Goal: Task Accomplishment & Management: Manage account settings

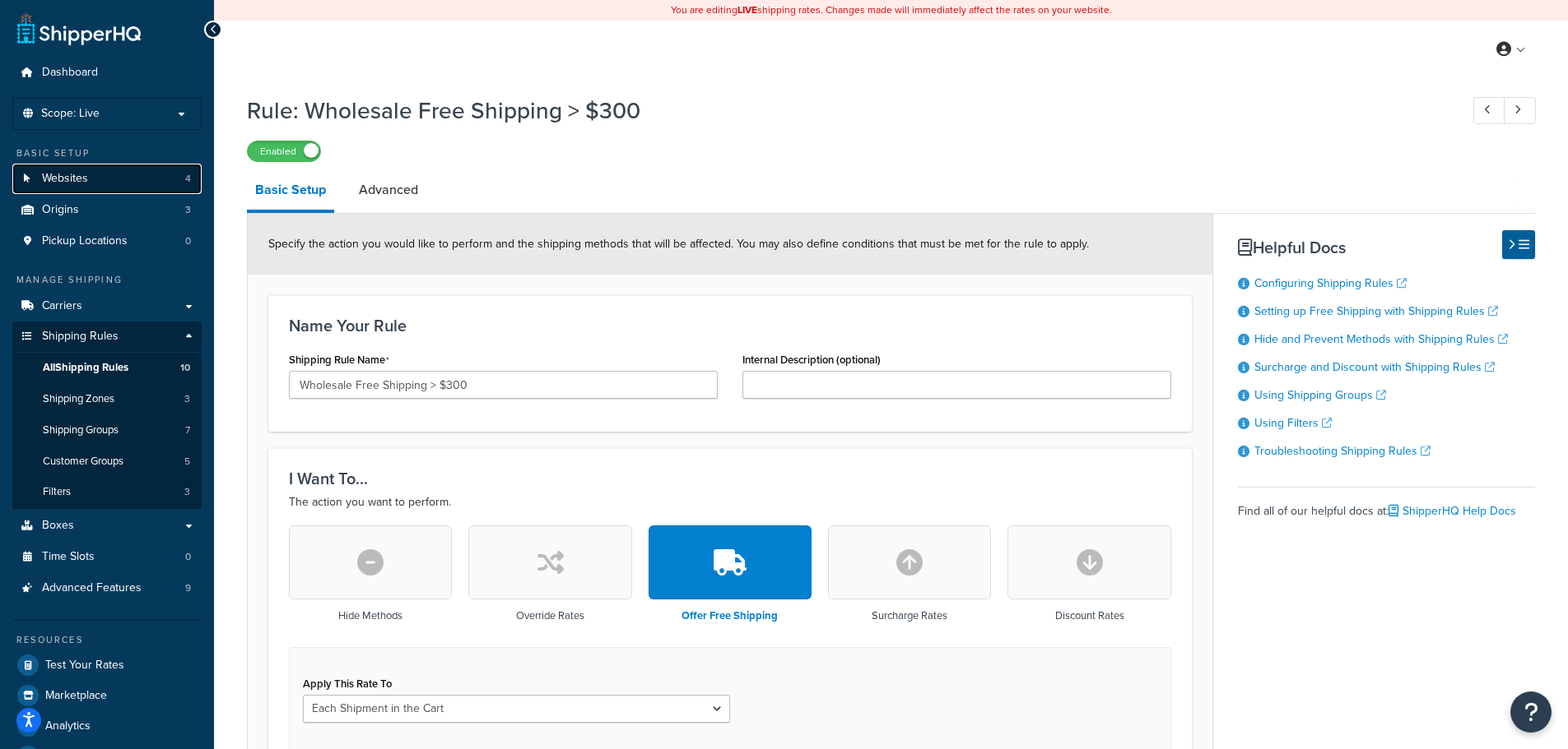
click at [85, 186] on span "Websites" at bounding box center [65, 178] width 46 height 14
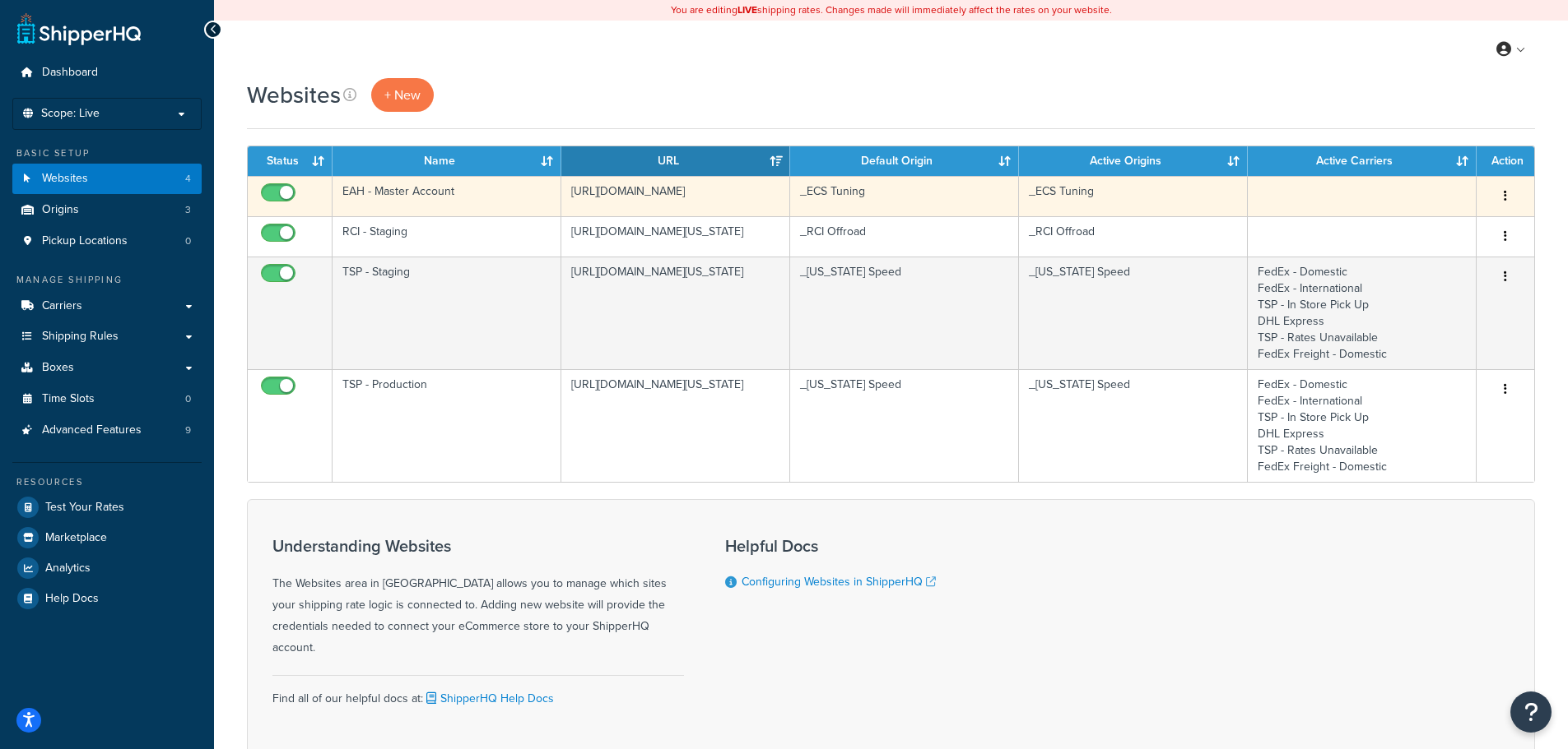
click at [442, 188] on td "EAH - Master Account" at bounding box center [447, 196] width 229 height 40
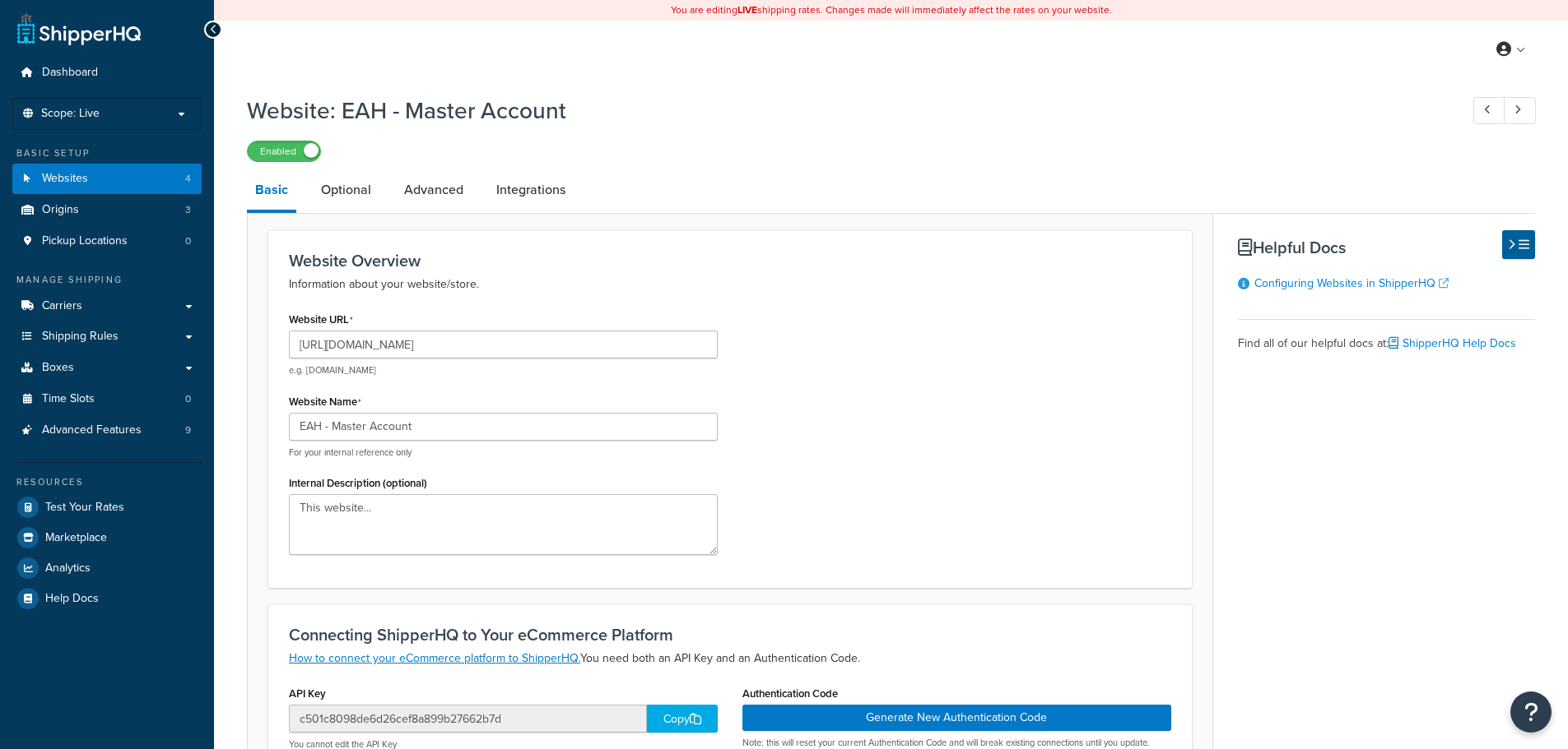
select select "170621"
click at [521, 192] on link "Integrations" at bounding box center [531, 190] width 85 height 39
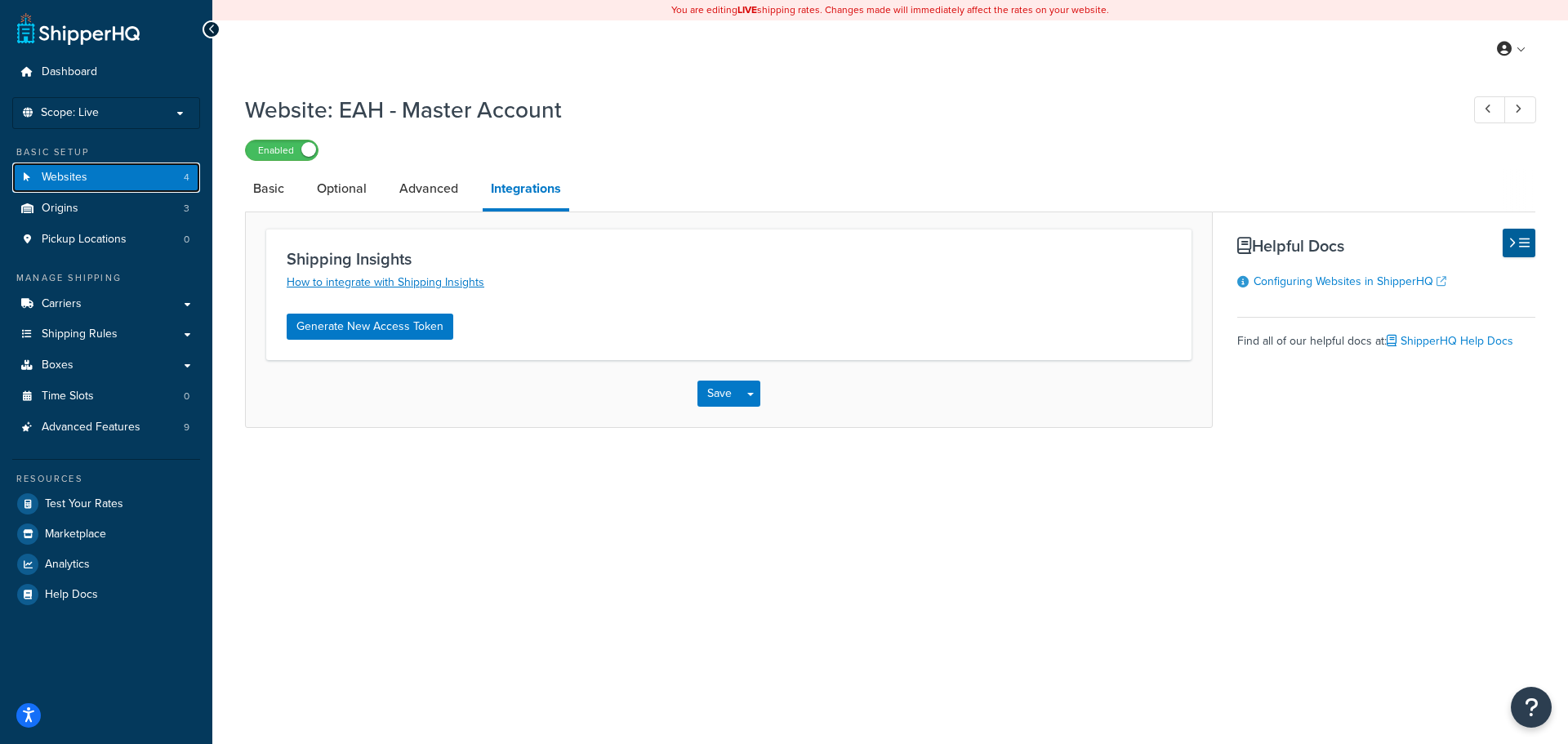
click at [143, 175] on link "Websites 4" at bounding box center [106, 178] width 188 height 31
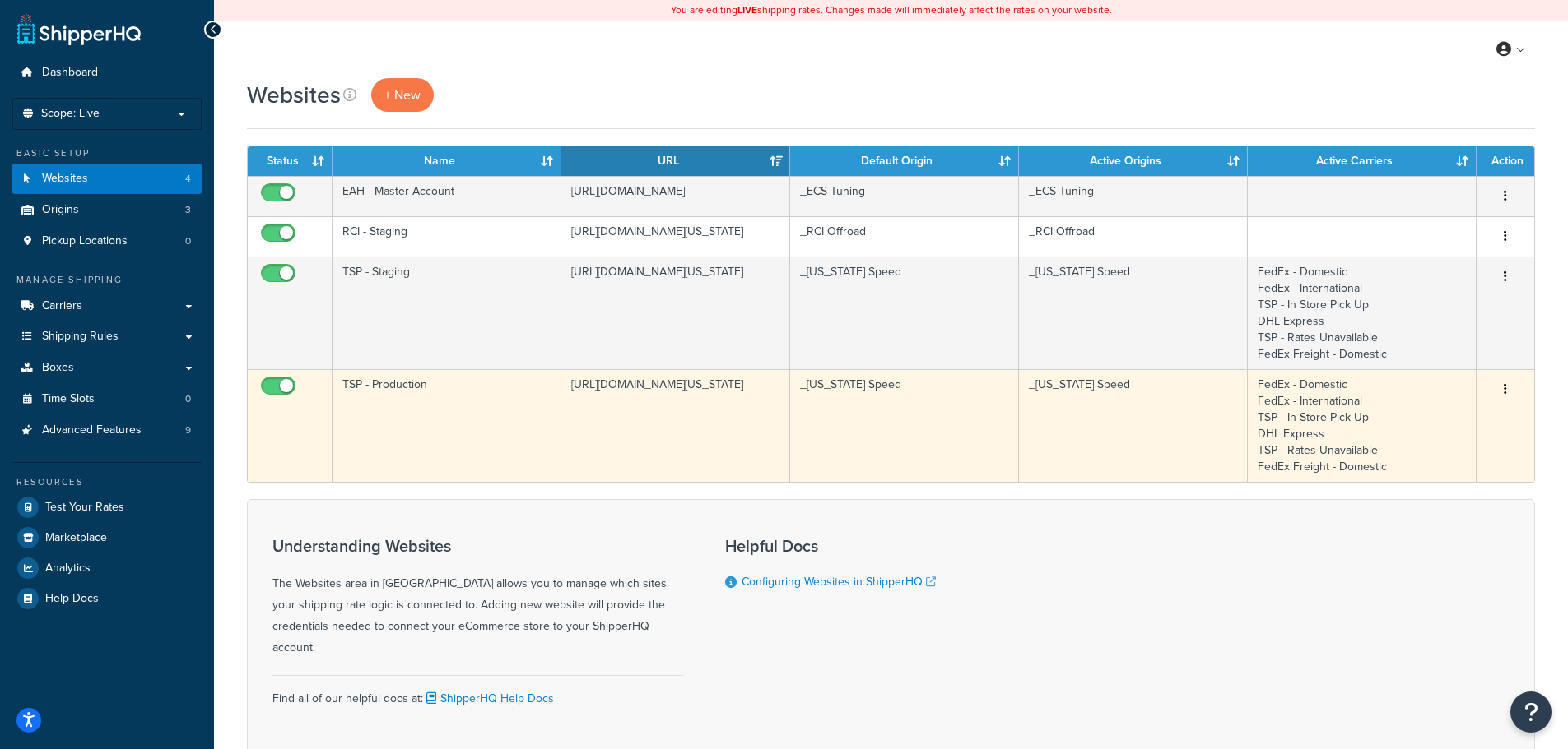
click at [442, 407] on td "TSP - Production" at bounding box center [447, 426] width 229 height 113
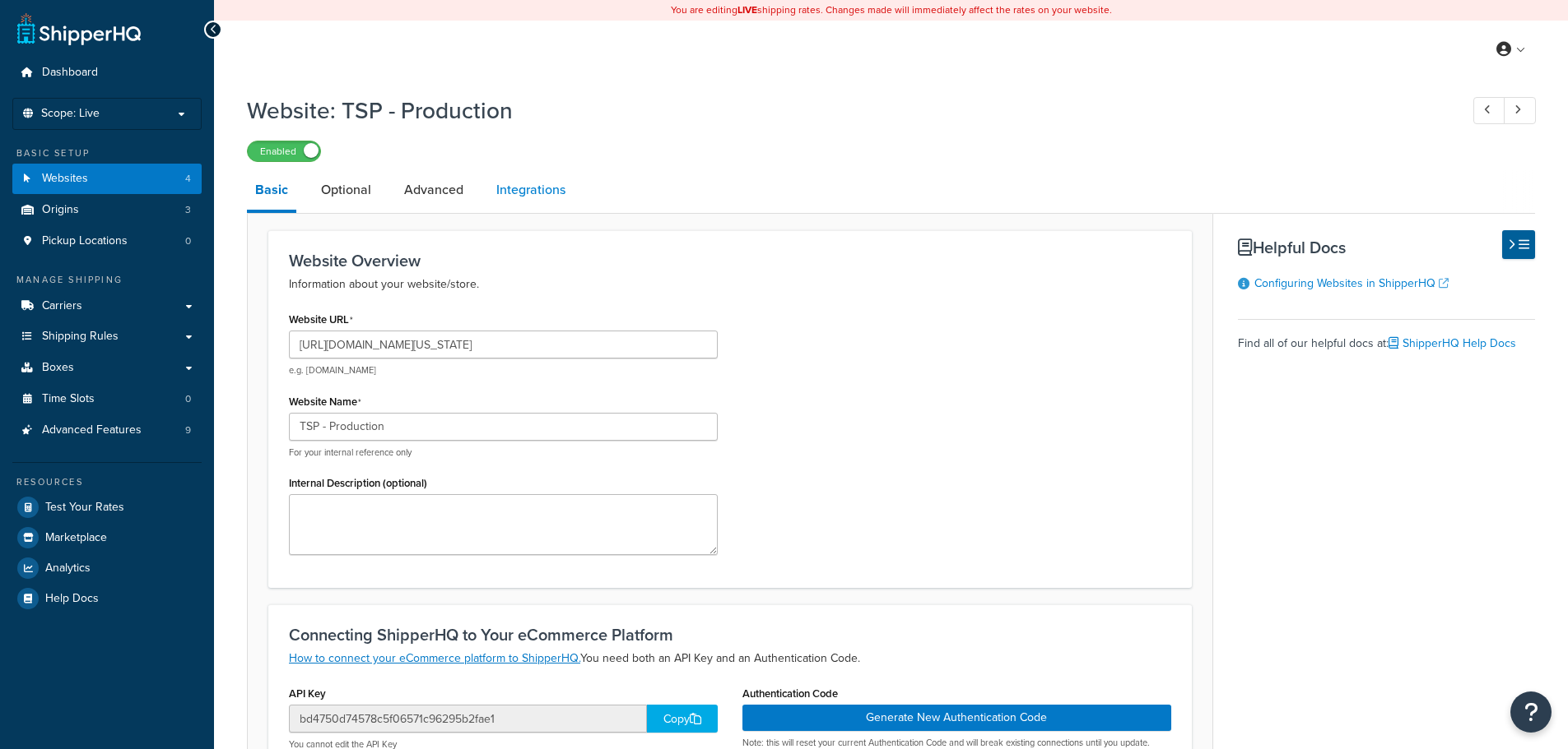
click at [531, 193] on link "Integrations" at bounding box center [531, 190] width 85 height 39
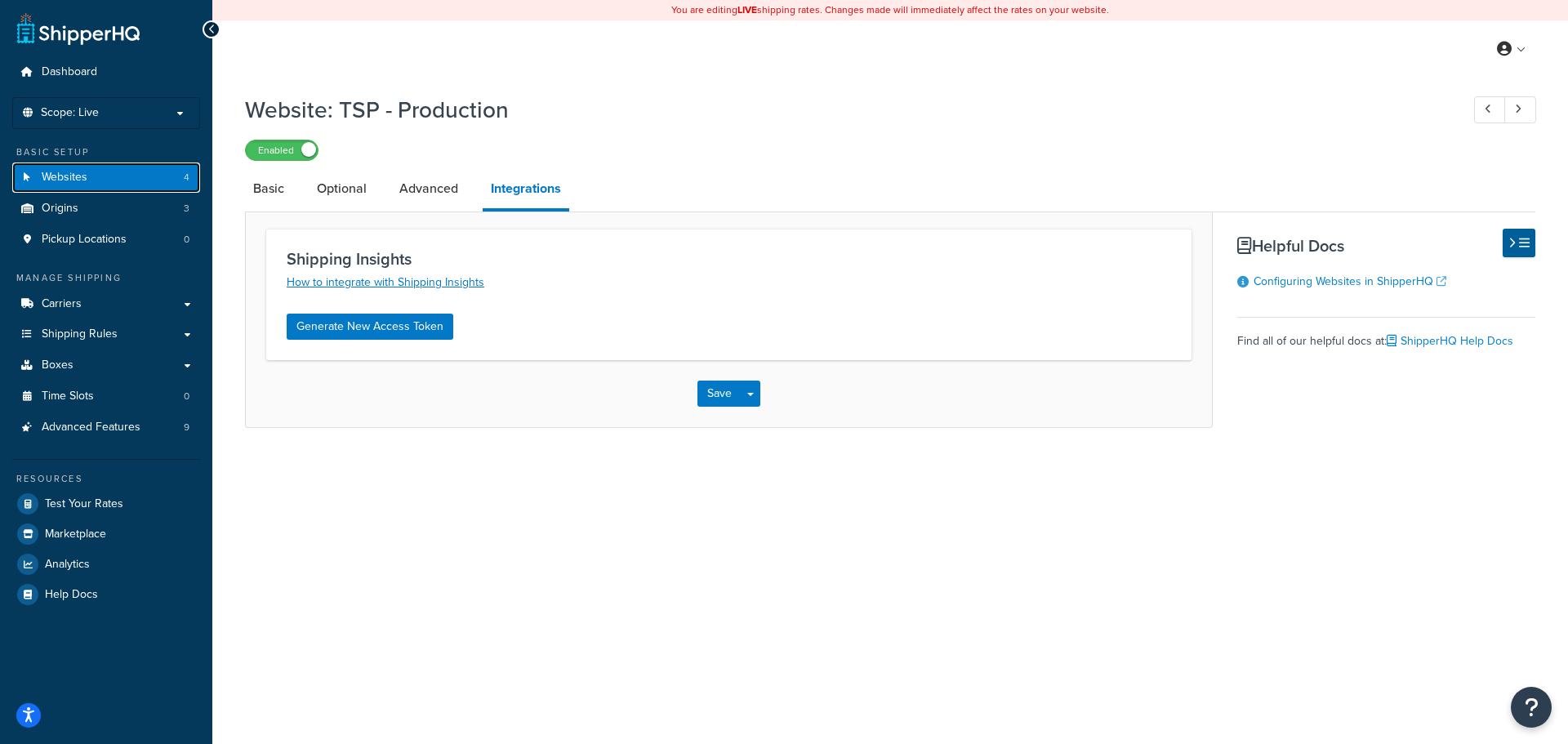
click at [113, 173] on link "Websites 4" at bounding box center [106, 178] width 188 height 31
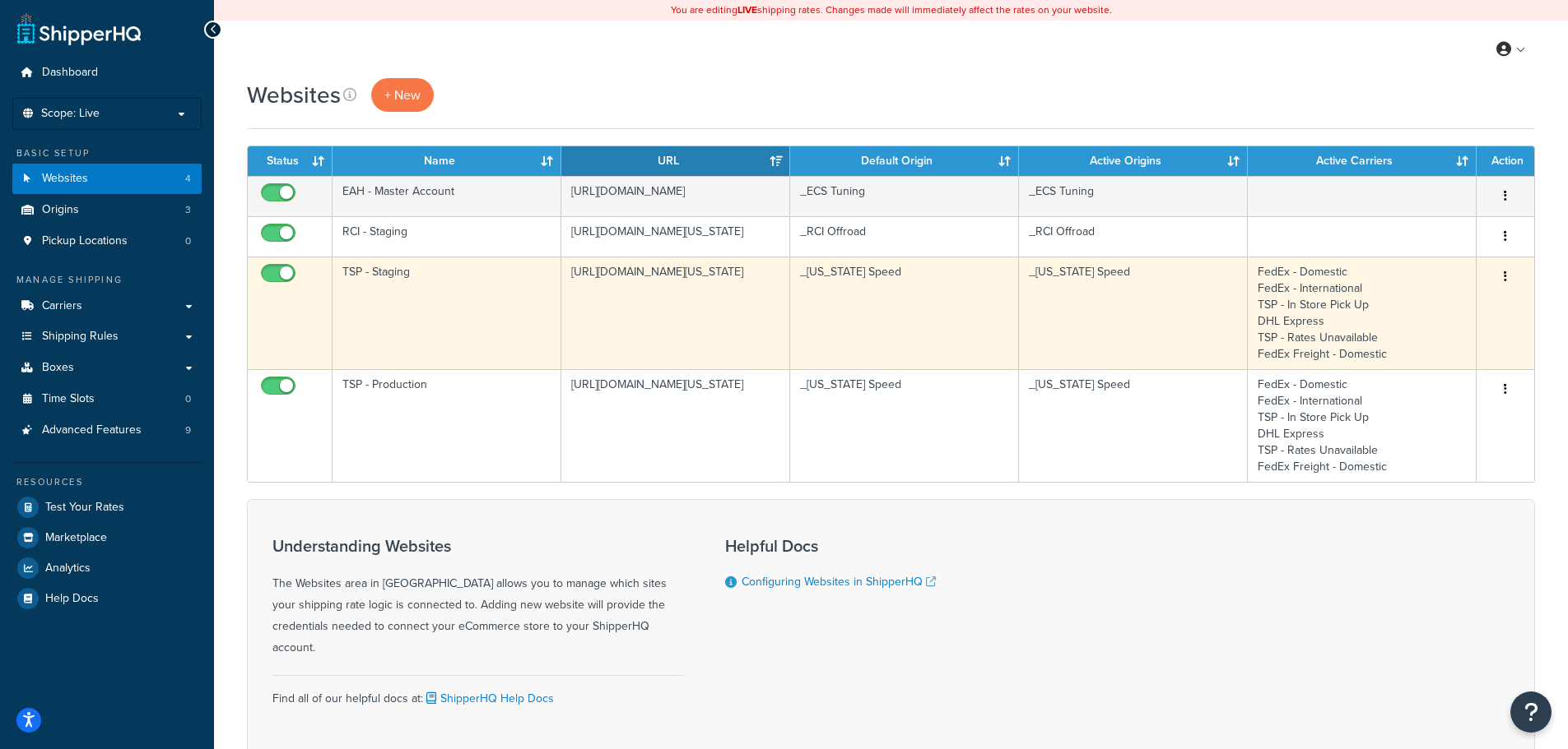
click at [398, 300] on td "TSP - Staging" at bounding box center [447, 313] width 229 height 113
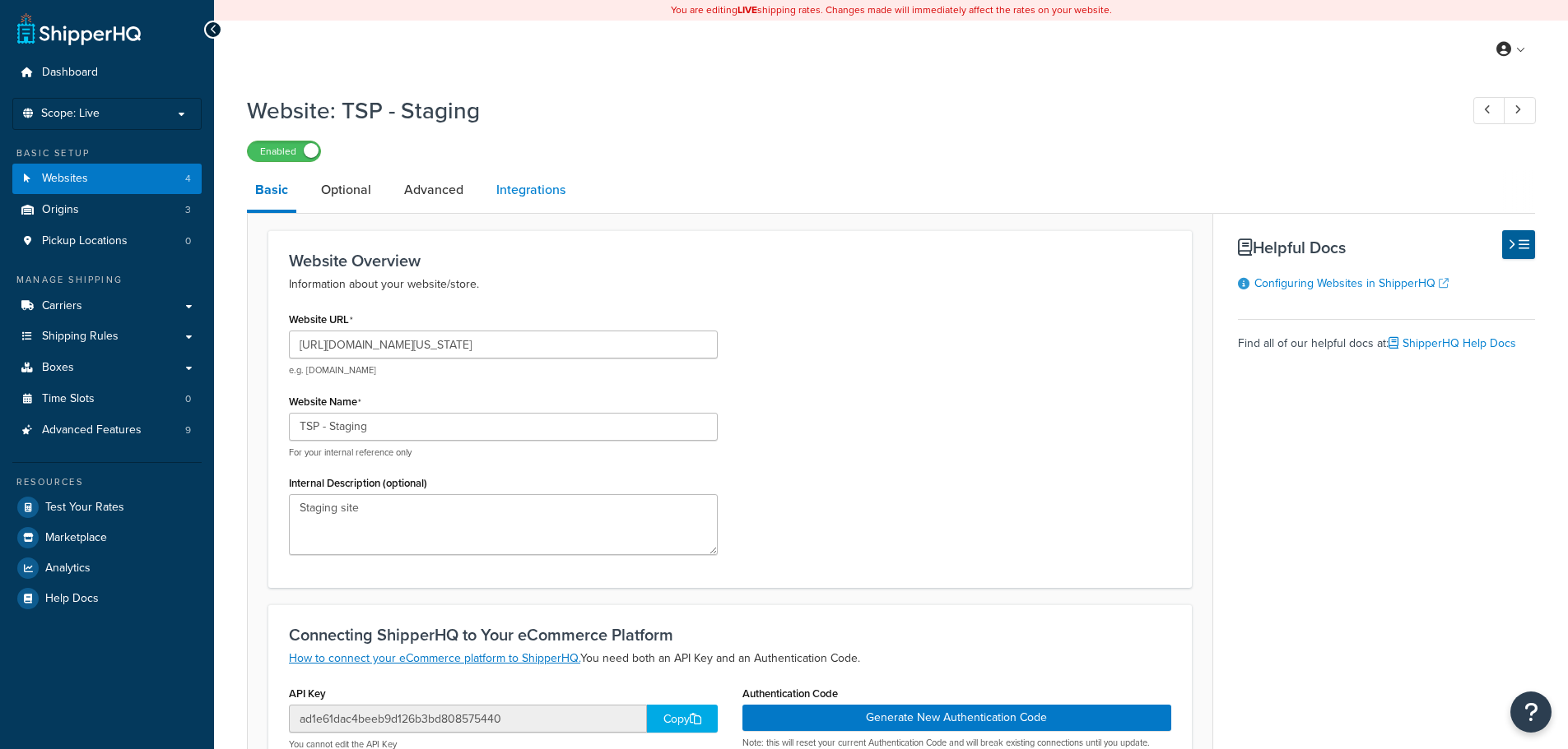
click at [544, 189] on link "Integrations" at bounding box center [531, 190] width 85 height 39
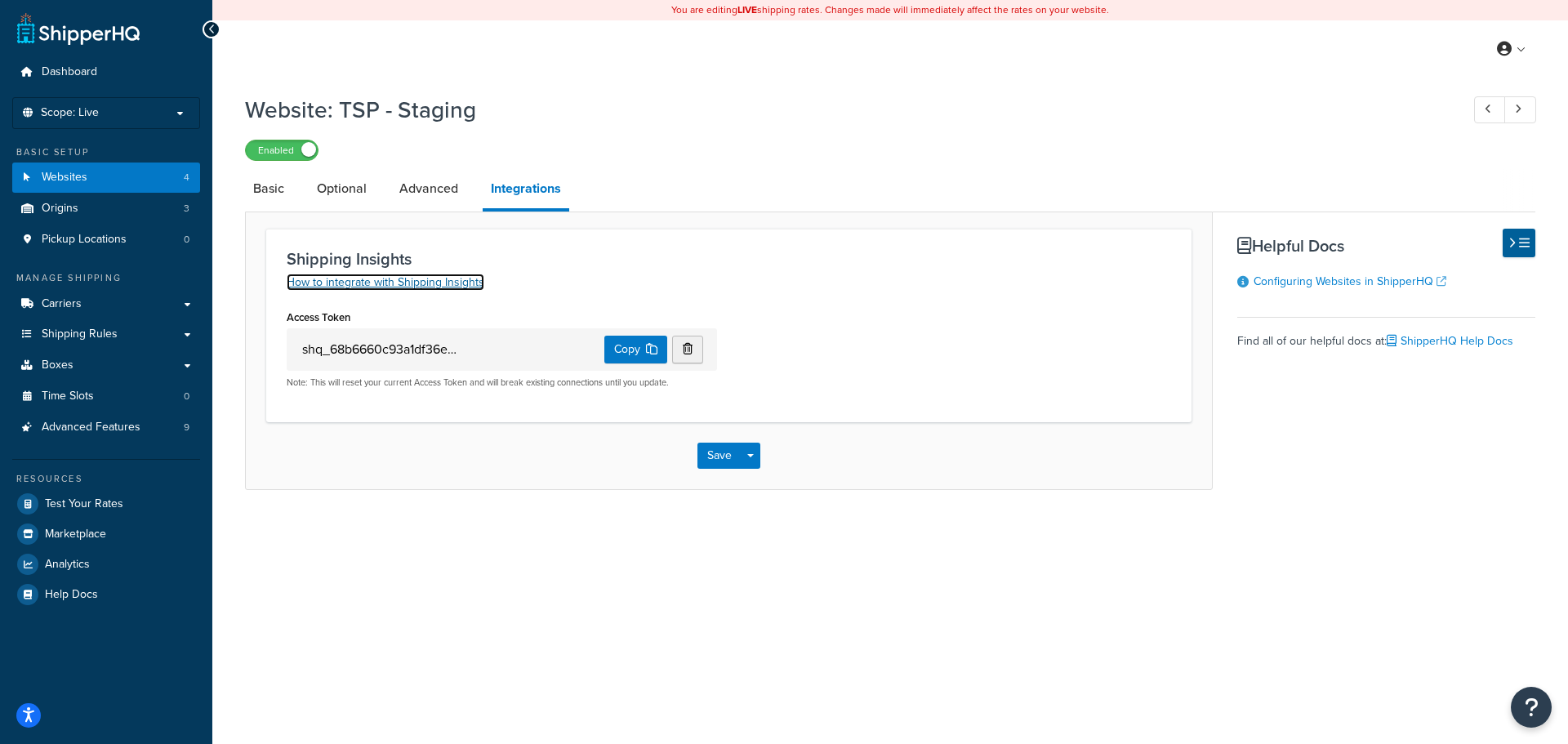
click at [455, 283] on link "How to integrate with Shipping Insights" at bounding box center [385, 281] width 197 height 17
click at [76, 179] on span "Websites" at bounding box center [64, 177] width 46 height 14
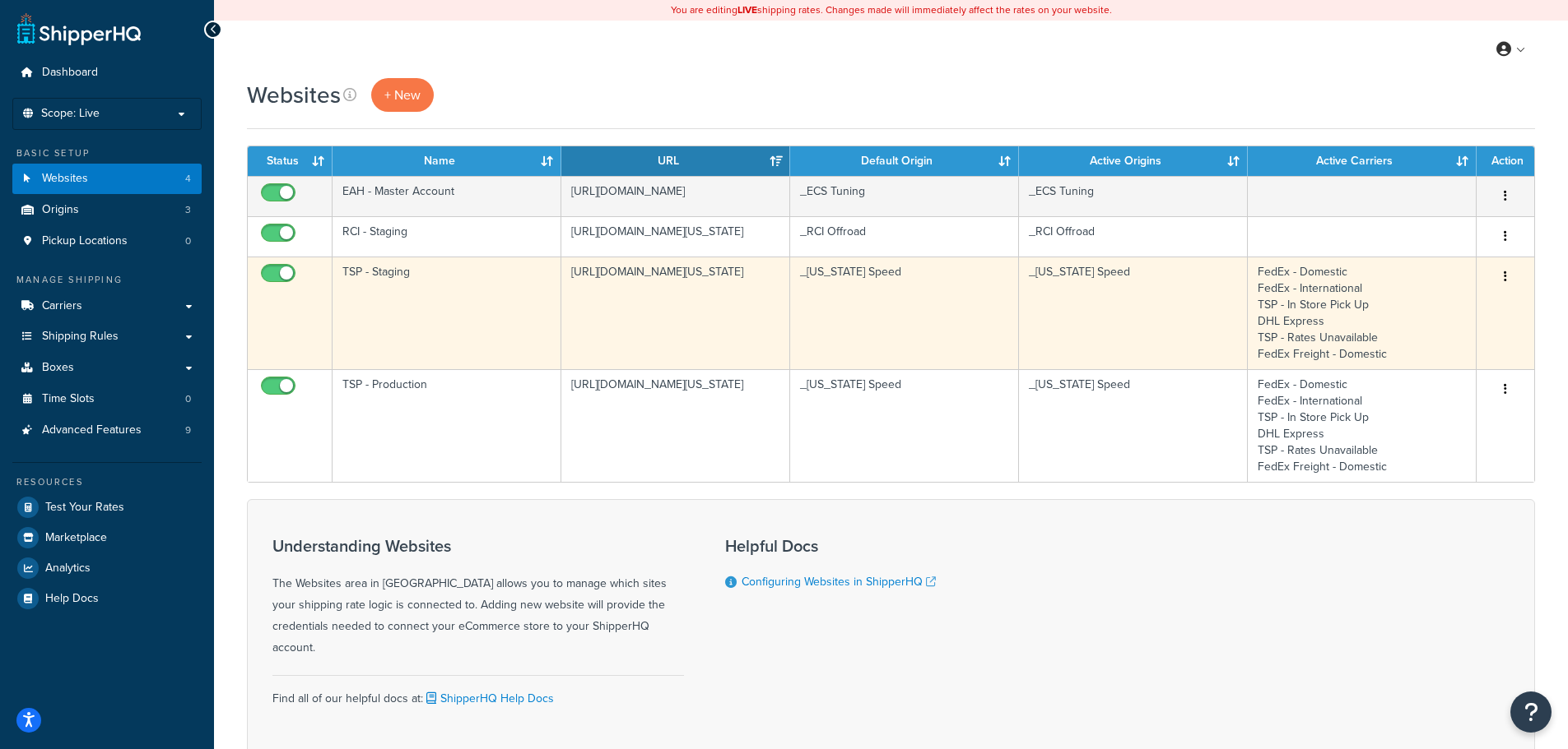
click at [431, 288] on td "TSP - Staging" at bounding box center [447, 313] width 229 height 113
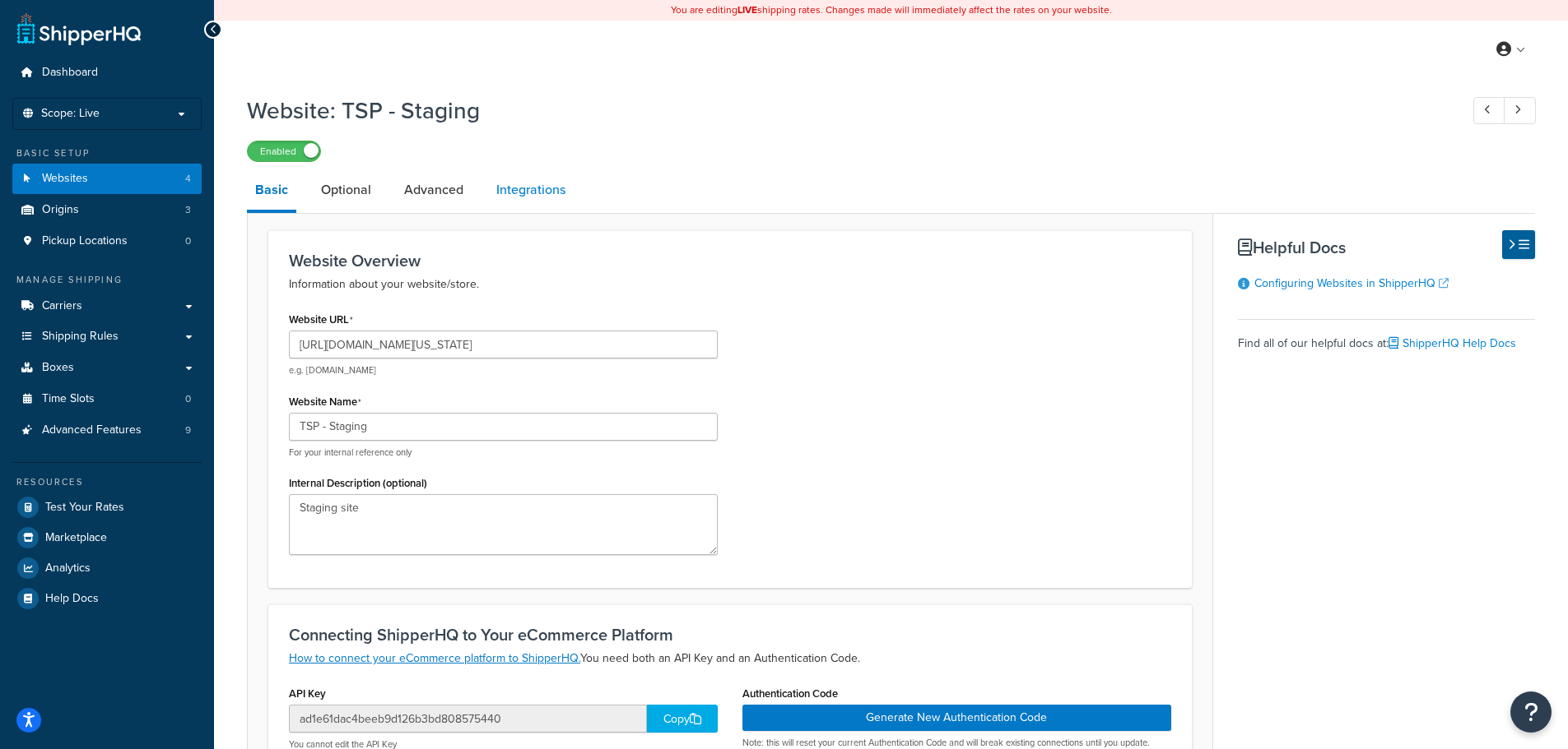
click at [531, 202] on link "Integrations" at bounding box center [531, 190] width 85 height 39
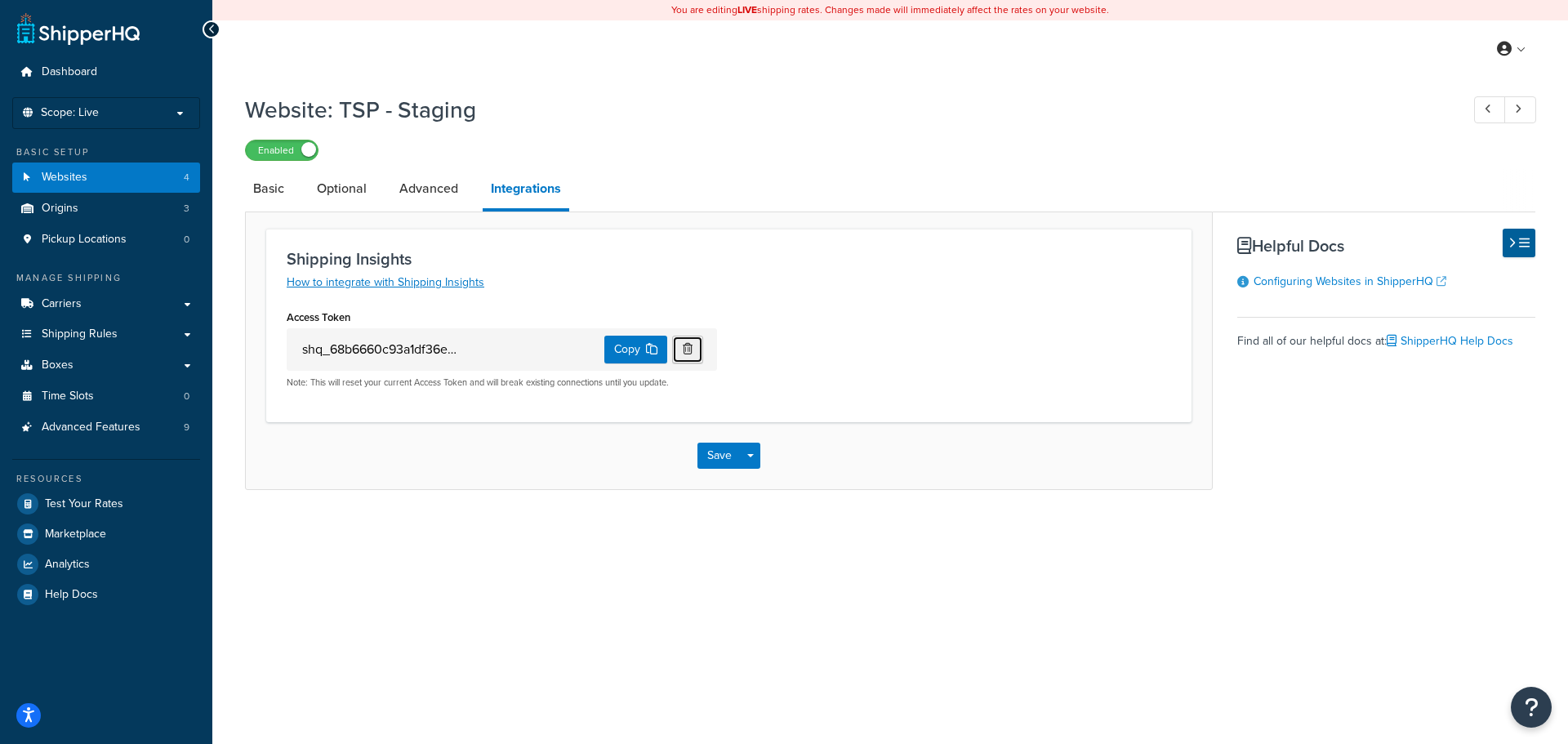
click at [684, 346] on icon "button" at bounding box center [687, 348] width 10 height 12
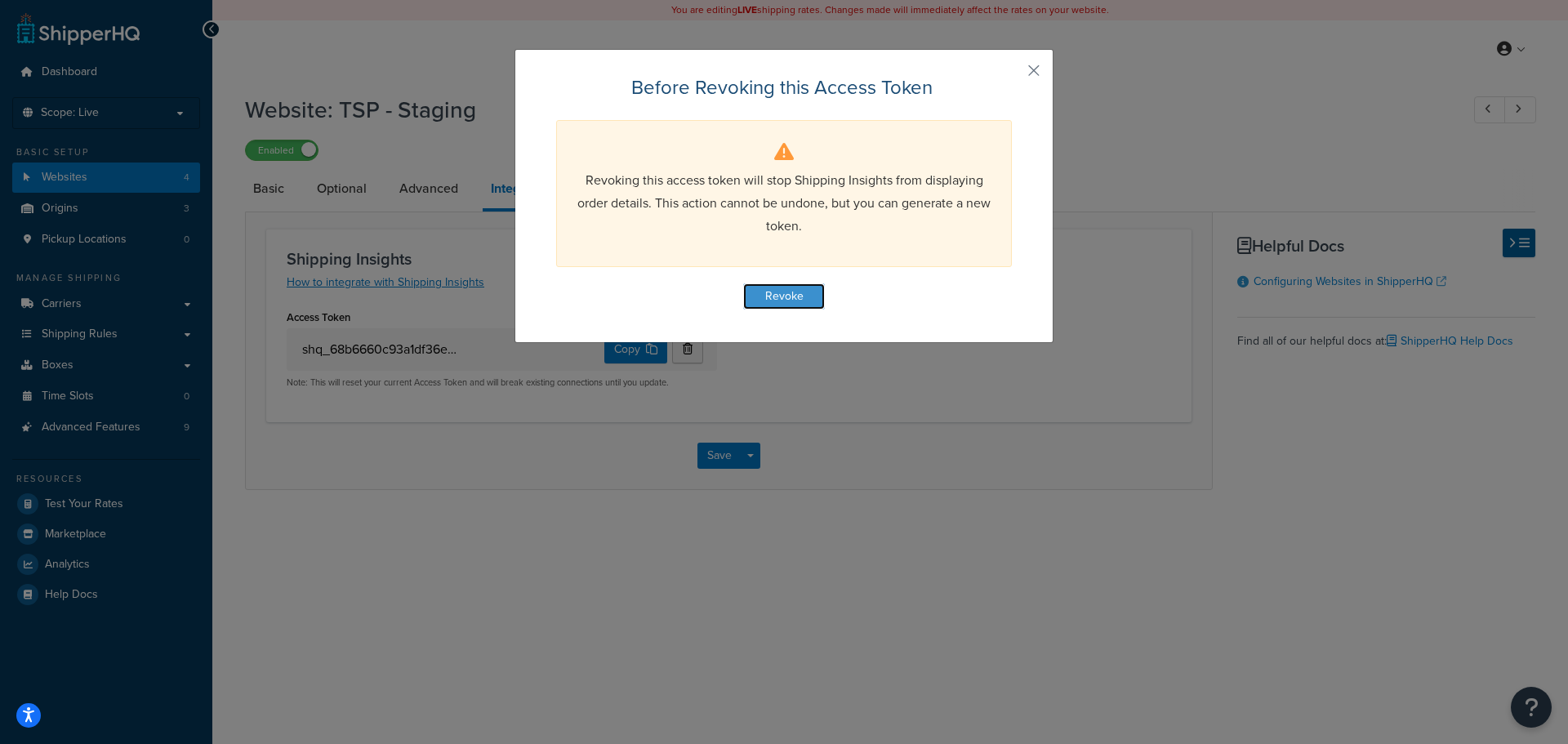
drag, startPoint x: 796, startPoint y: 298, endPoint x: 931, endPoint y: 300, distance: 135.0
click at [931, 300] on div "Before Revoking this Access Token Revoking this access token will stop Shipping…" at bounding box center [784, 191] width 456 height 235
click at [802, 293] on button "Revoke" at bounding box center [784, 296] width 82 height 26
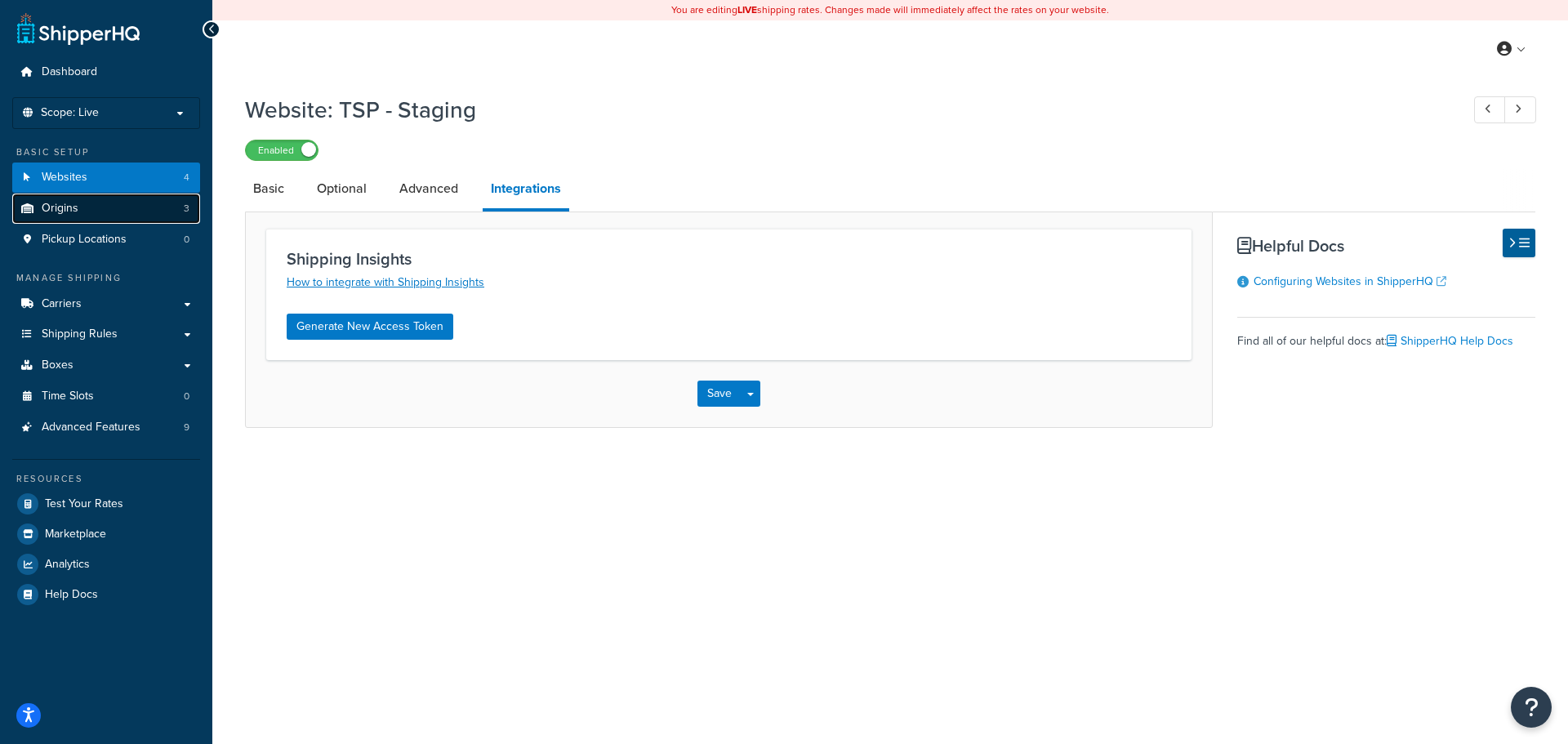
click at [127, 207] on link "Origins 3" at bounding box center [106, 209] width 188 height 31
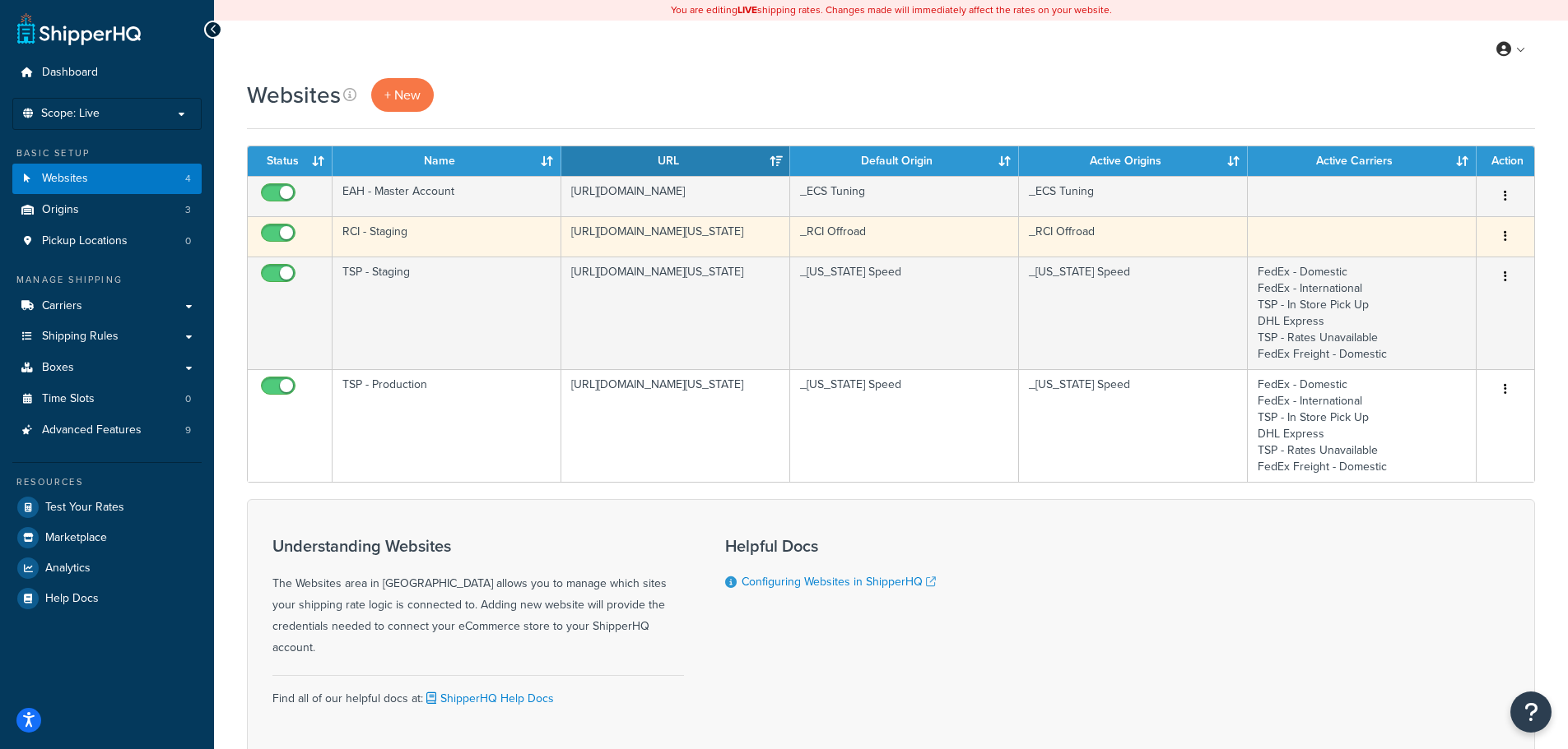
click at [611, 237] on td "[URL][DOMAIN_NAME][US_STATE]" at bounding box center [676, 236] width 229 height 40
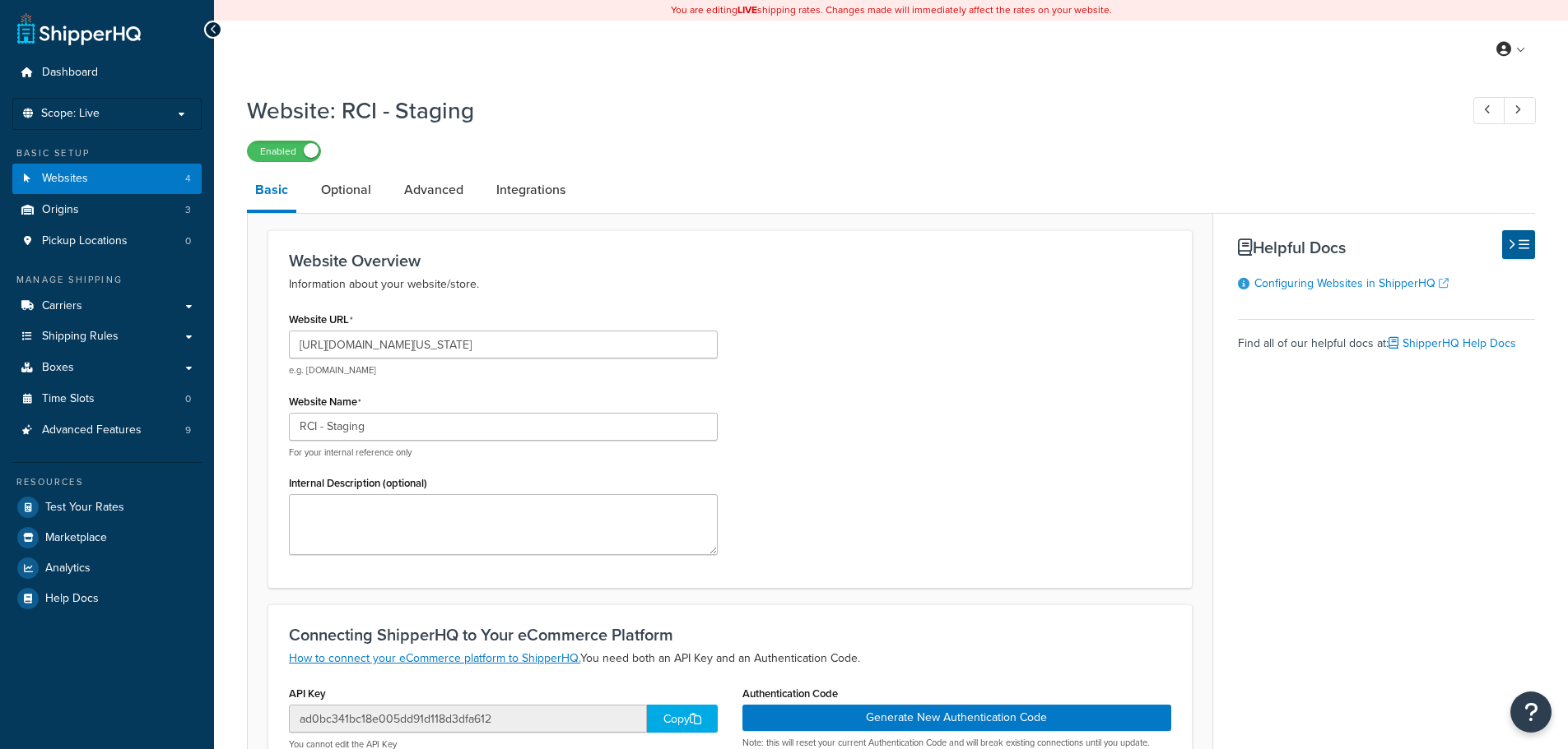
select select "170619"
click at [560, 188] on link "Integrations" at bounding box center [531, 190] width 85 height 39
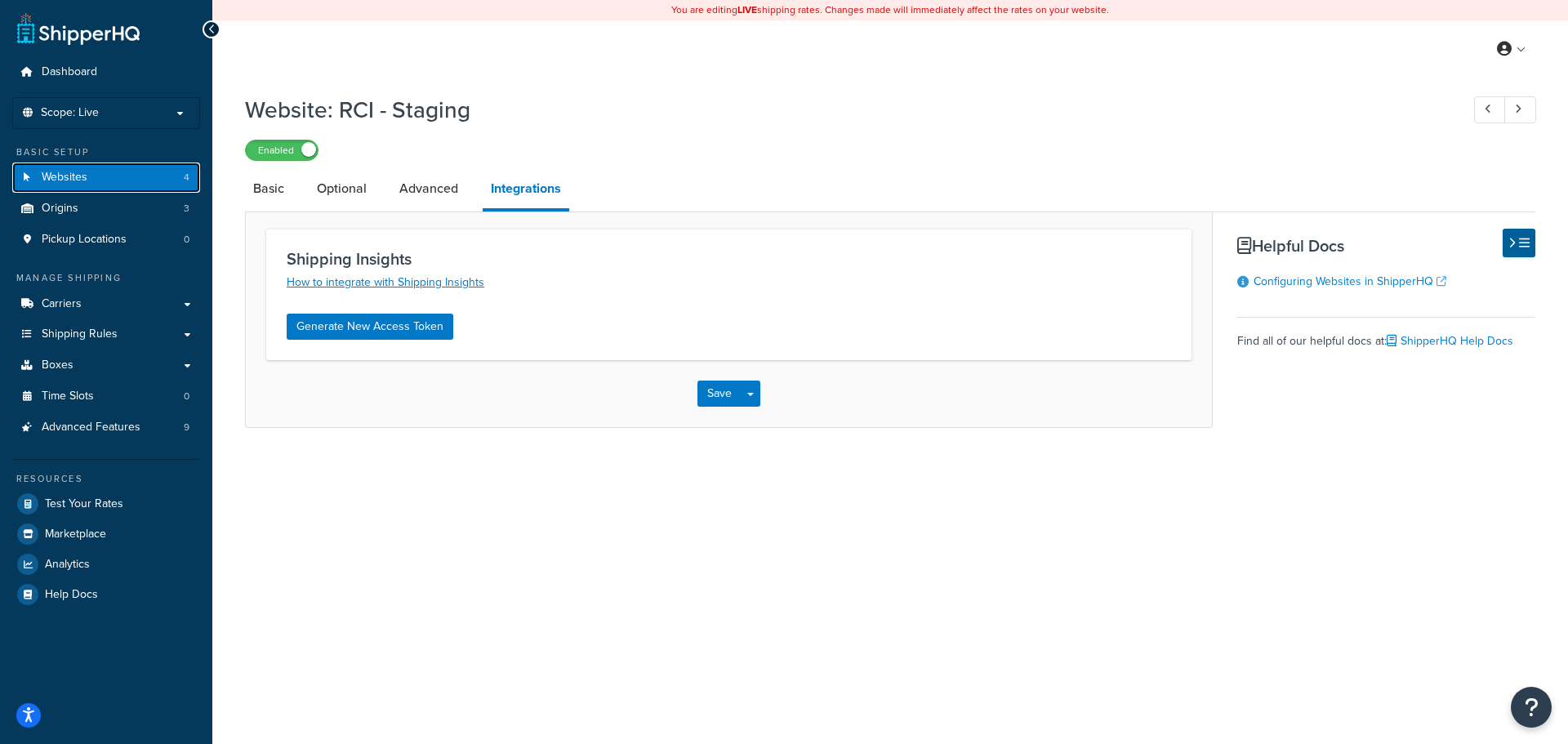
click at [124, 177] on link "Websites 4" at bounding box center [106, 178] width 188 height 31
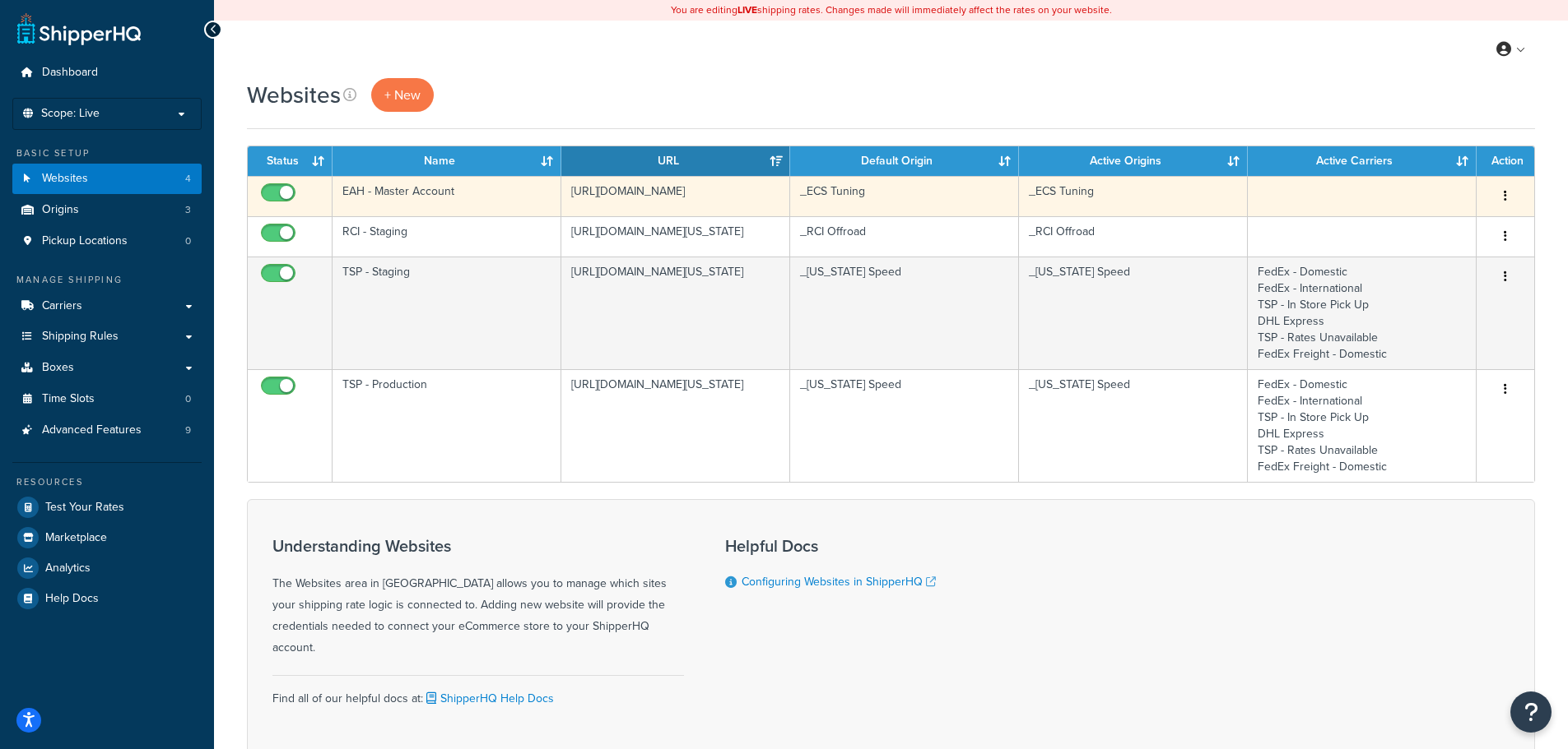
click at [651, 195] on td "[URL][DOMAIN_NAME]" at bounding box center [676, 196] width 229 height 40
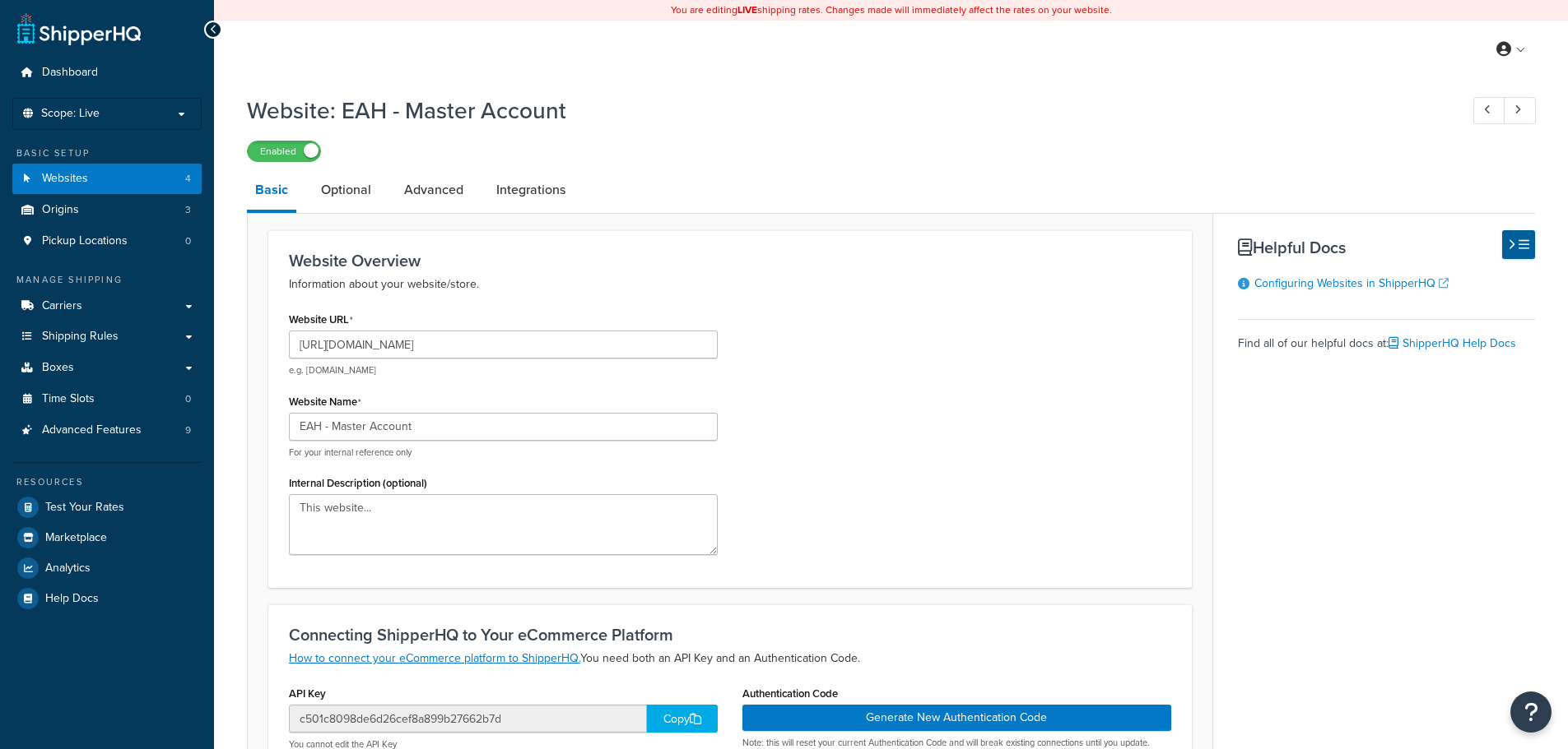
select select "170621"
click at [548, 191] on link "Integrations" at bounding box center [531, 190] width 85 height 39
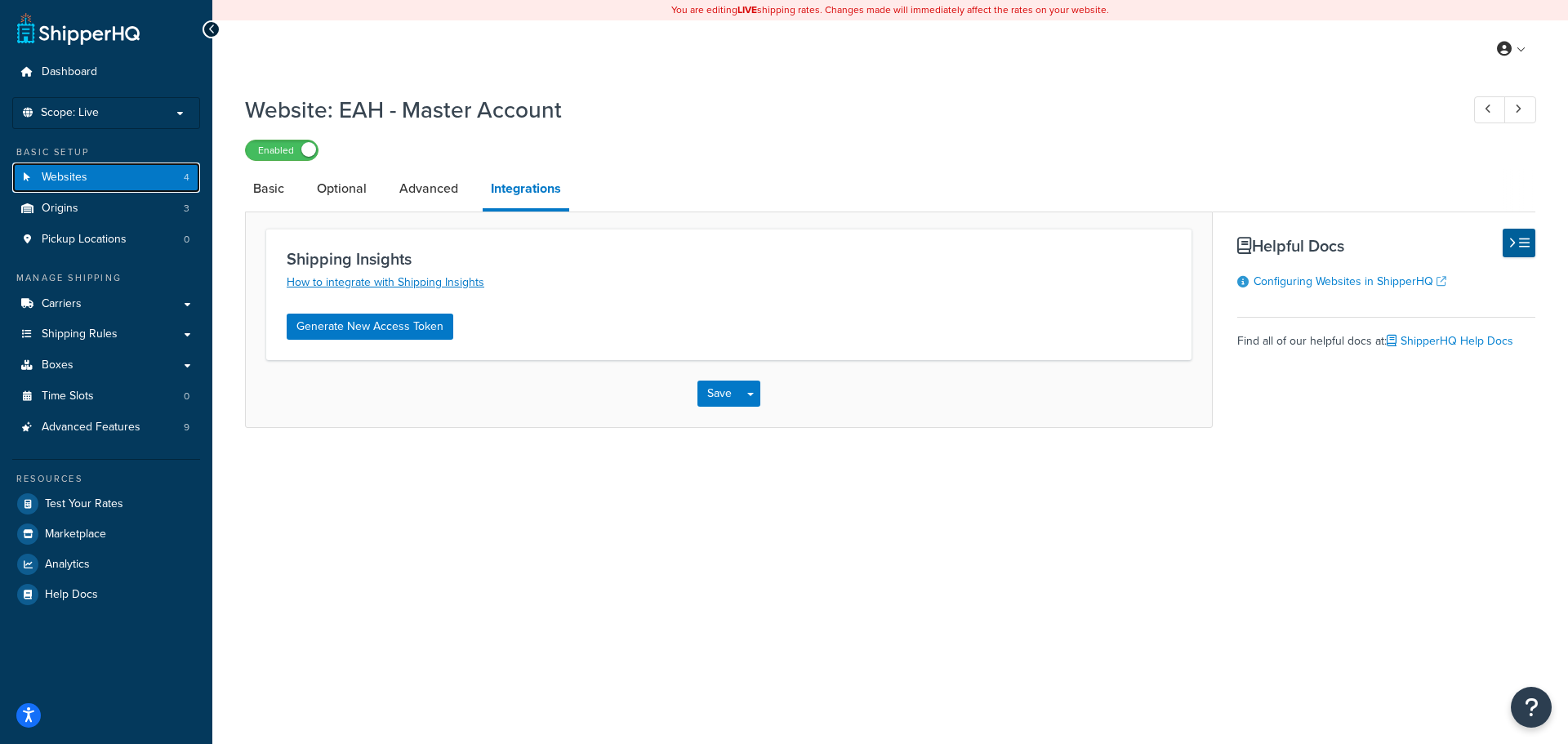
click at [156, 179] on link "Websites 4" at bounding box center [106, 178] width 188 height 31
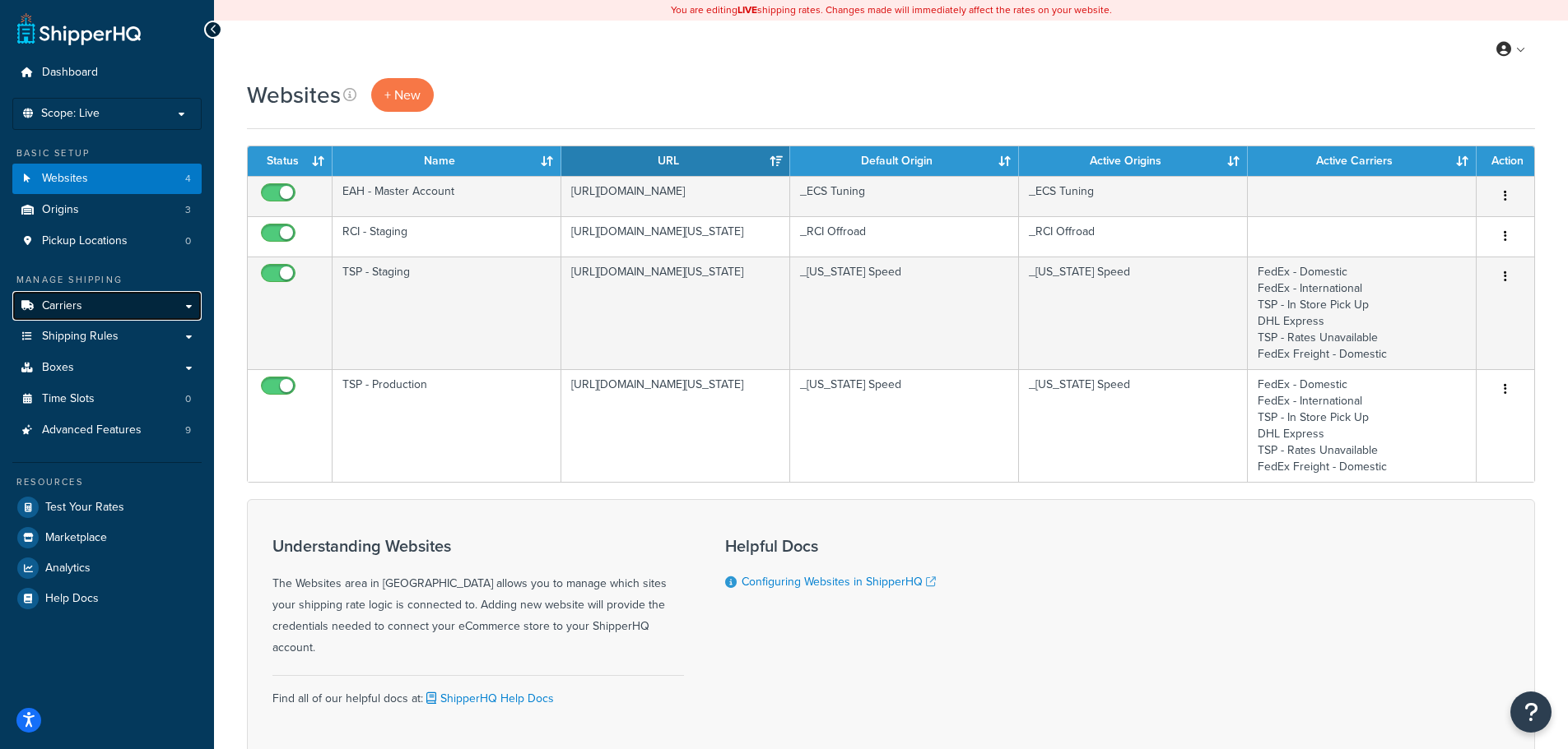
click at [124, 306] on link "Carriers" at bounding box center [107, 307] width 189 height 31
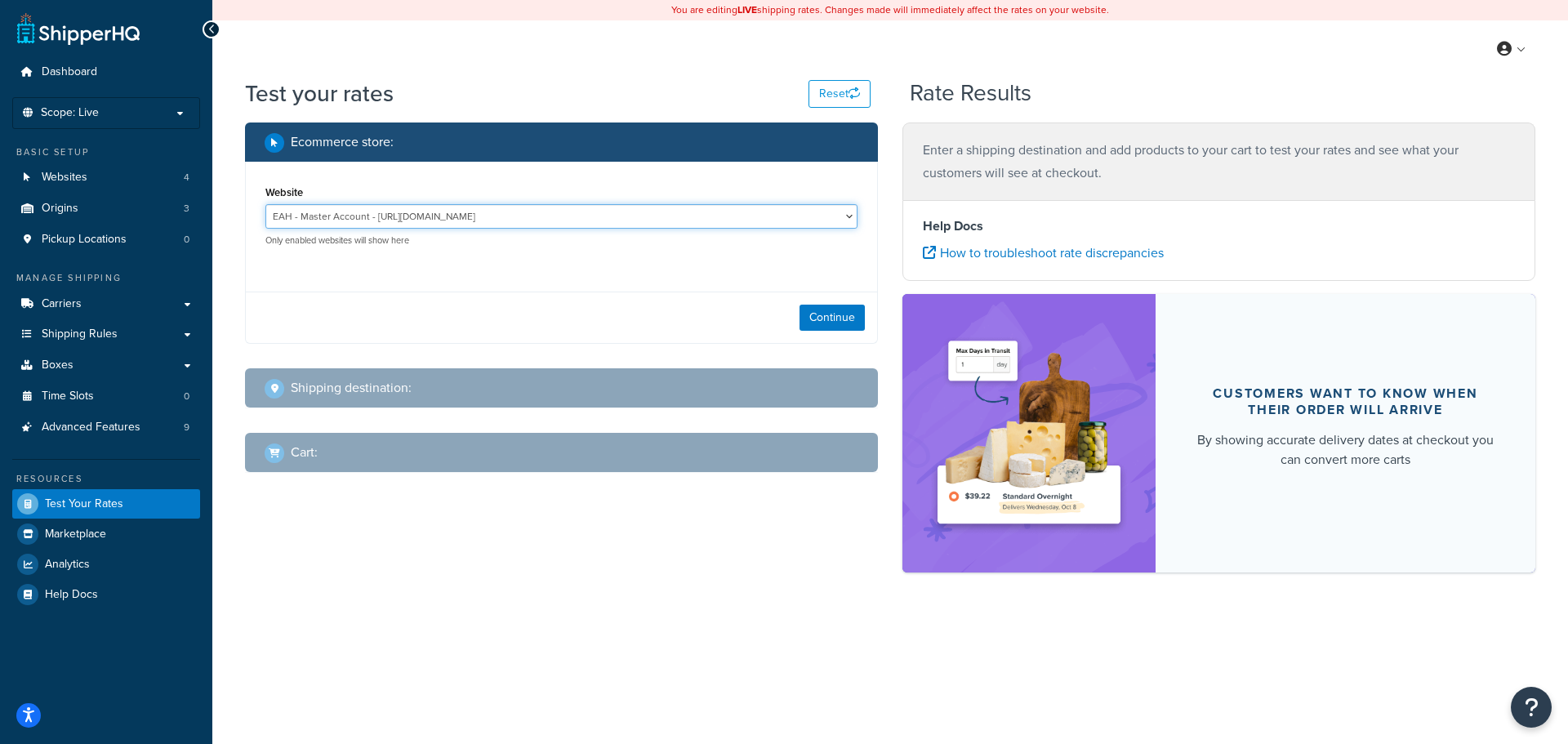
click at [672, 212] on select "EAH - Master Account - [URL][DOMAIN_NAME] RCI - Staging - [URL][DOMAIN_NAME][US…" at bounding box center [561, 216] width 592 height 24
select select "bd4750d74578c5f06571c96295b2fae1"
click at [265, 204] on select "EAH - Master Account - [URL][DOMAIN_NAME] RCI - Staging - [URL][DOMAIN_NAME][US…" at bounding box center [561, 216] width 592 height 24
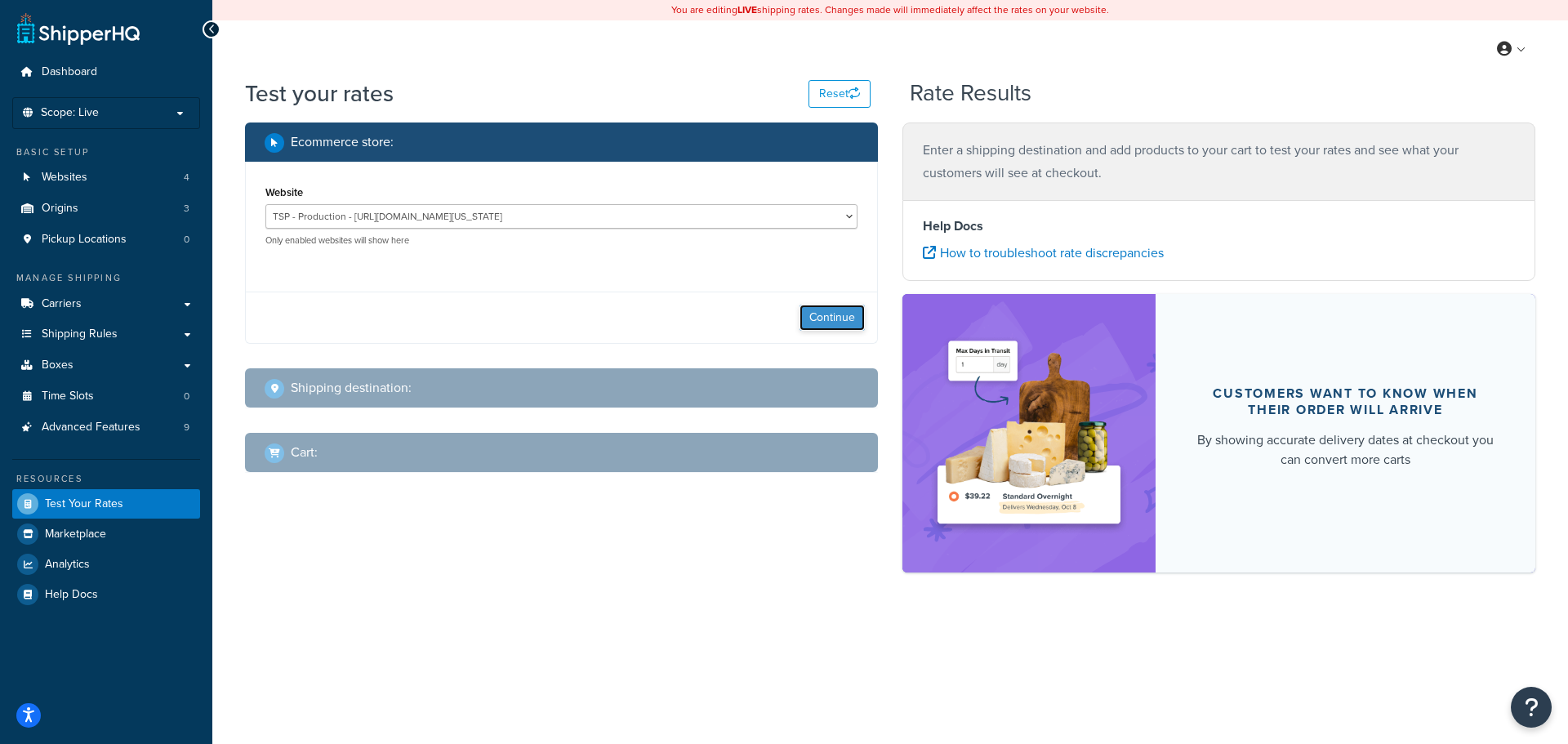
click at [829, 323] on button "Continue" at bounding box center [832, 317] width 65 height 26
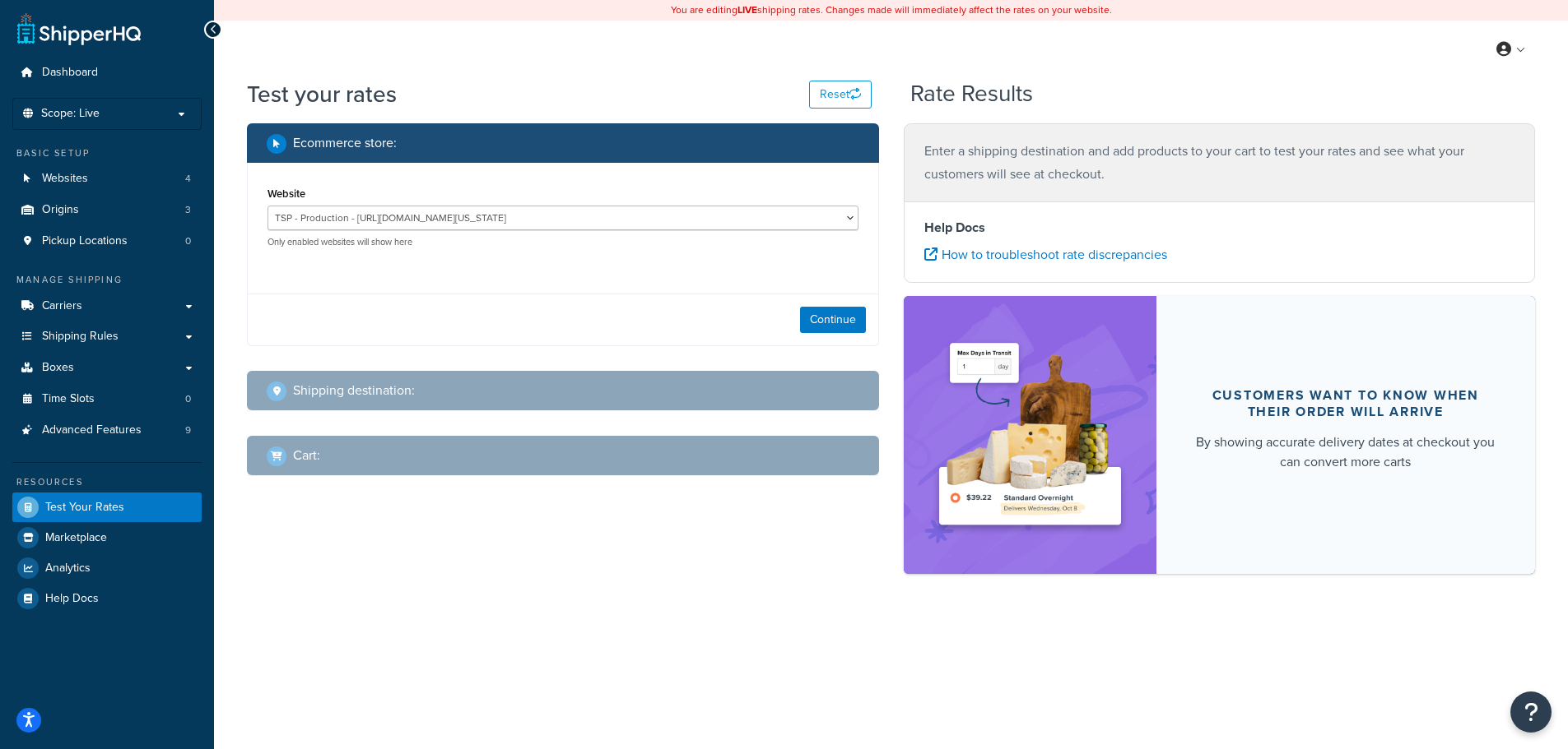
select select "TX"
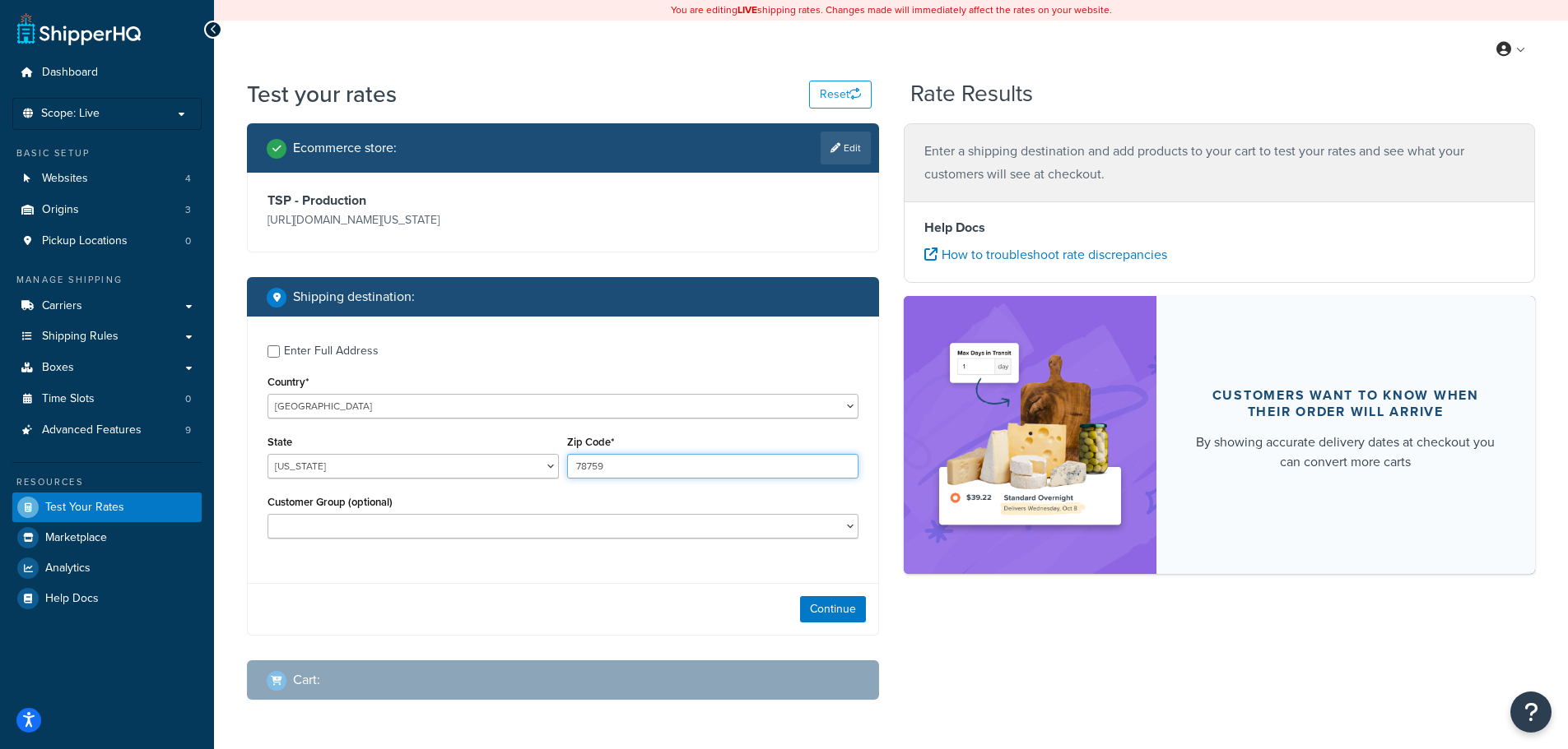
click at [597, 471] on input "78759" at bounding box center [712, 466] width 292 height 25
type input "44256"
click at [590, 494] on div "Customer Group (optional) Logged In Not Logged in Retail Wholesale" at bounding box center [562, 515] width 590 height 48
click at [411, 466] on select "Alabama Alaska American Samoa Arizona Arkansas Armed Forces Americas Armed Forc…" at bounding box center [412, 466] width 292 height 25
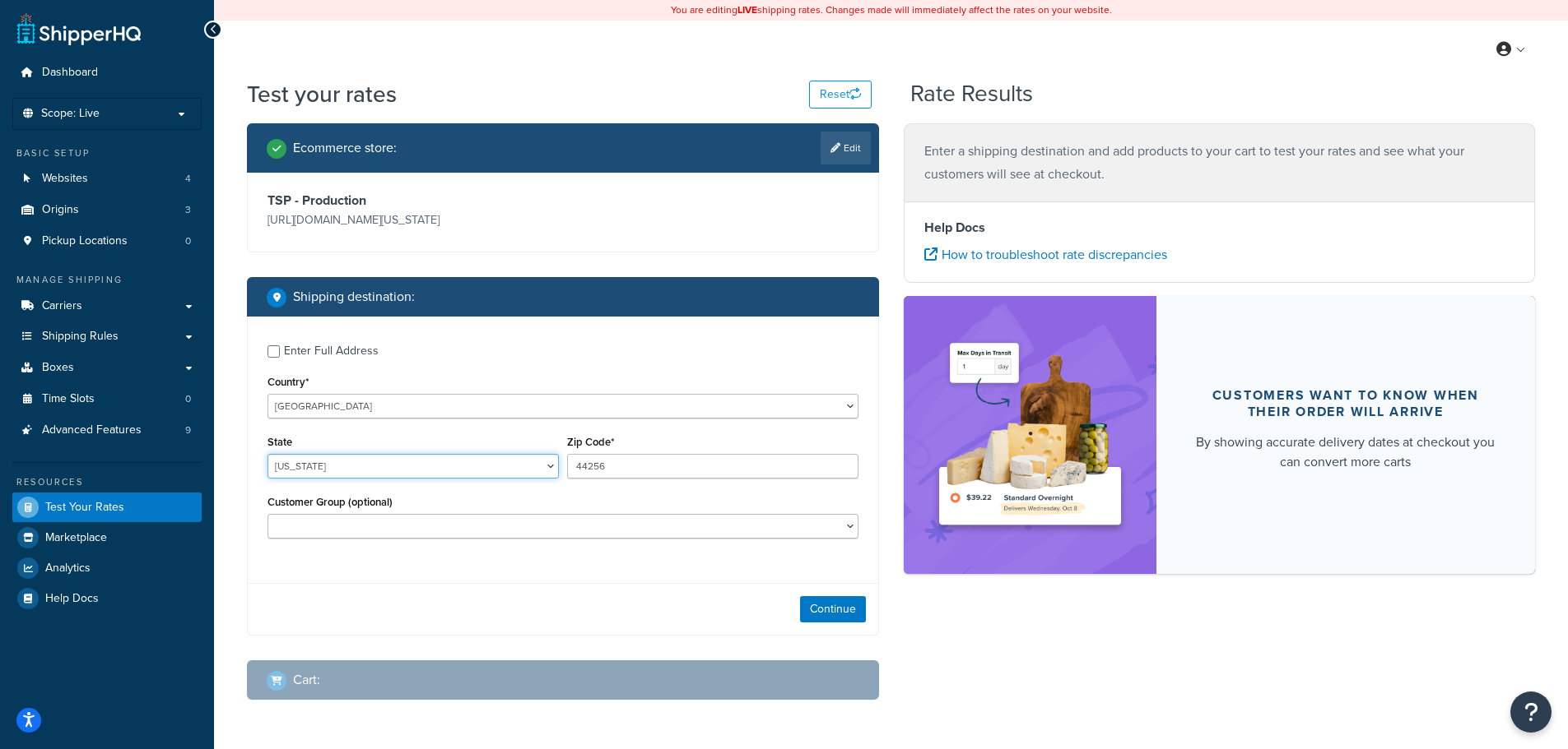
select select "OH"
click at [267, 454] on select "Alabama Alaska American Samoa Arizona Arkansas Armed Forces Americas Armed Forc…" at bounding box center [412, 466] width 292 height 25
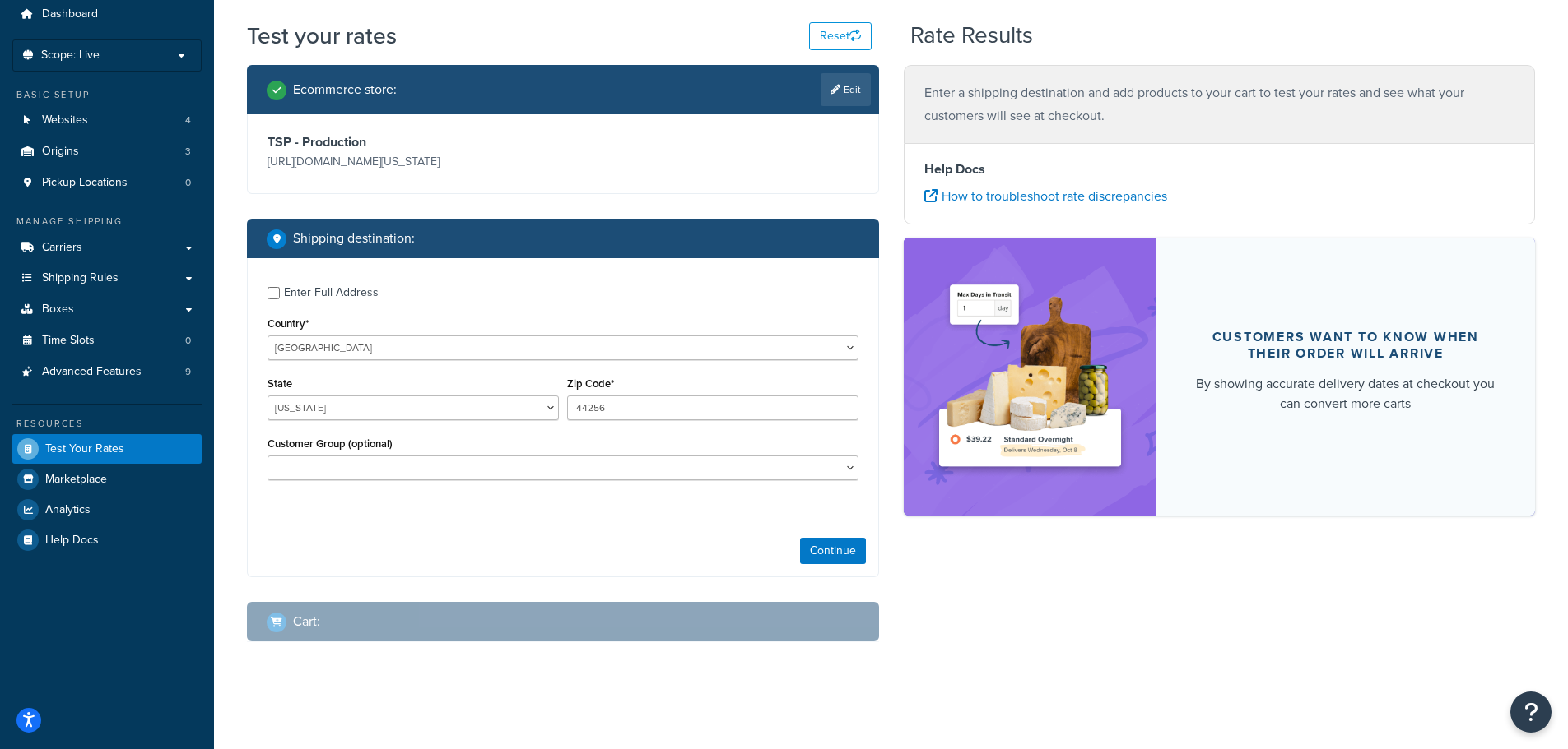
click at [316, 297] on div "Enter Full Address" at bounding box center [332, 292] width 94 height 23
click at [280, 297] on input "Enter Full Address" at bounding box center [273, 293] width 13 height 13
checkbox input "true"
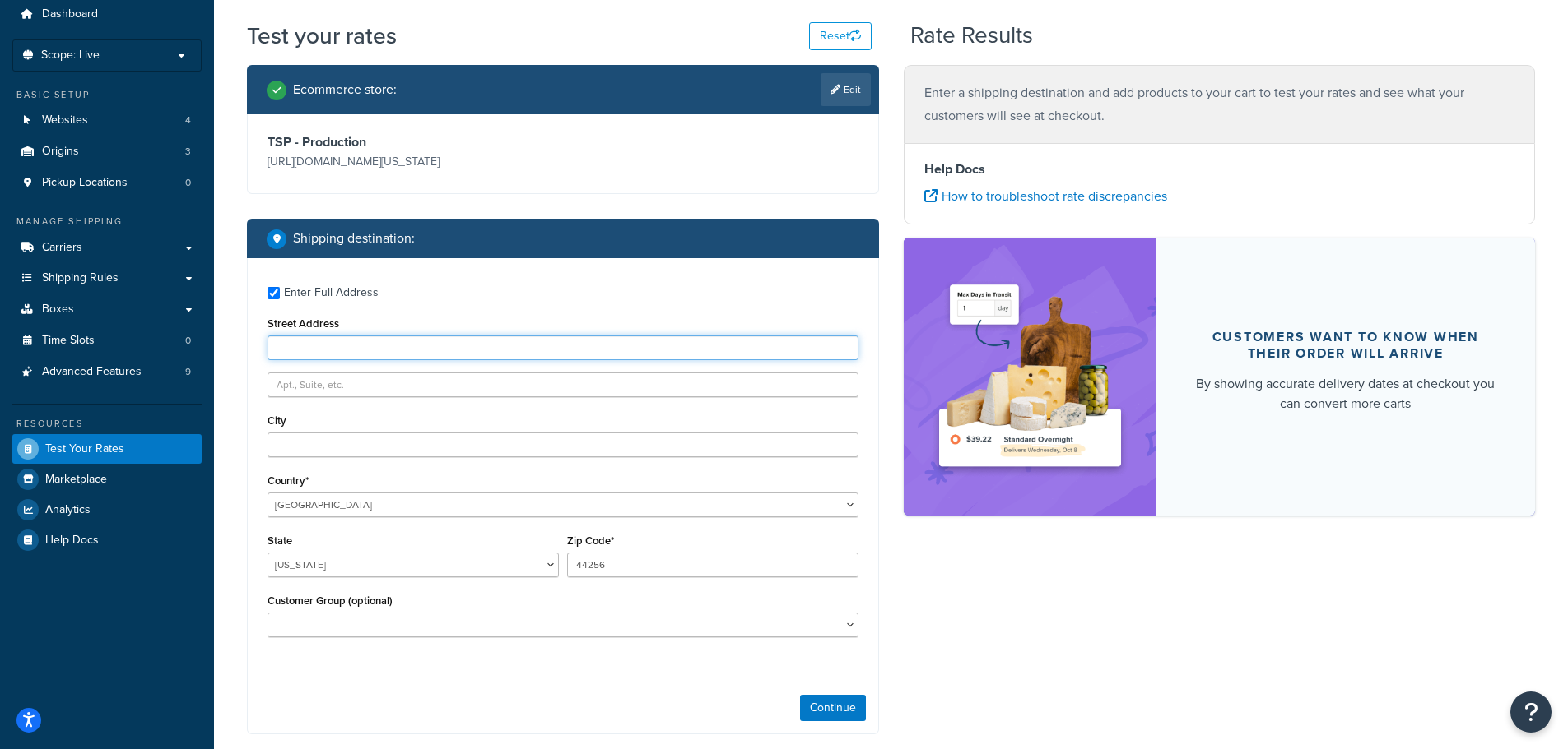
click at [335, 345] on input "Street Address" at bounding box center [562, 348] width 590 height 25
type input "120 north state"
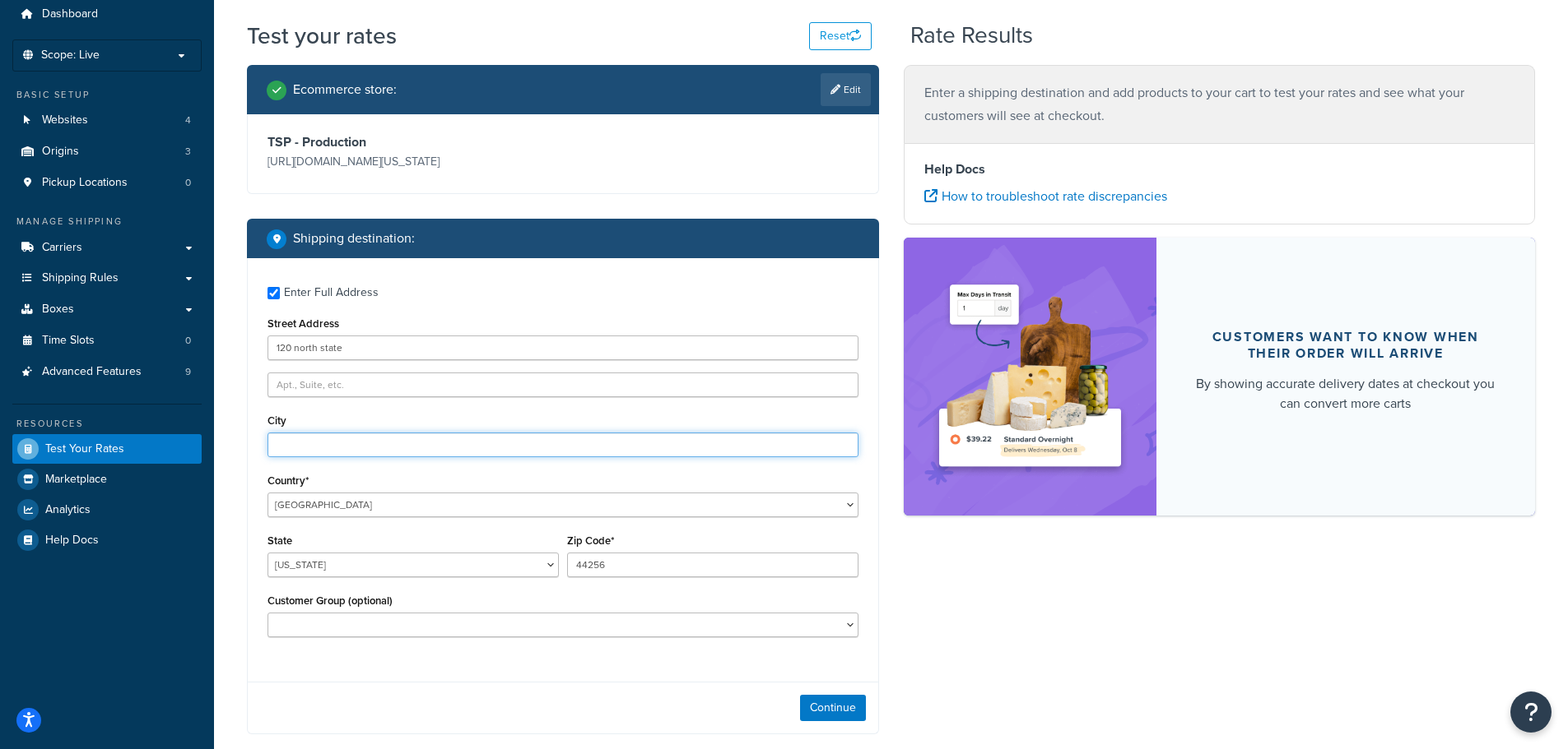
type input "medina"
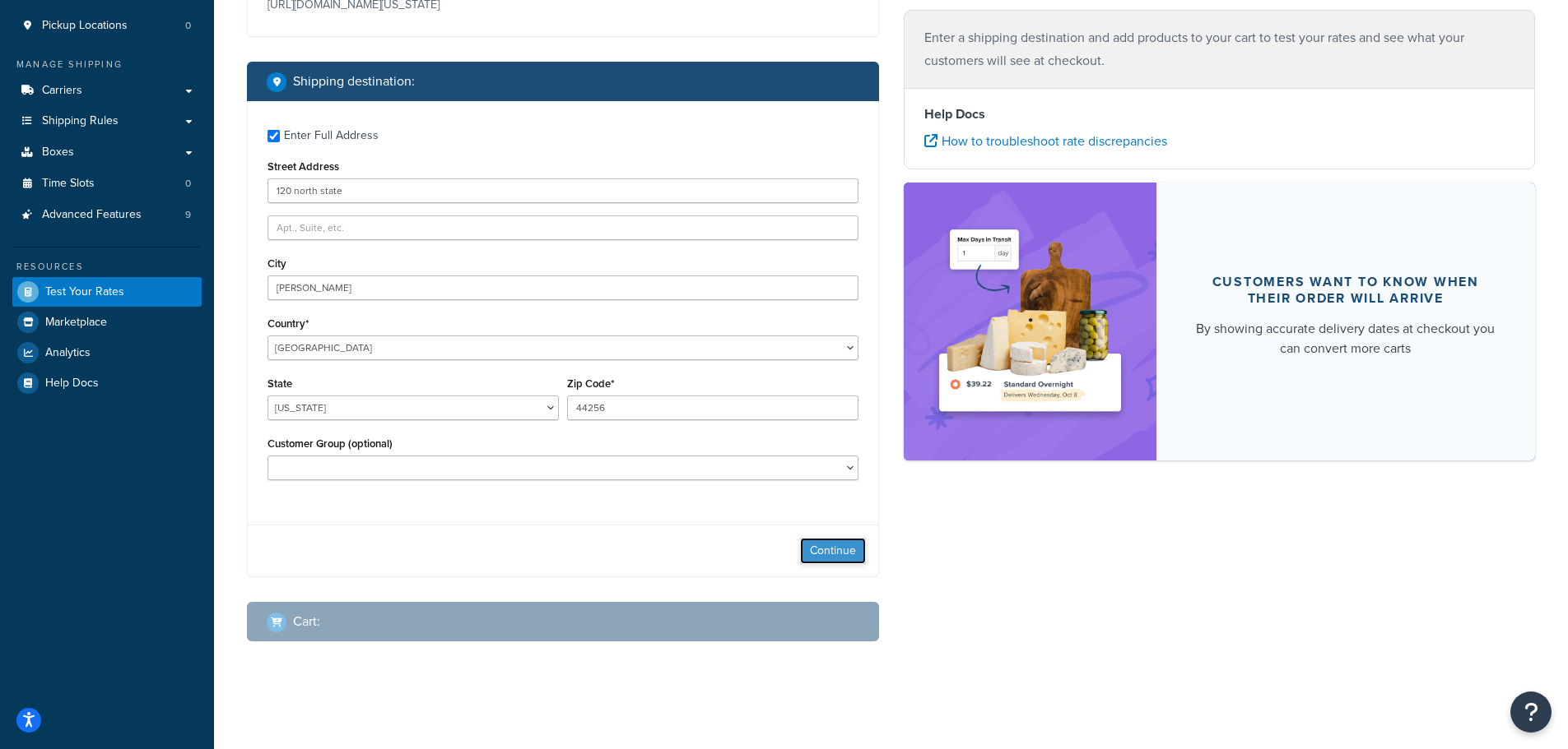
click at [829, 546] on button "Continue" at bounding box center [833, 550] width 65 height 26
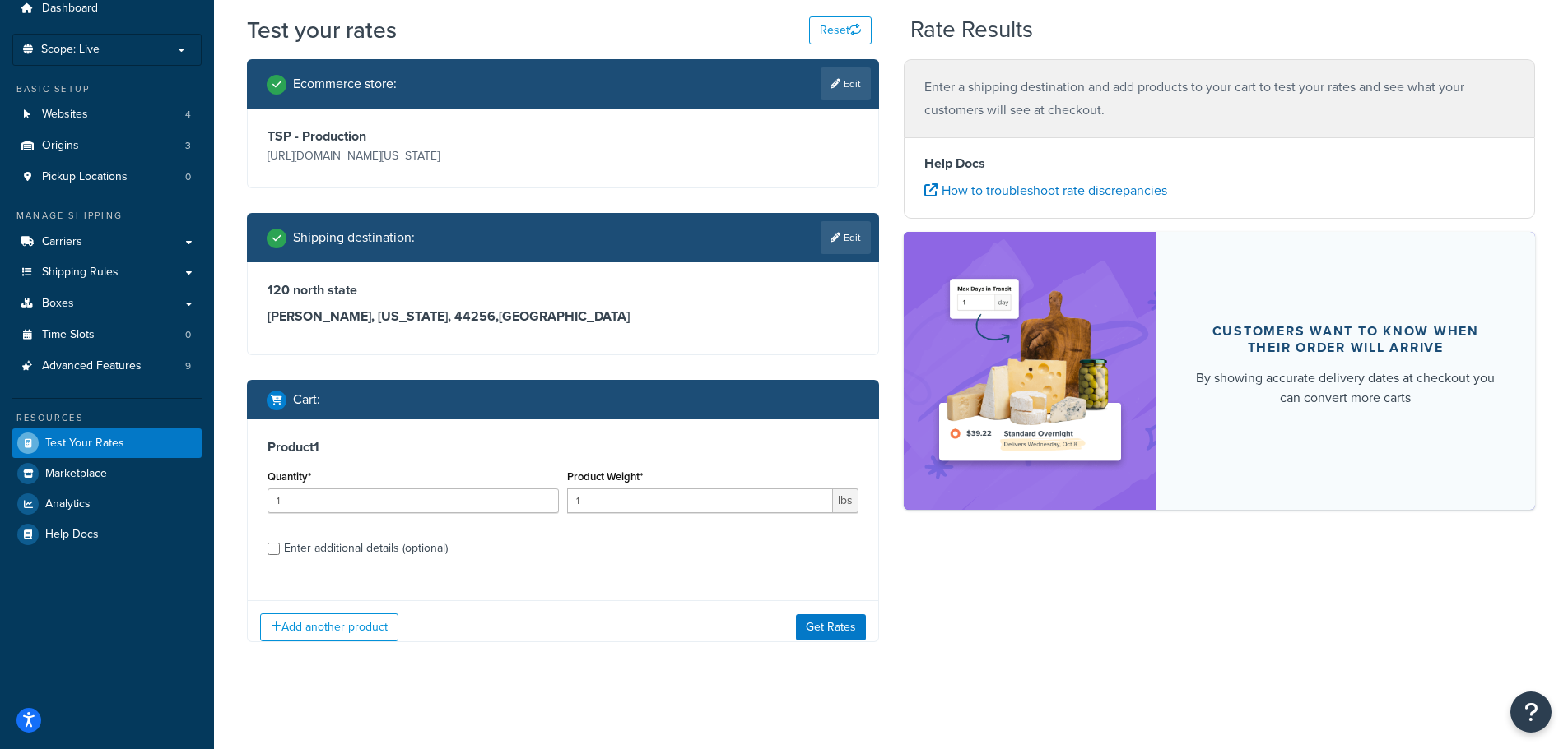
scroll to position [76, 0]
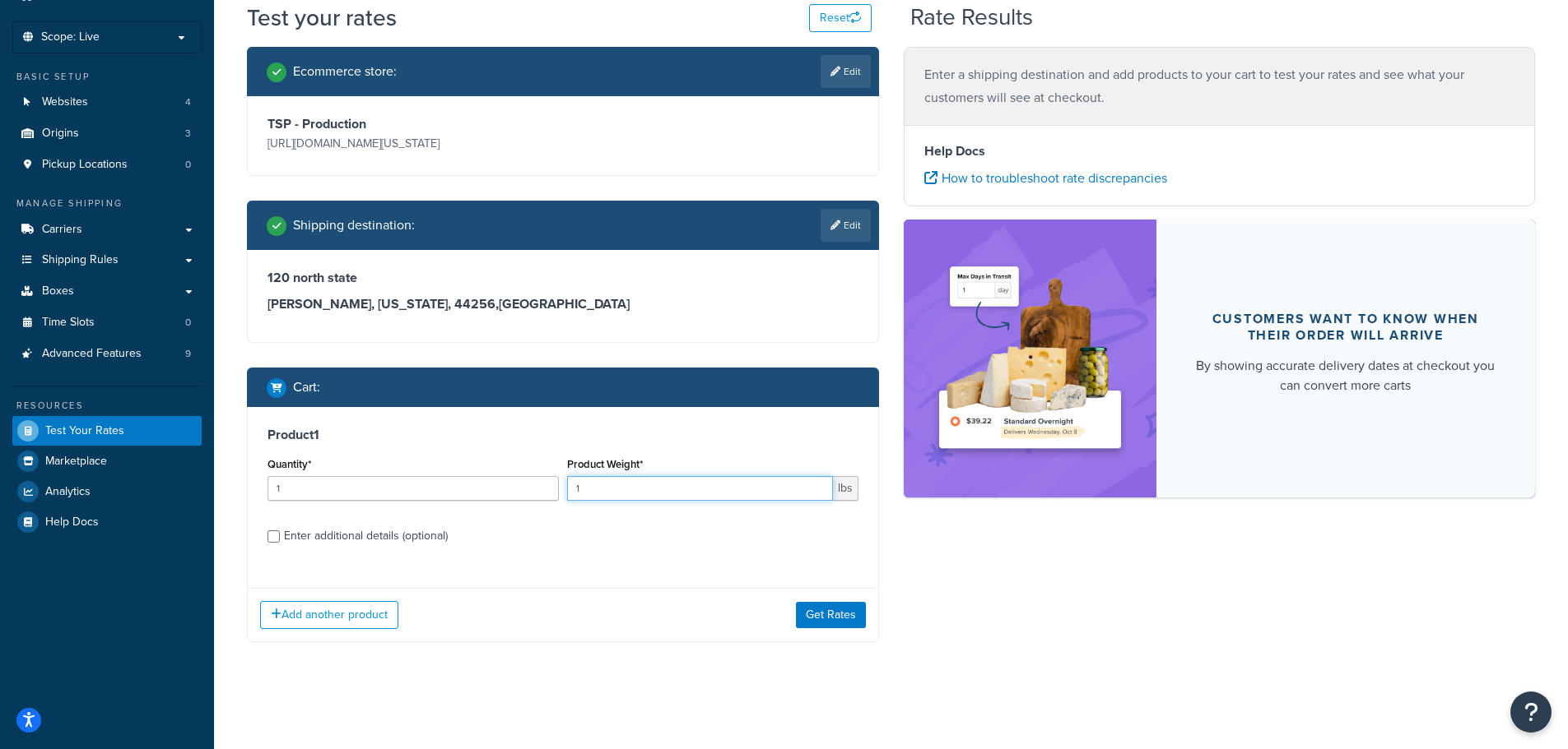
click at [625, 487] on input "1" at bounding box center [700, 488] width 266 height 25
type input "35"
click at [376, 540] on div "Enter additional details (optional)" at bounding box center [366, 536] width 164 height 23
click at [280, 540] on input "Enter additional details (optional)" at bounding box center [273, 537] width 13 height 13
checkbox input "true"
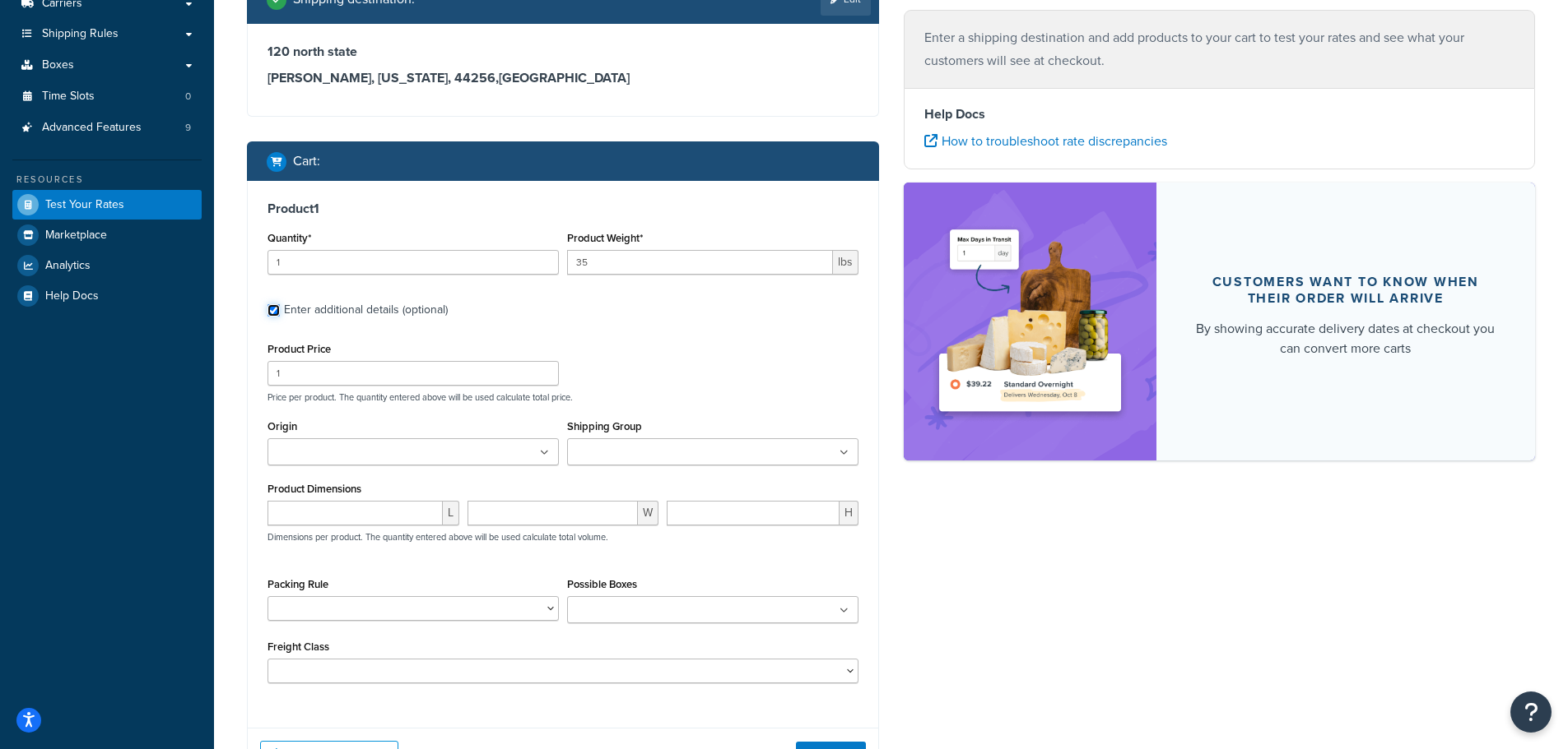
scroll to position [323, 0]
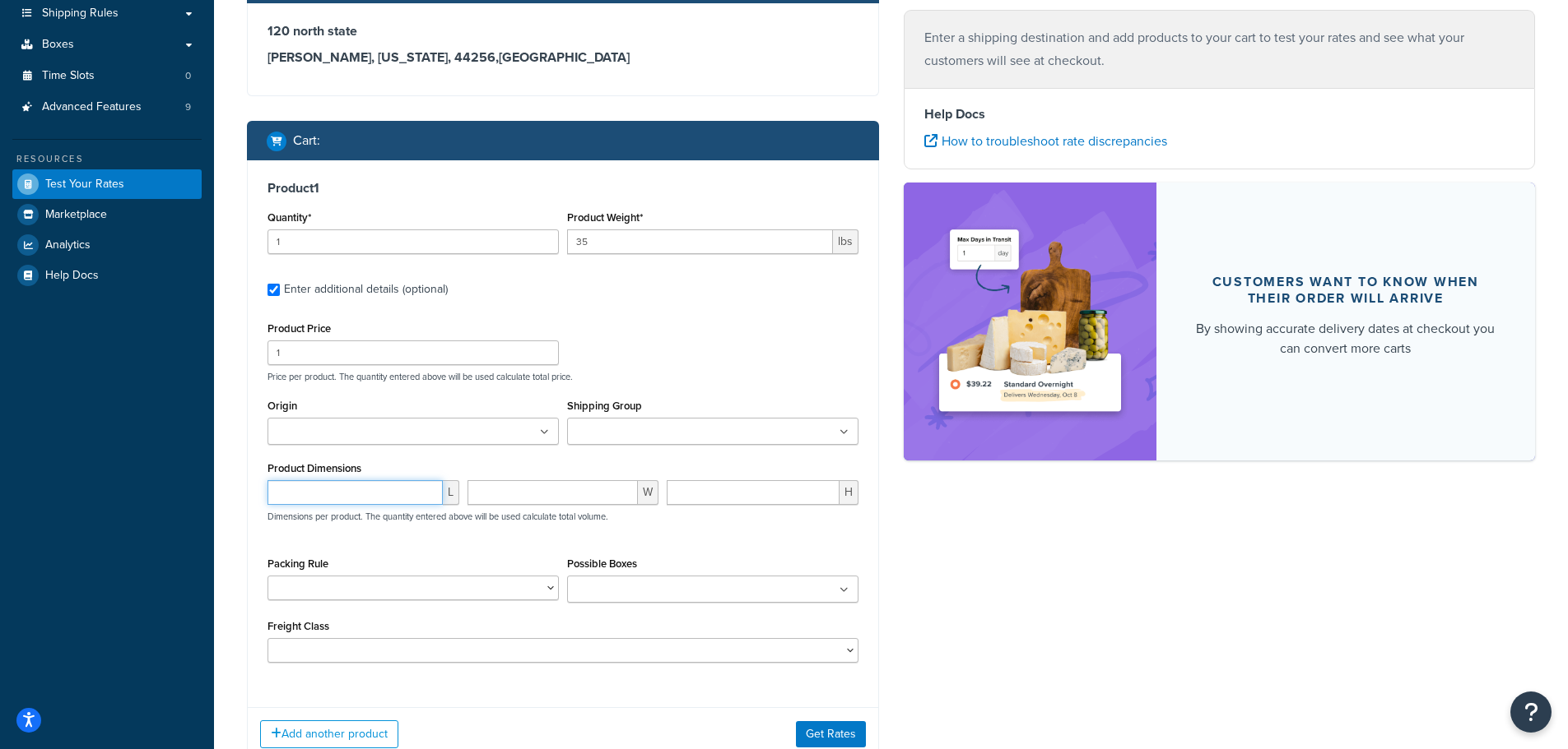
click at [381, 487] on input "number" at bounding box center [354, 492] width 175 height 25
type input "12"
click at [544, 491] on input "number" at bounding box center [553, 492] width 171 height 25
type input "12"
click at [715, 489] on input "number" at bounding box center [753, 492] width 173 height 25
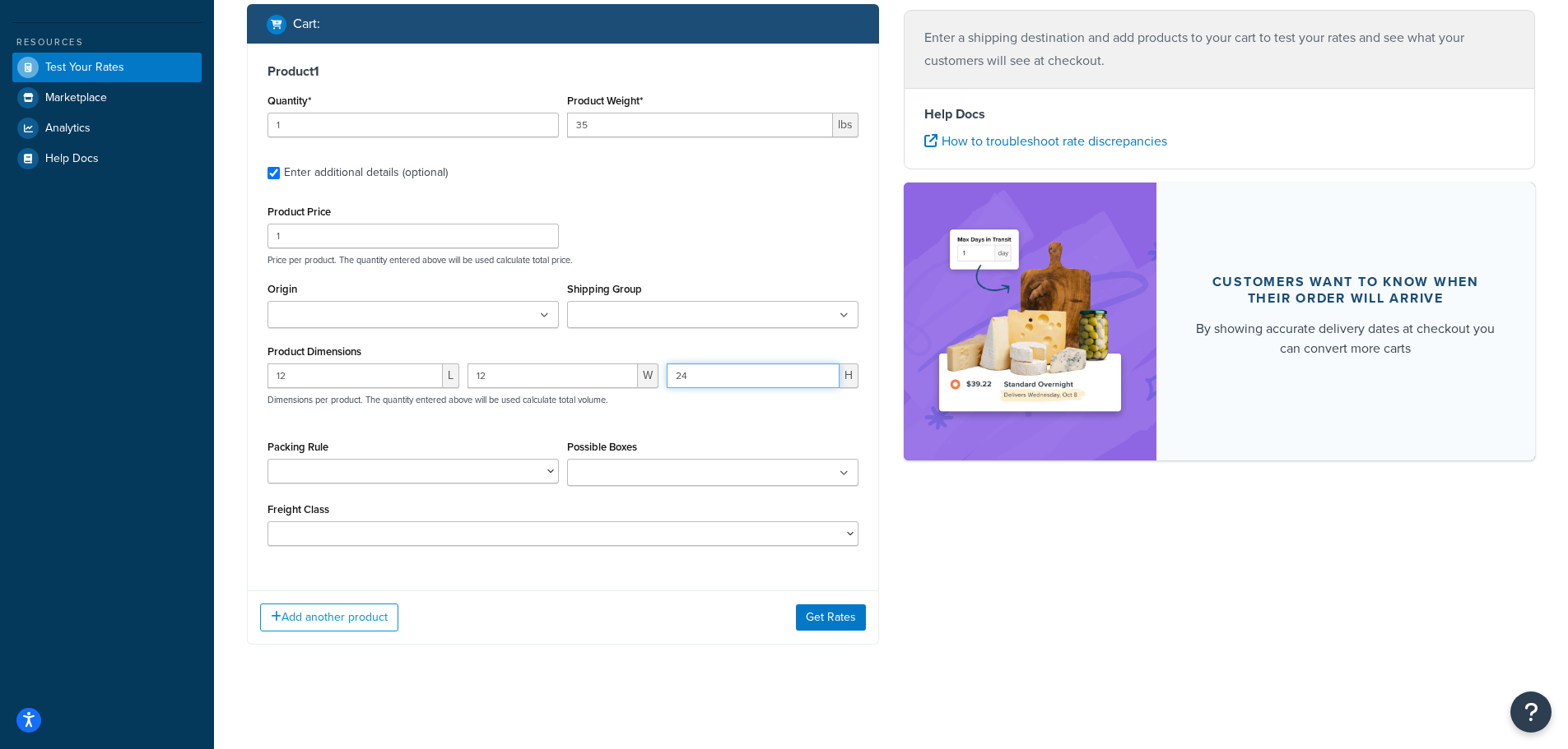
scroll to position [442, 0]
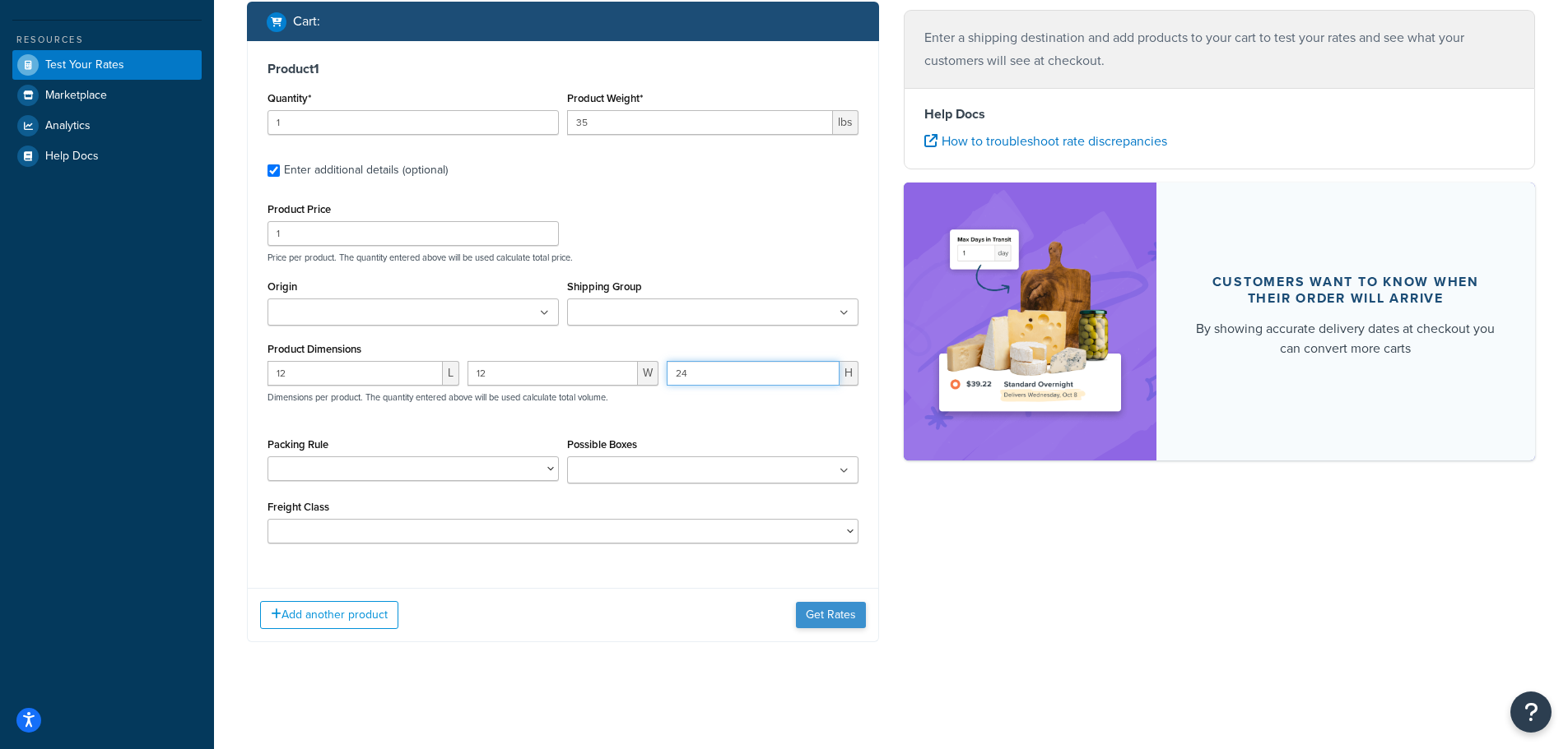
type input "24"
click at [838, 621] on button "Get Rates" at bounding box center [830, 615] width 70 height 26
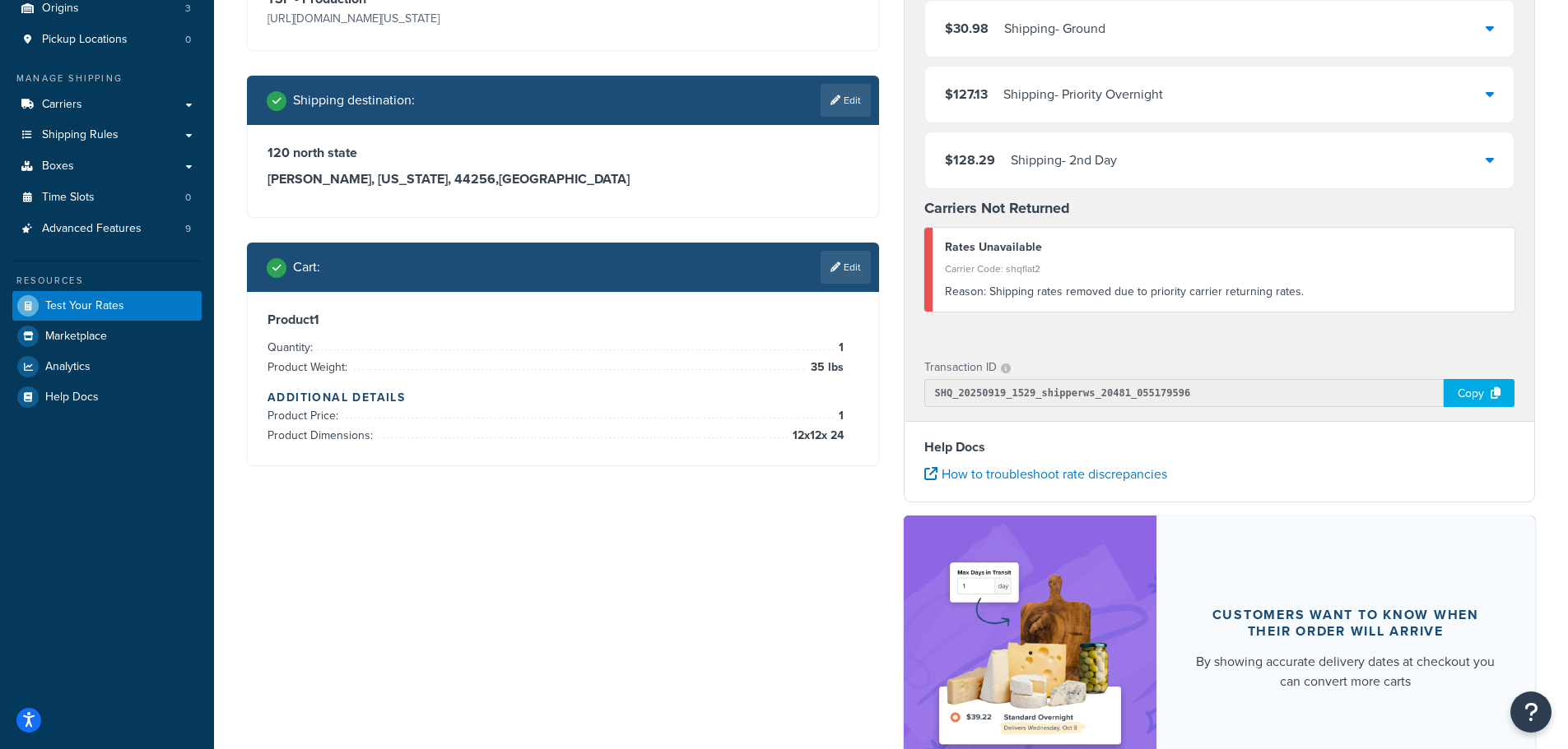
scroll to position [0, 0]
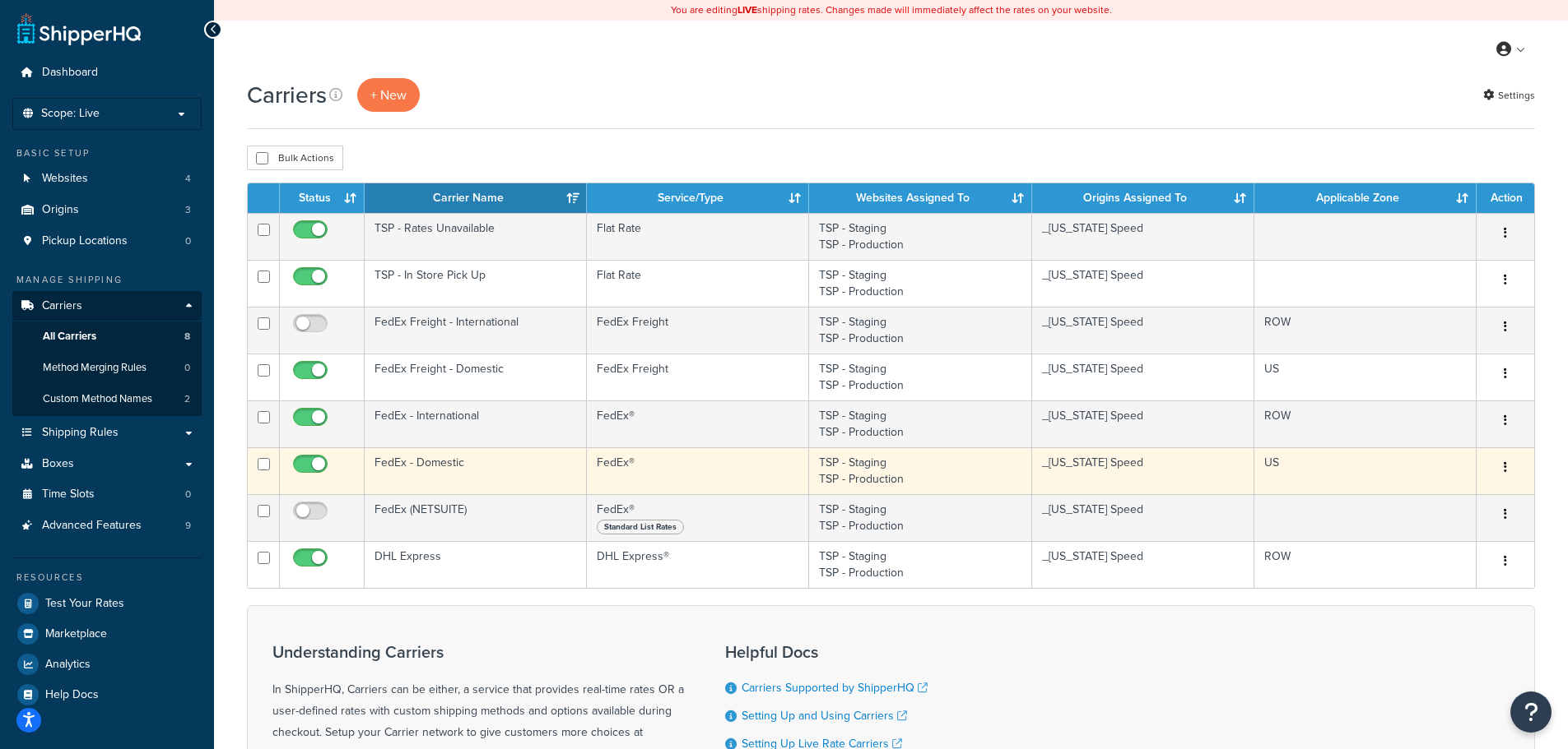
click at [488, 469] on td "FedEx - Domestic" at bounding box center [475, 471] width 223 height 47
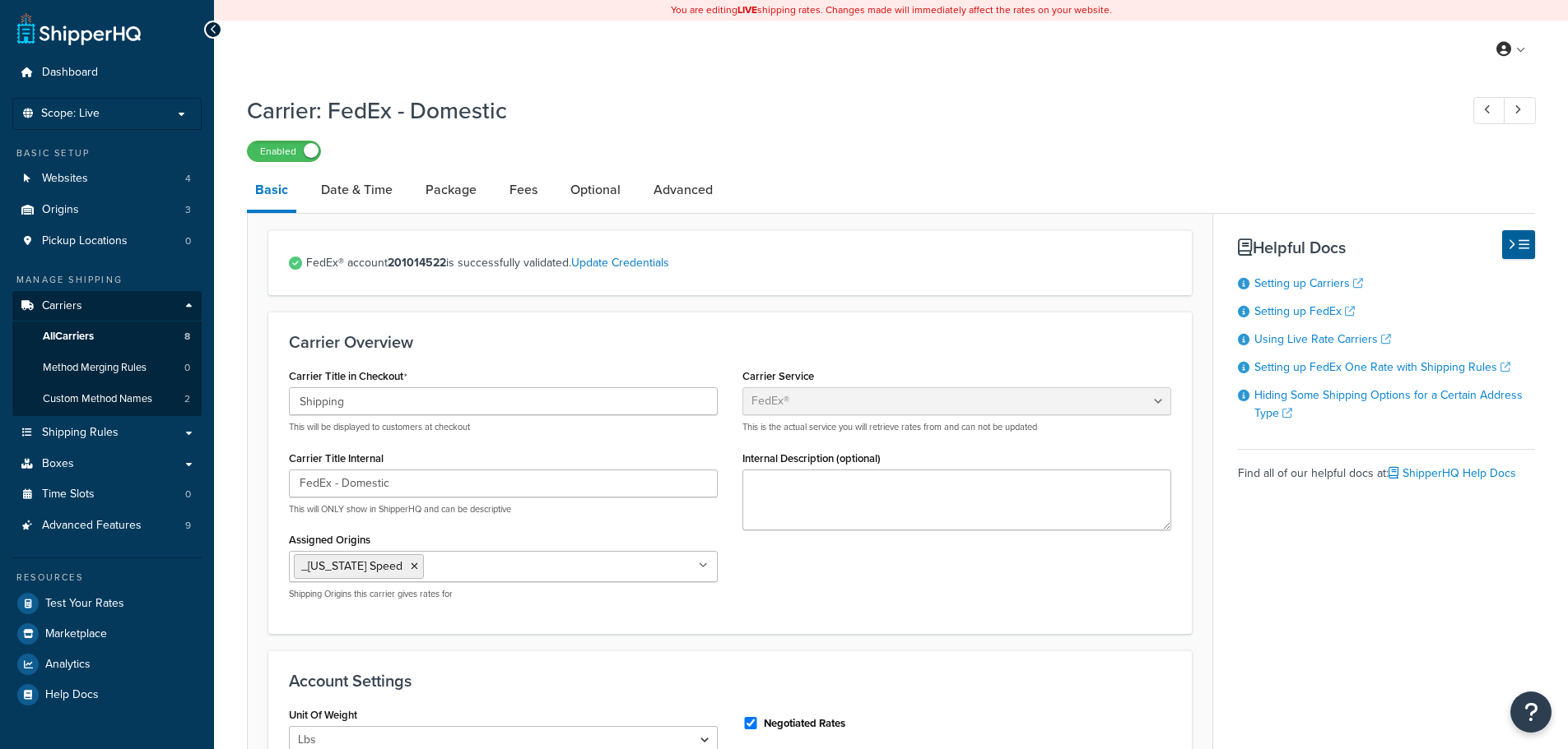
select select "fedEx"
select select "REGULAR_PICKUP"
select select "YOUR_PACKAGING"
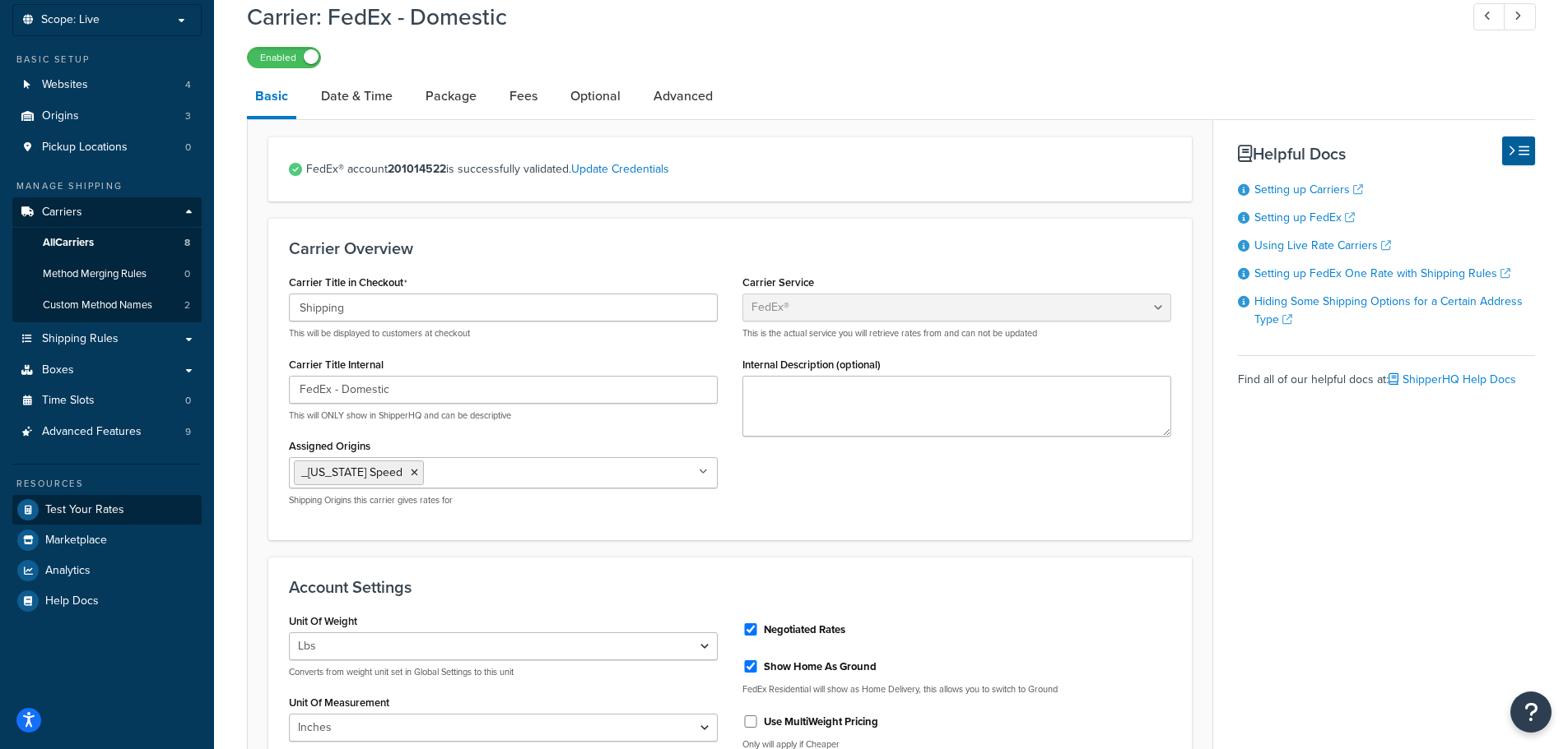
scroll to position [65, 0]
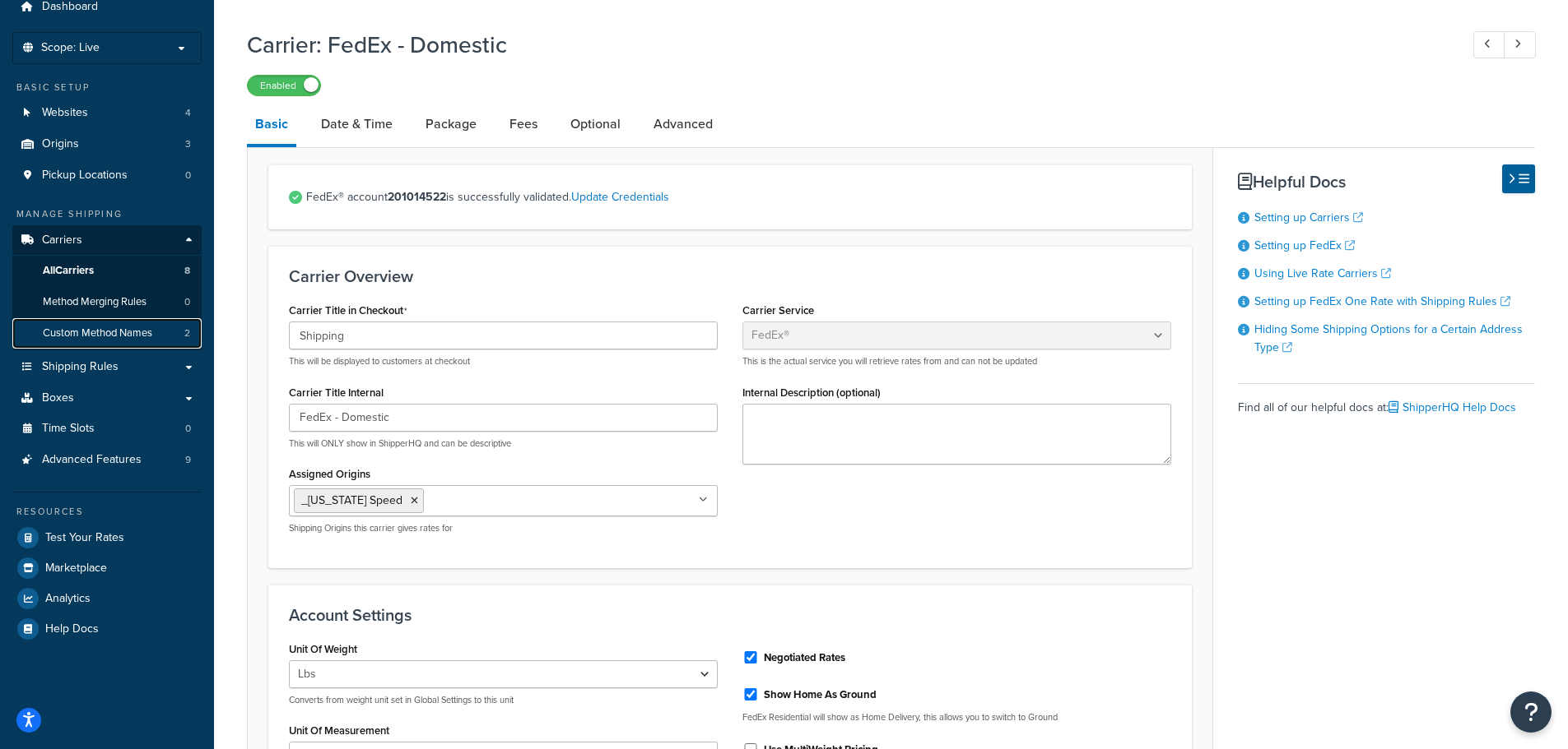
click at [113, 340] on link "Custom Method Names 2" at bounding box center [107, 334] width 189 height 31
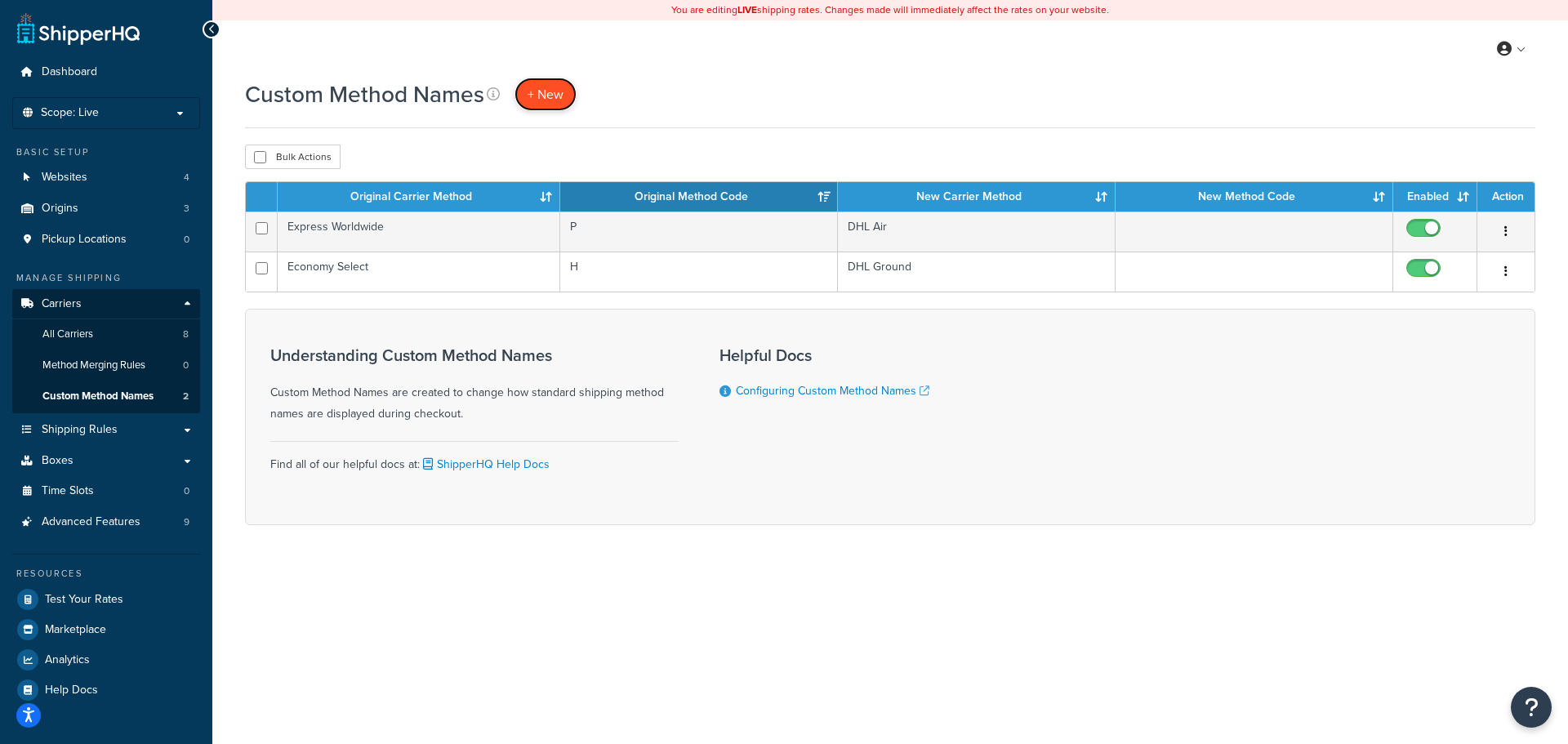
click at [527, 96] on span "+ New" at bounding box center [546, 94] width 36 height 19
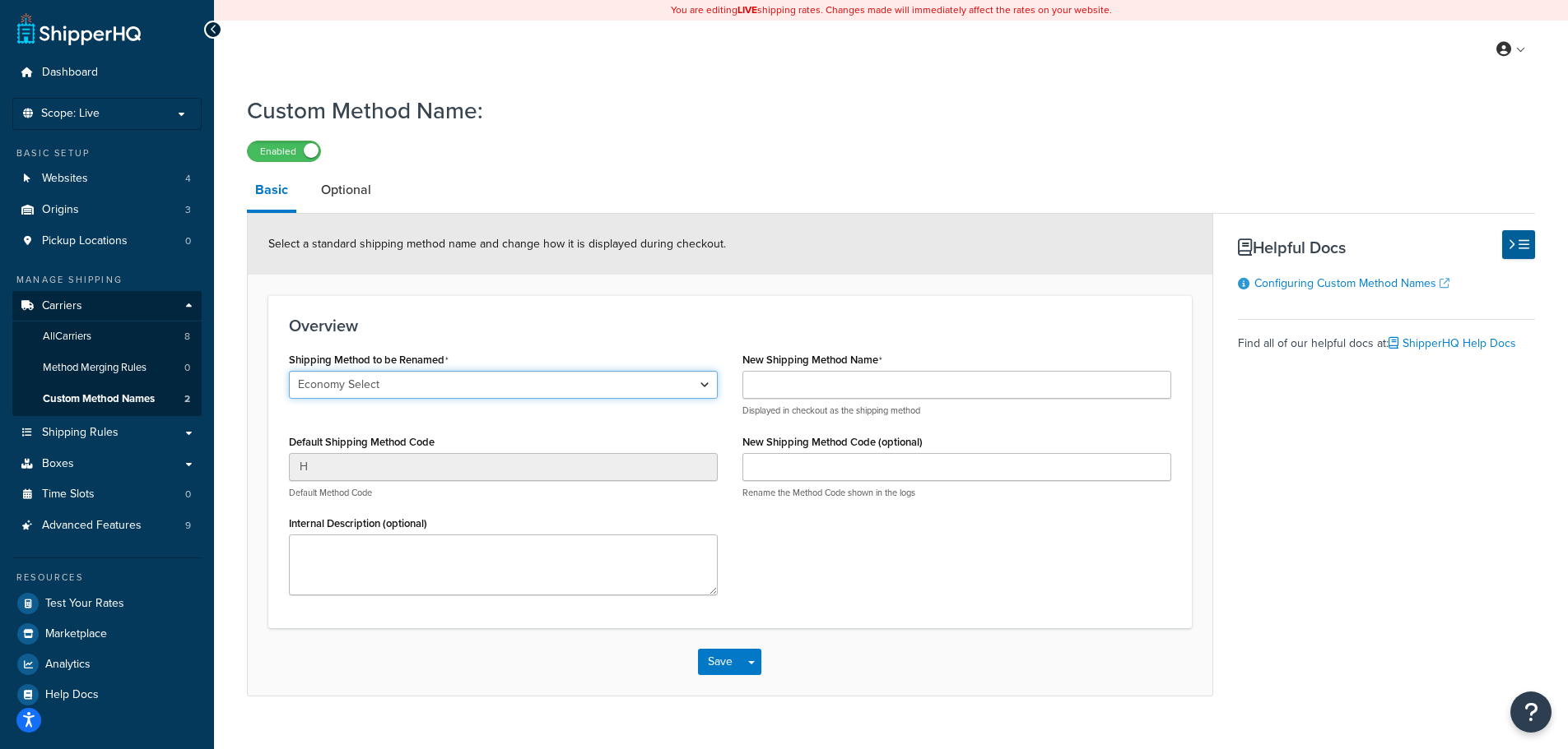
click at [431, 380] on select "Economy Select Express Worldwide Ground 2nd Day Home Delivery Priority Overnigh…" at bounding box center [503, 385] width 429 height 28
click at [788, 75] on div "My Profile Billing Global Settings Contact Us Logout" at bounding box center [891, 49] width 1354 height 57
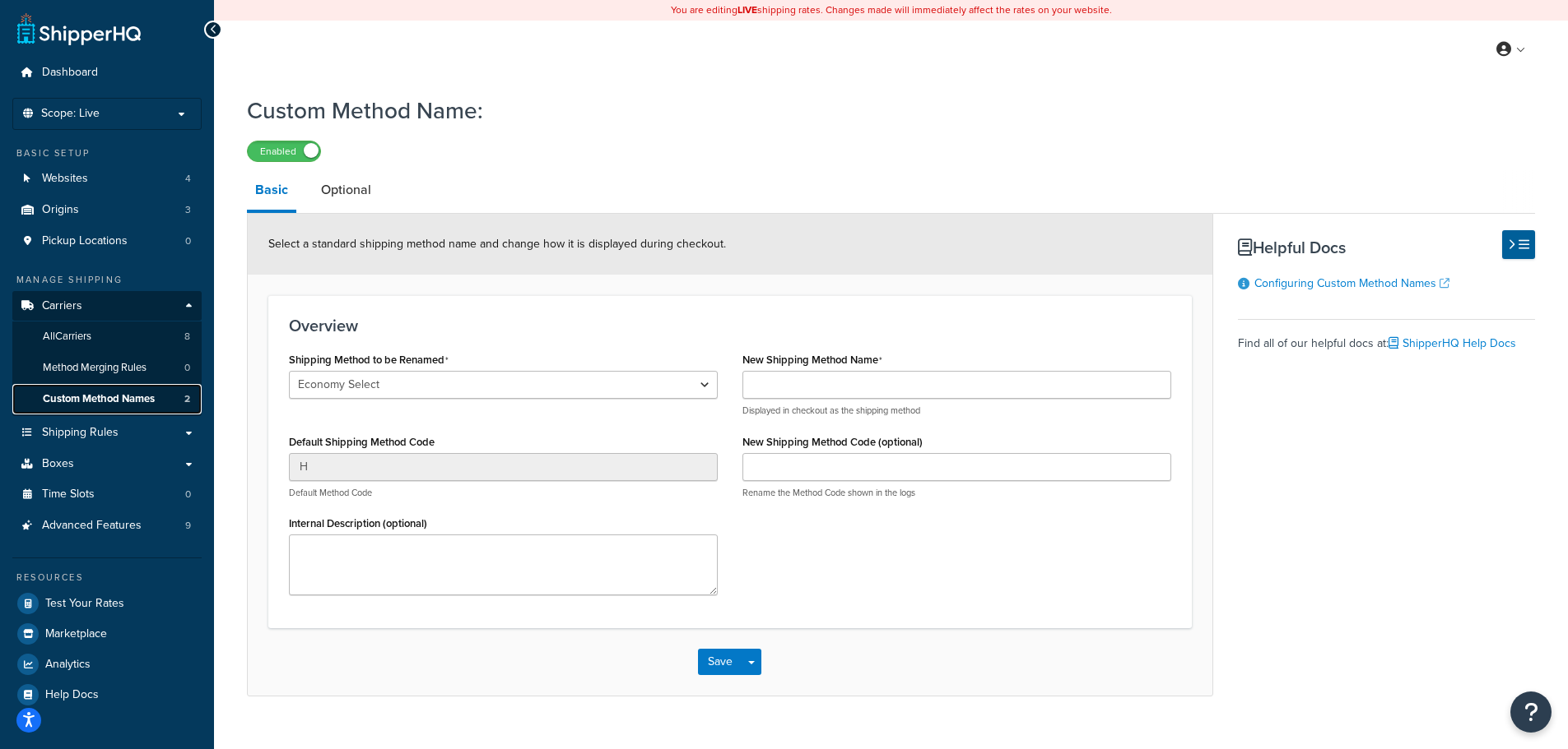
click at [99, 400] on span "Custom Method Names" at bounding box center [98, 399] width 112 height 14
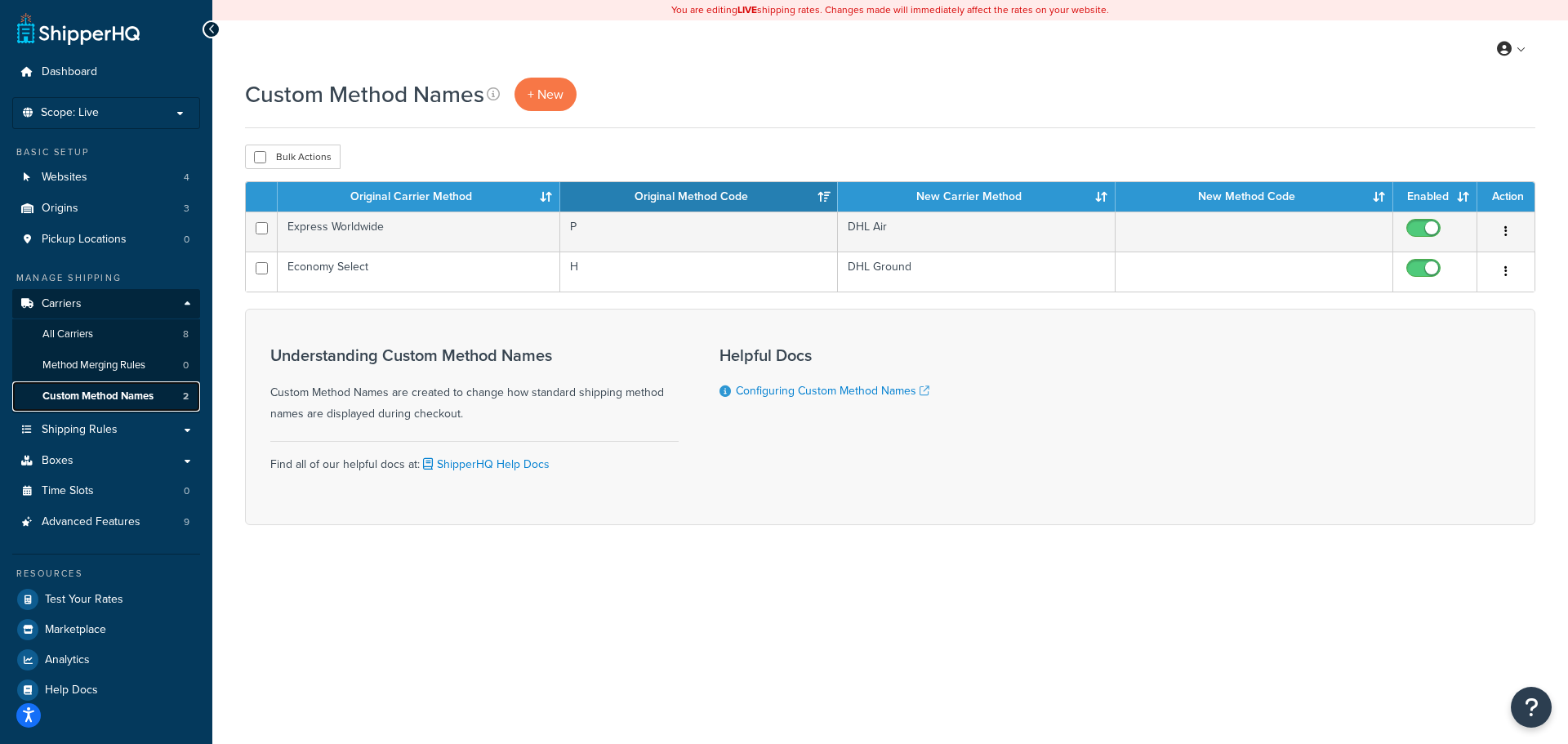
click at [112, 393] on span "Custom Method Names" at bounding box center [97, 396] width 111 height 14
click at [551, 98] on span "+ New" at bounding box center [546, 94] width 36 height 19
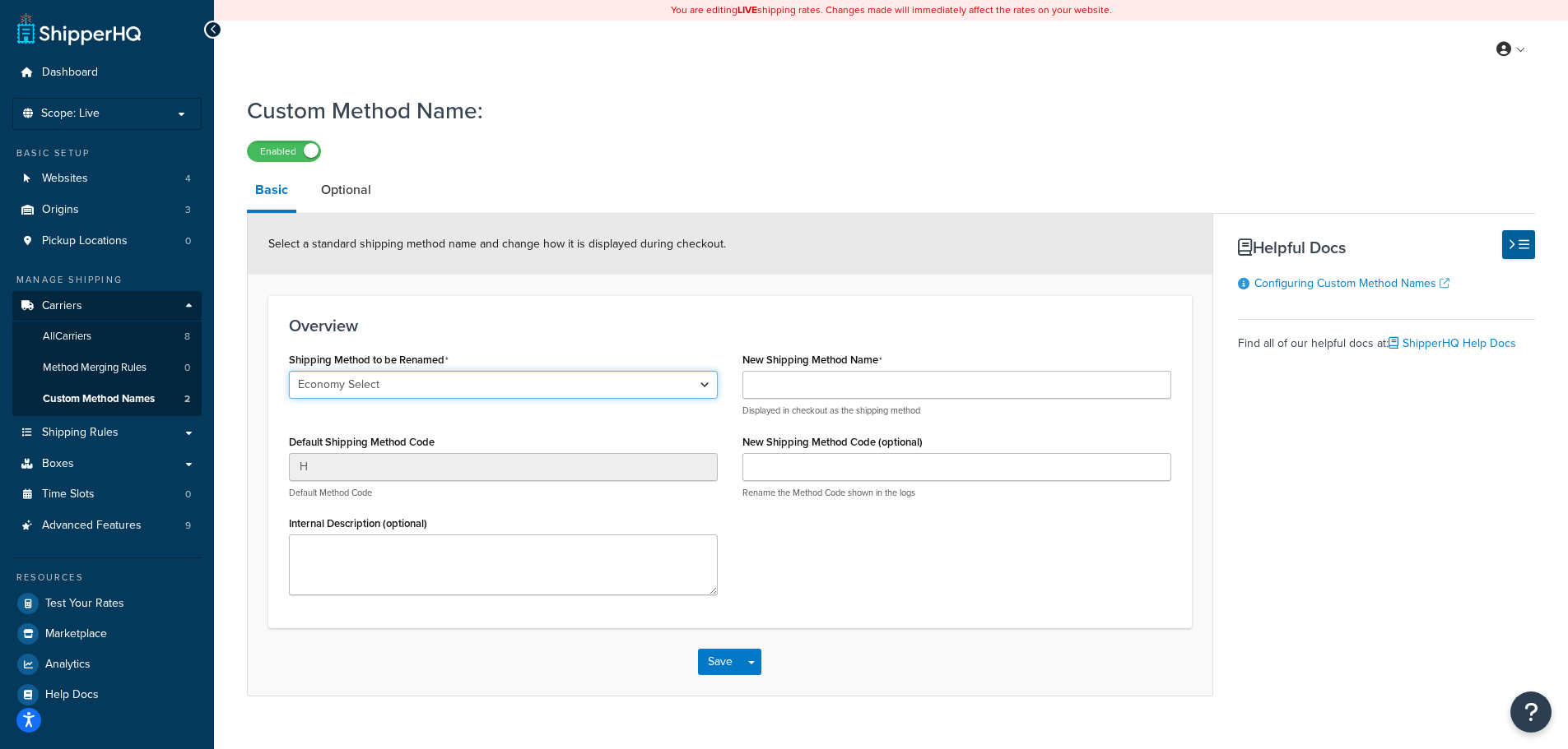
click at [704, 385] on select "Economy Select Express Worldwide Ground 2nd Day Home Delivery Priority Overnigh…" at bounding box center [503, 385] width 429 height 28
click at [821, 50] on div "My Profile Billing Global Settings Contact Us Logout" at bounding box center [891, 49] width 1354 height 57
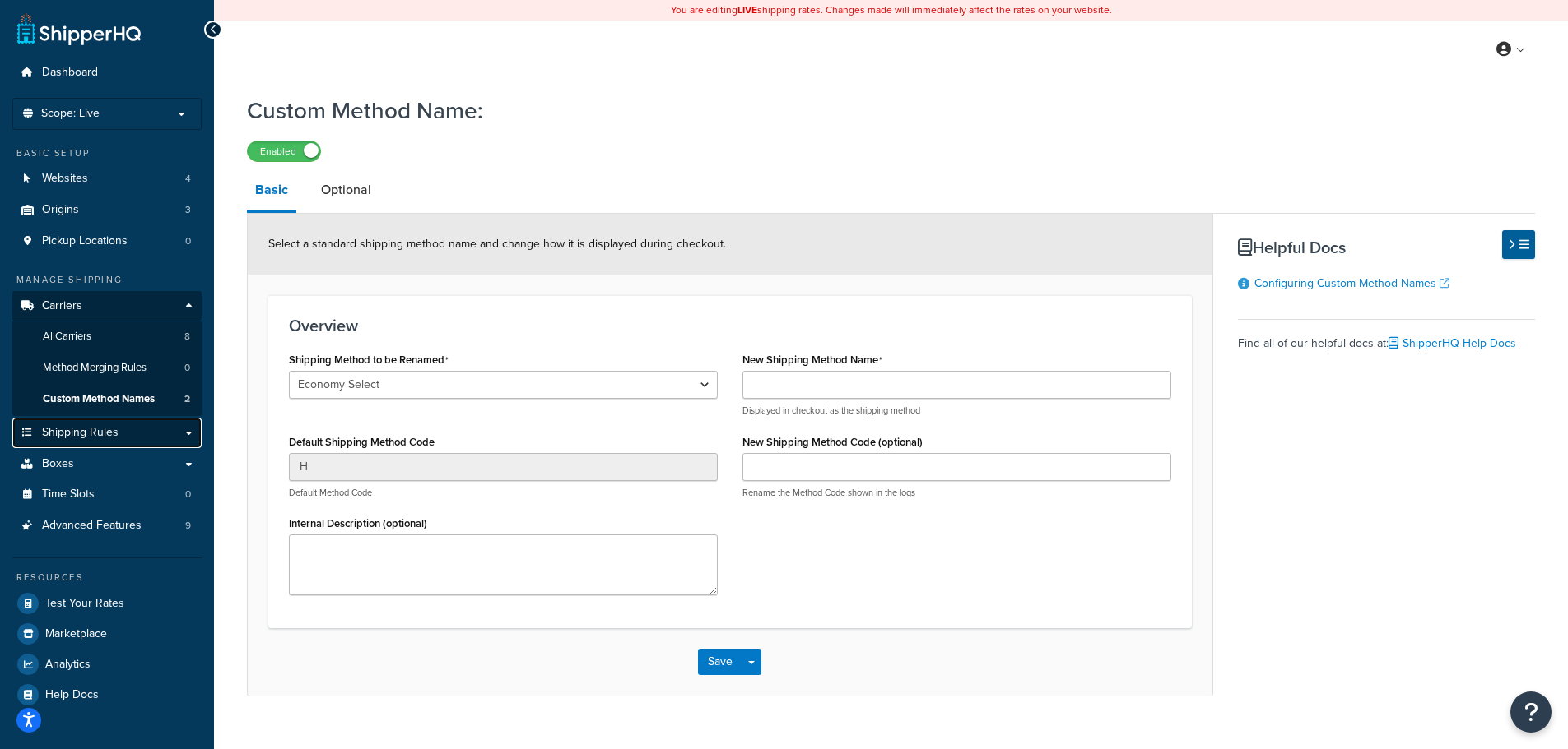
click at [126, 431] on link "Shipping Rules" at bounding box center [107, 433] width 189 height 31
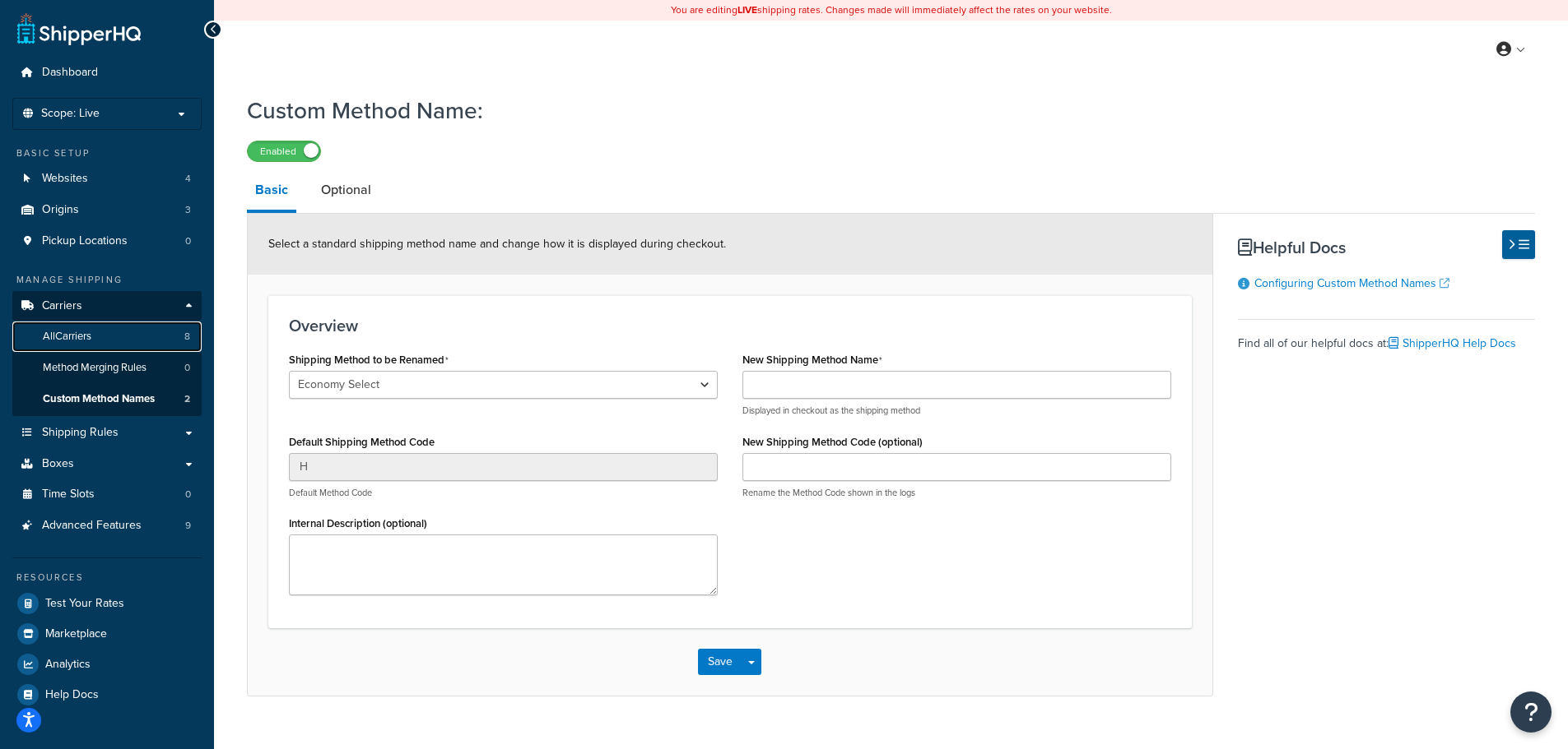
click at [113, 340] on link "All Carriers 8" at bounding box center [107, 337] width 189 height 31
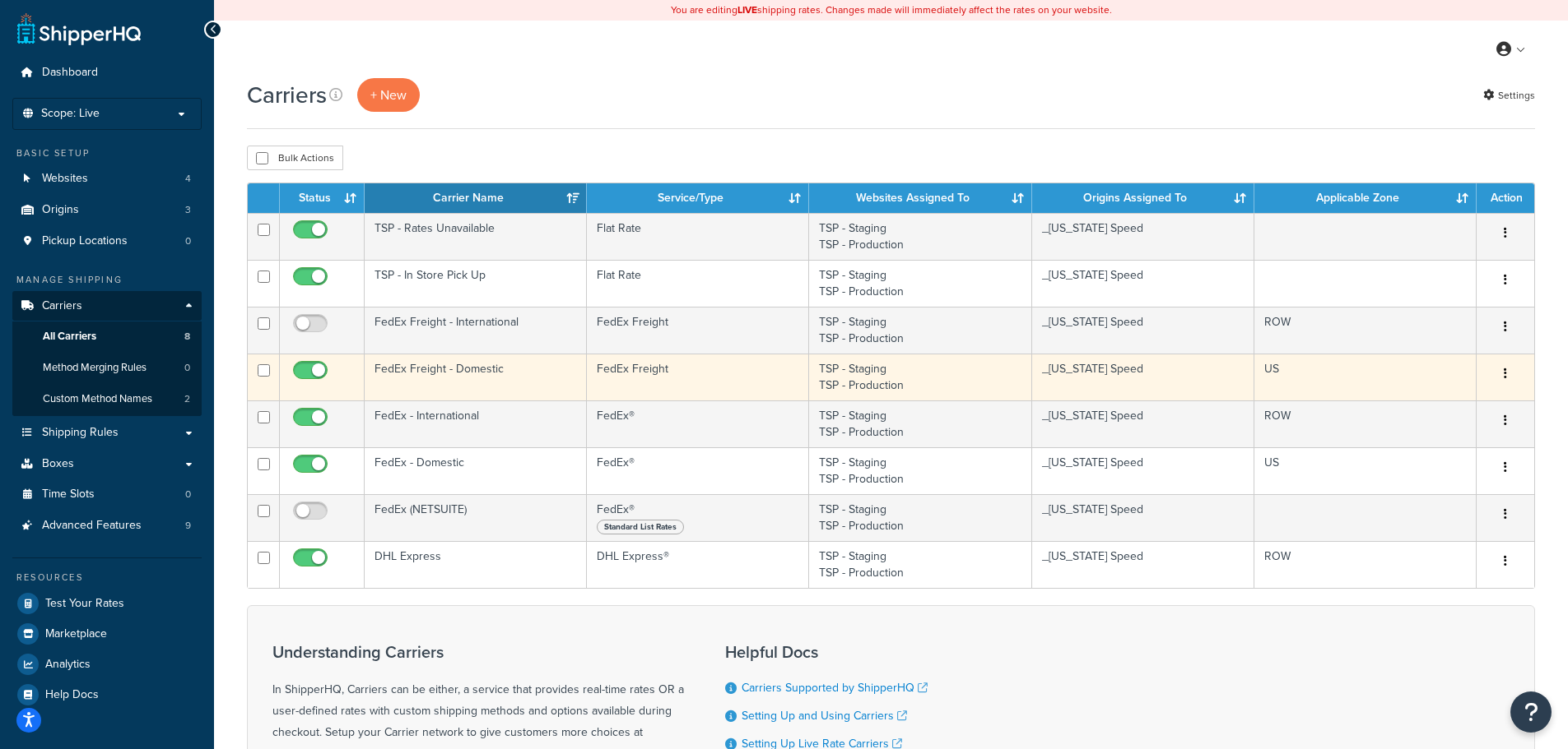
click at [481, 376] on td "FedEx Freight - Domestic" at bounding box center [475, 378] width 223 height 47
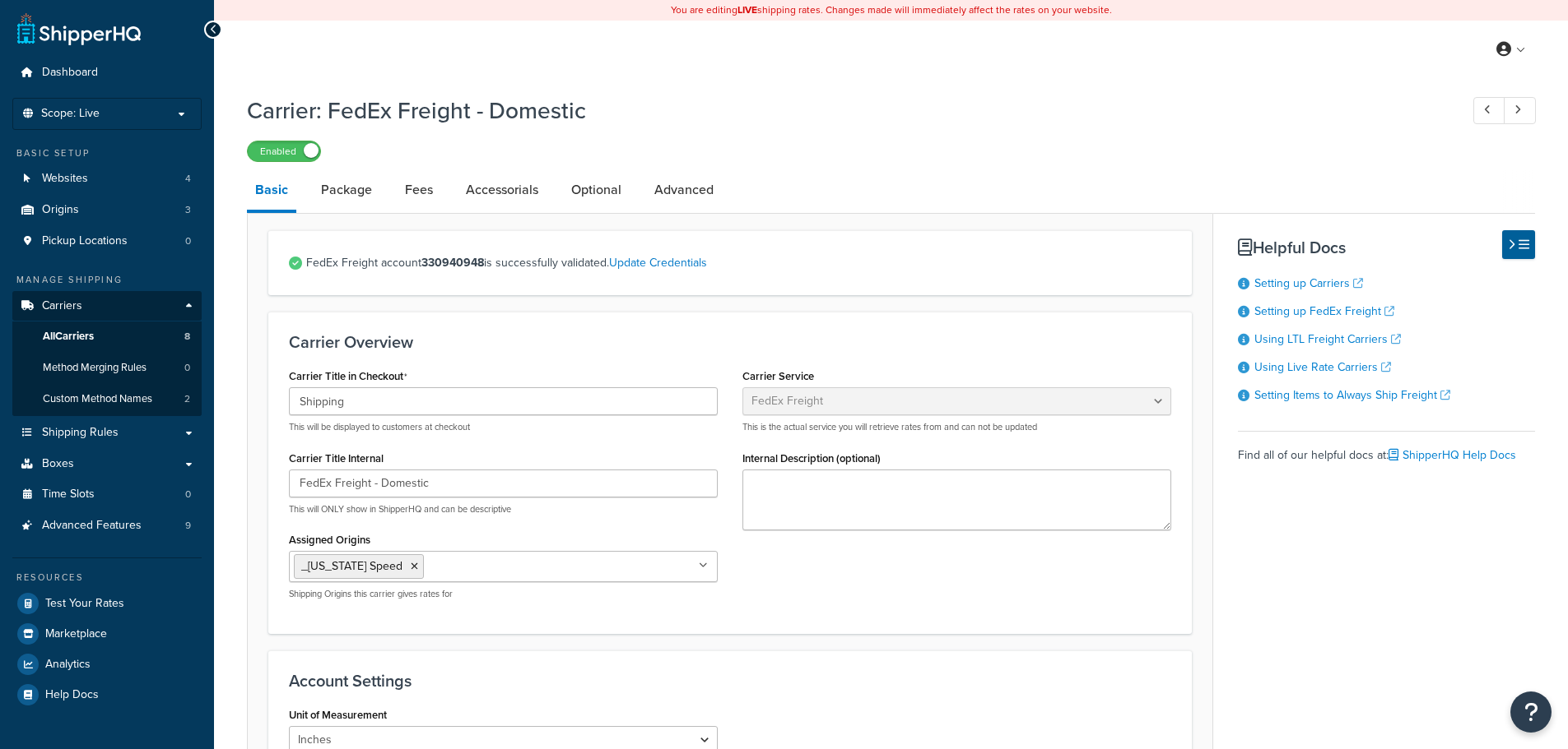
select select "fedExFreight"
click at [352, 183] on link "Package" at bounding box center [346, 190] width 67 height 39
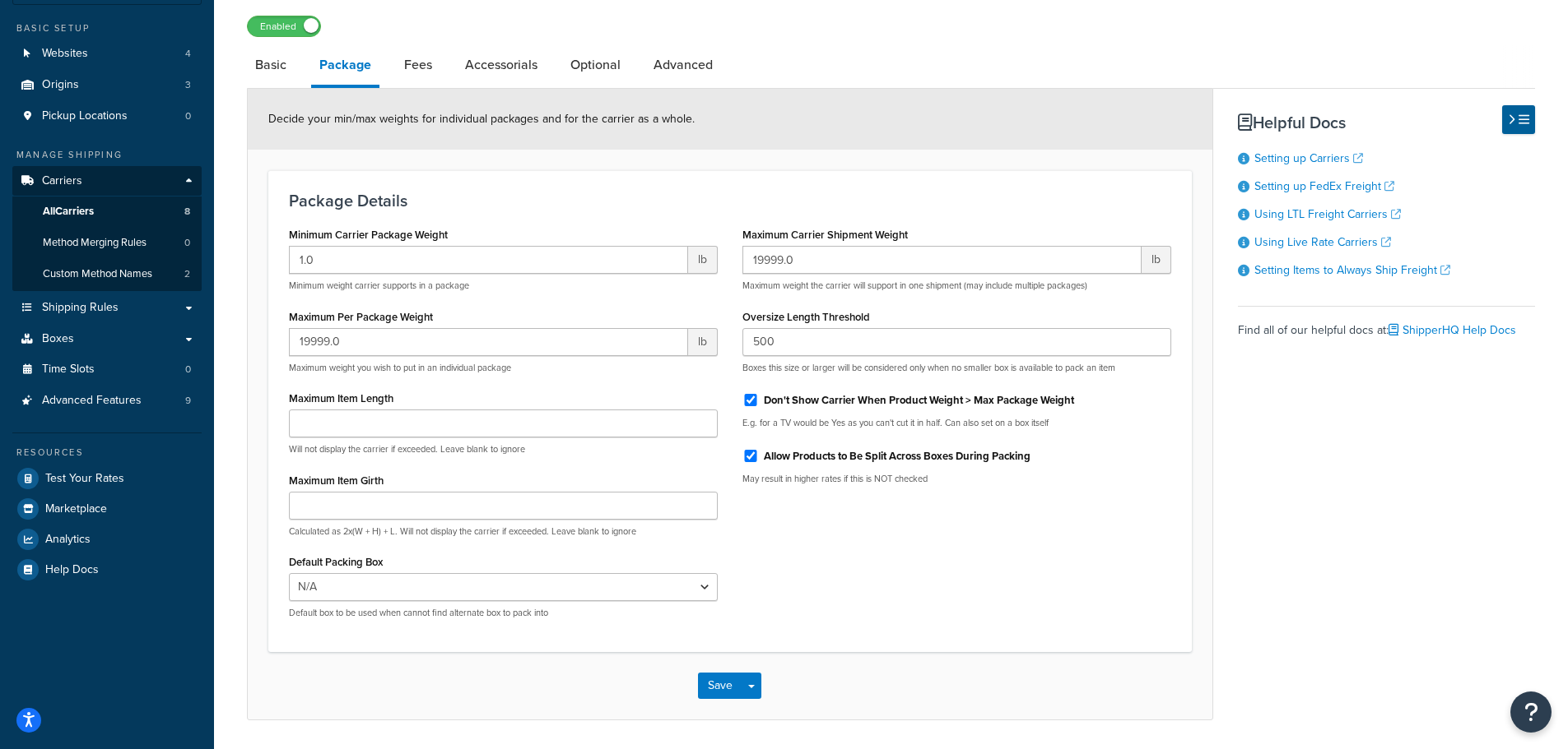
scroll to position [164, 0]
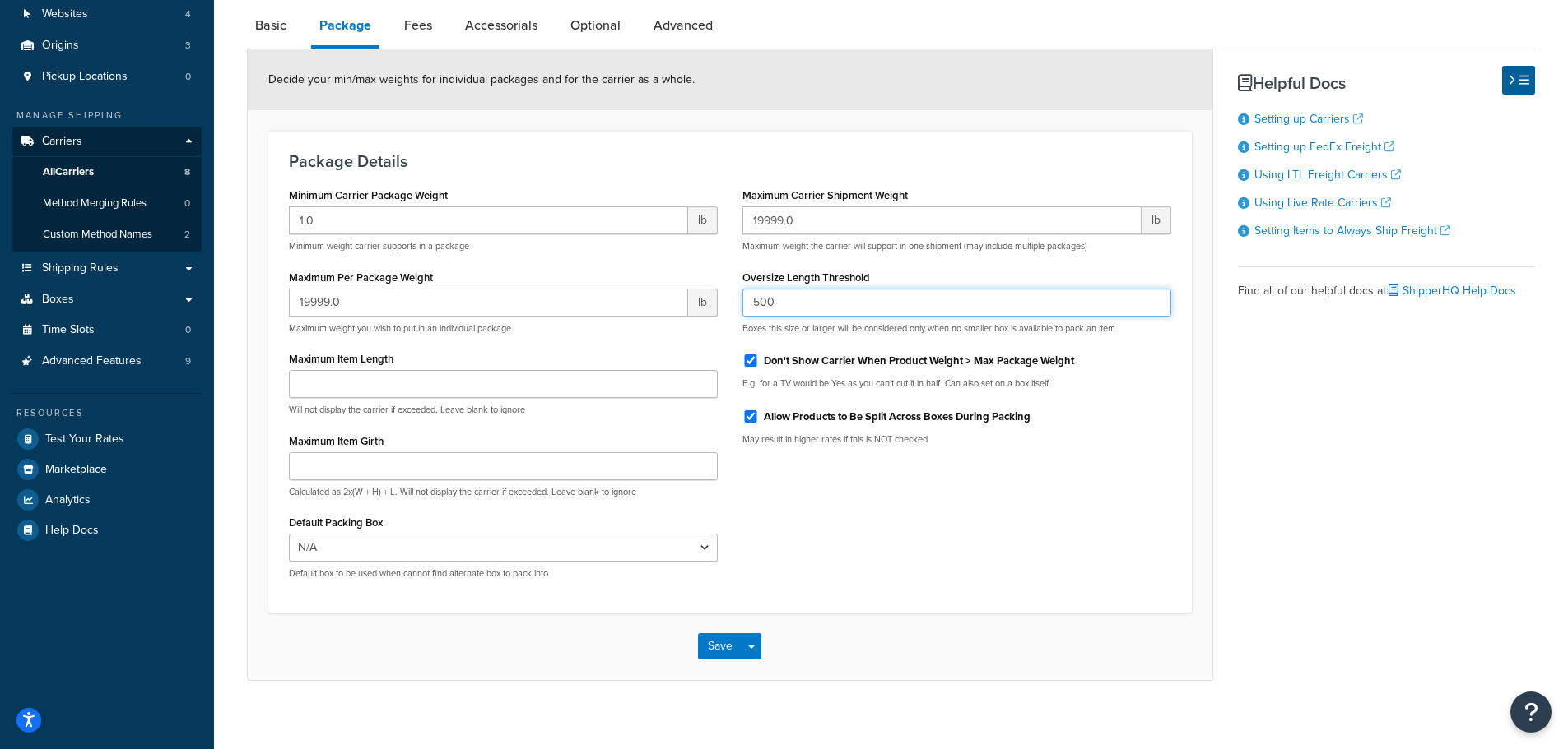
drag, startPoint x: 788, startPoint y: 304, endPoint x: 754, endPoint y: 305, distance: 34.0
click at [754, 305] on input "500" at bounding box center [957, 302] width 429 height 28
type input "96"
click at [1020, 266] on div "Oversize Length Threshold 96 Boxes this size or larger will be considered only …" at bounding box center [957, 301] width 429 height 69
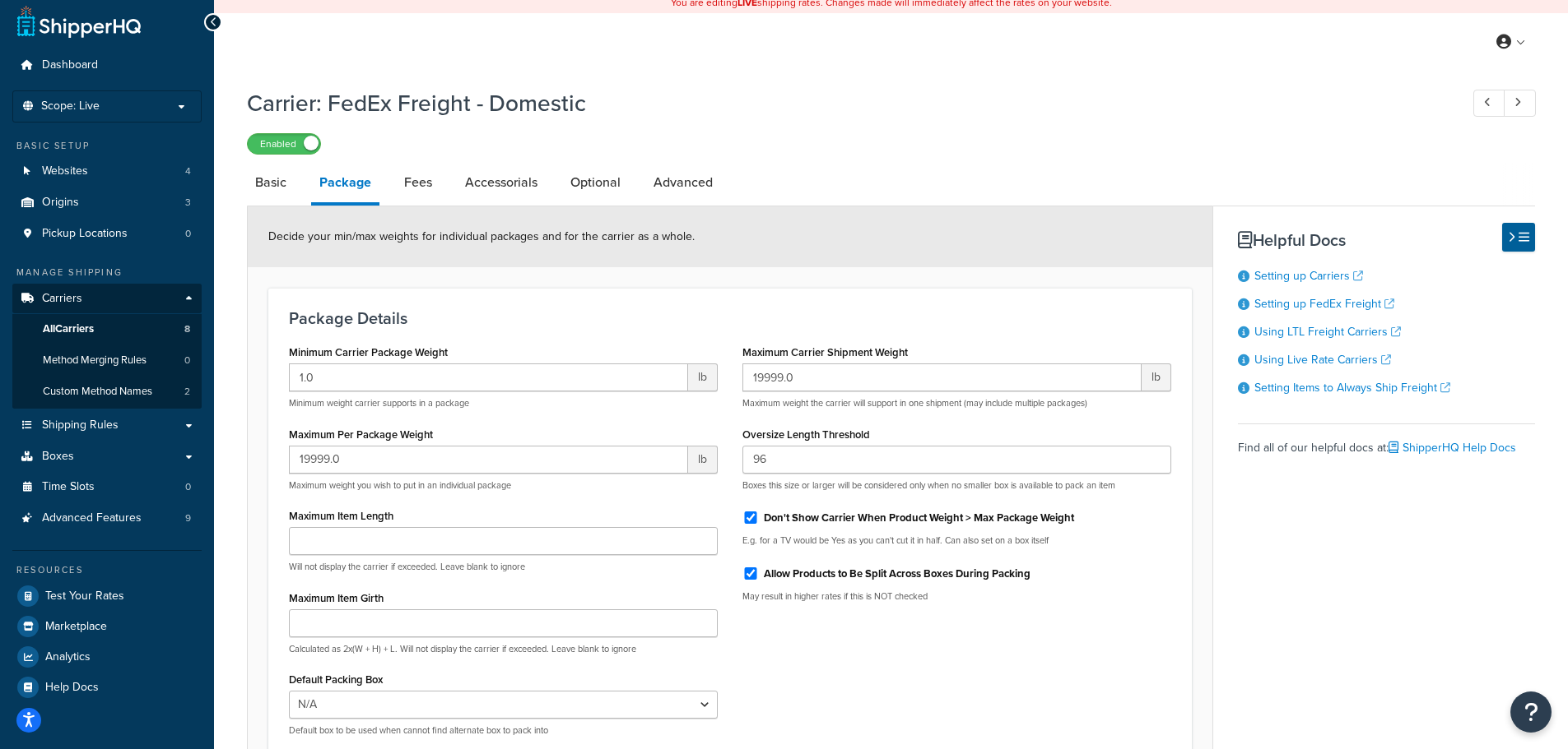
scroll to position [0, 0]
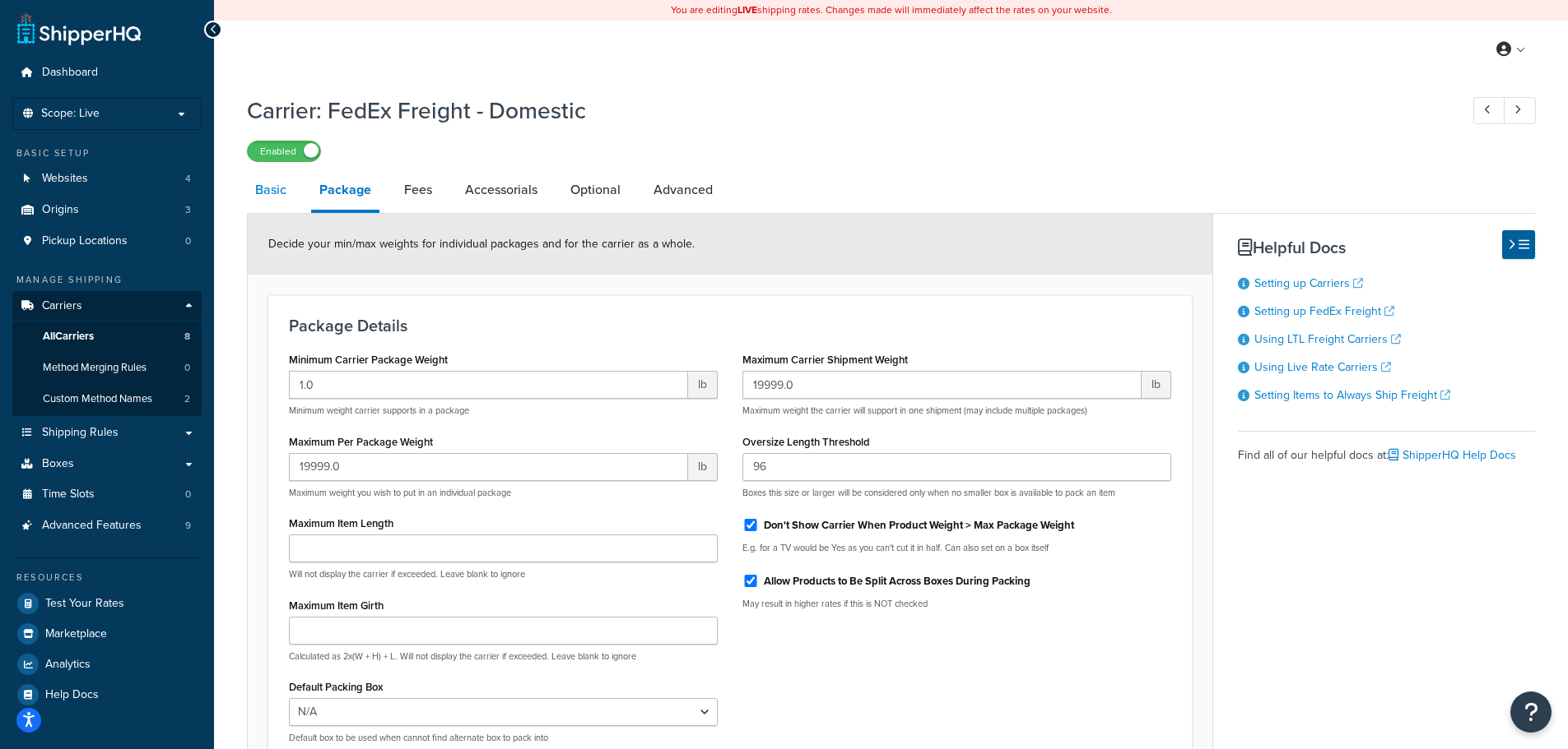
click at [258, 183] on link "Basic" at bounding box center [271, 190] width 48 height 39
select select "fedExFreight"
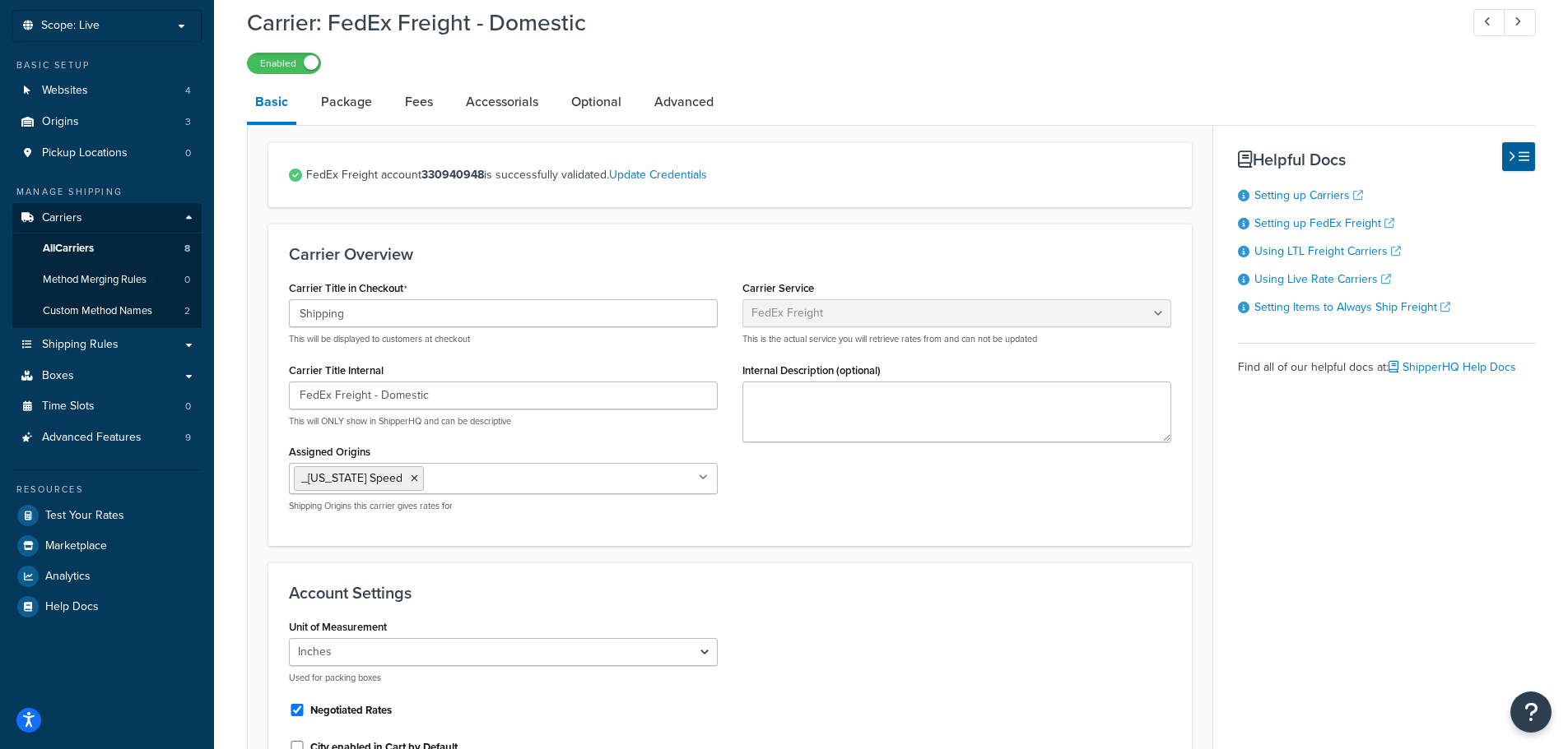
scroll to position [83, 0]
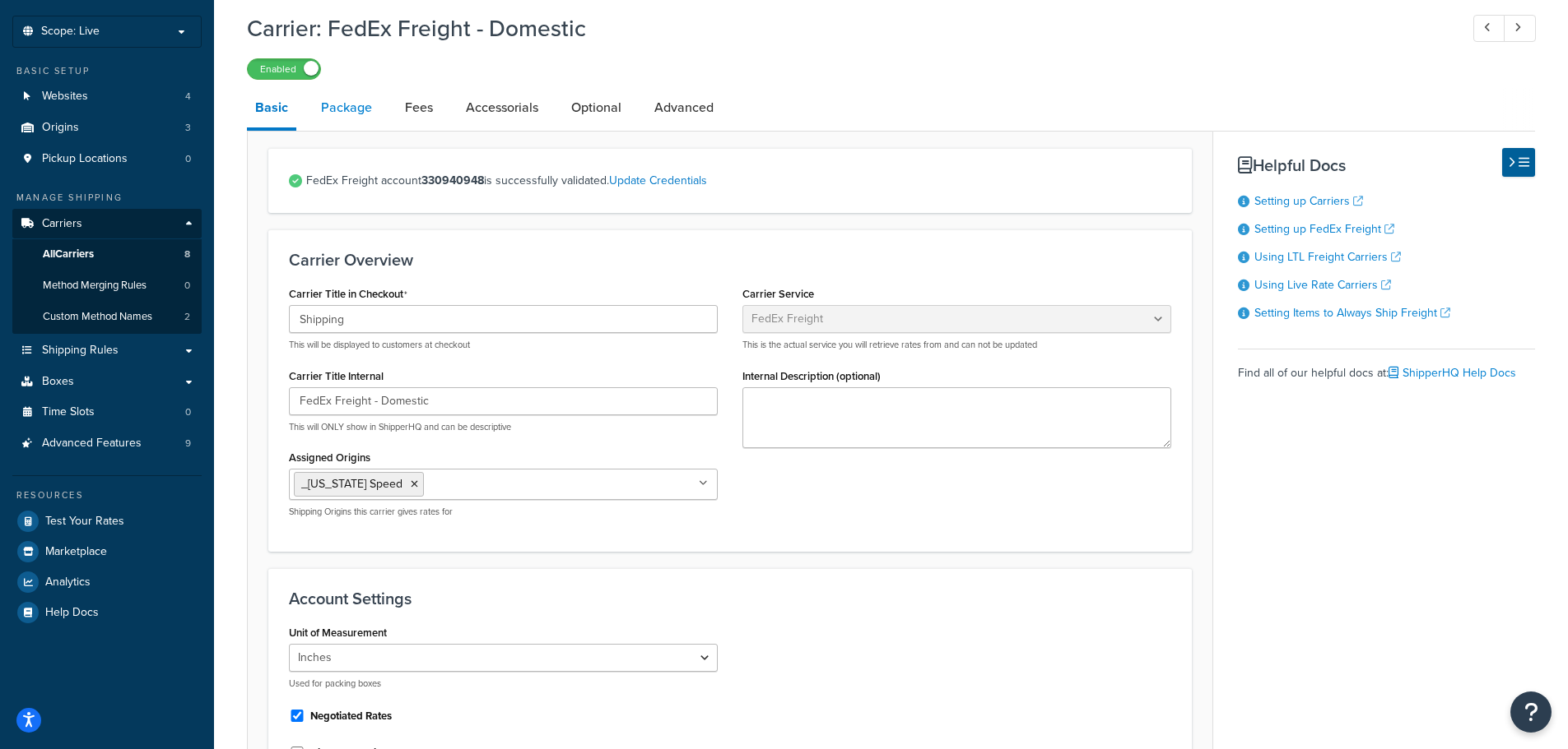
click at [358, 104] on link "Package" at bounding box center [346, 107] width 67 height 39
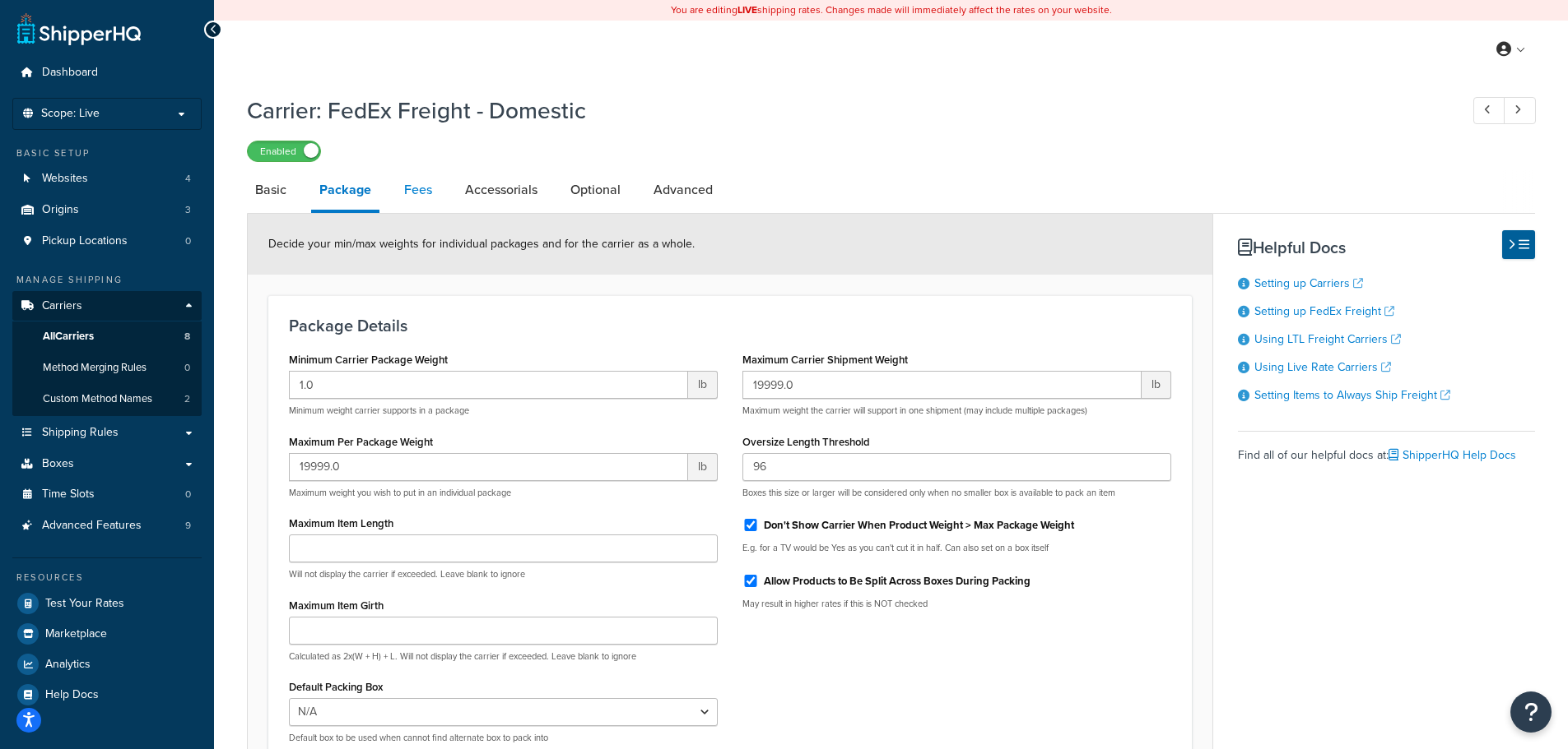
click at [429, 195] on link "Fees" at bounding box center [418, 190] width 45 height 39
select select "AFTER"
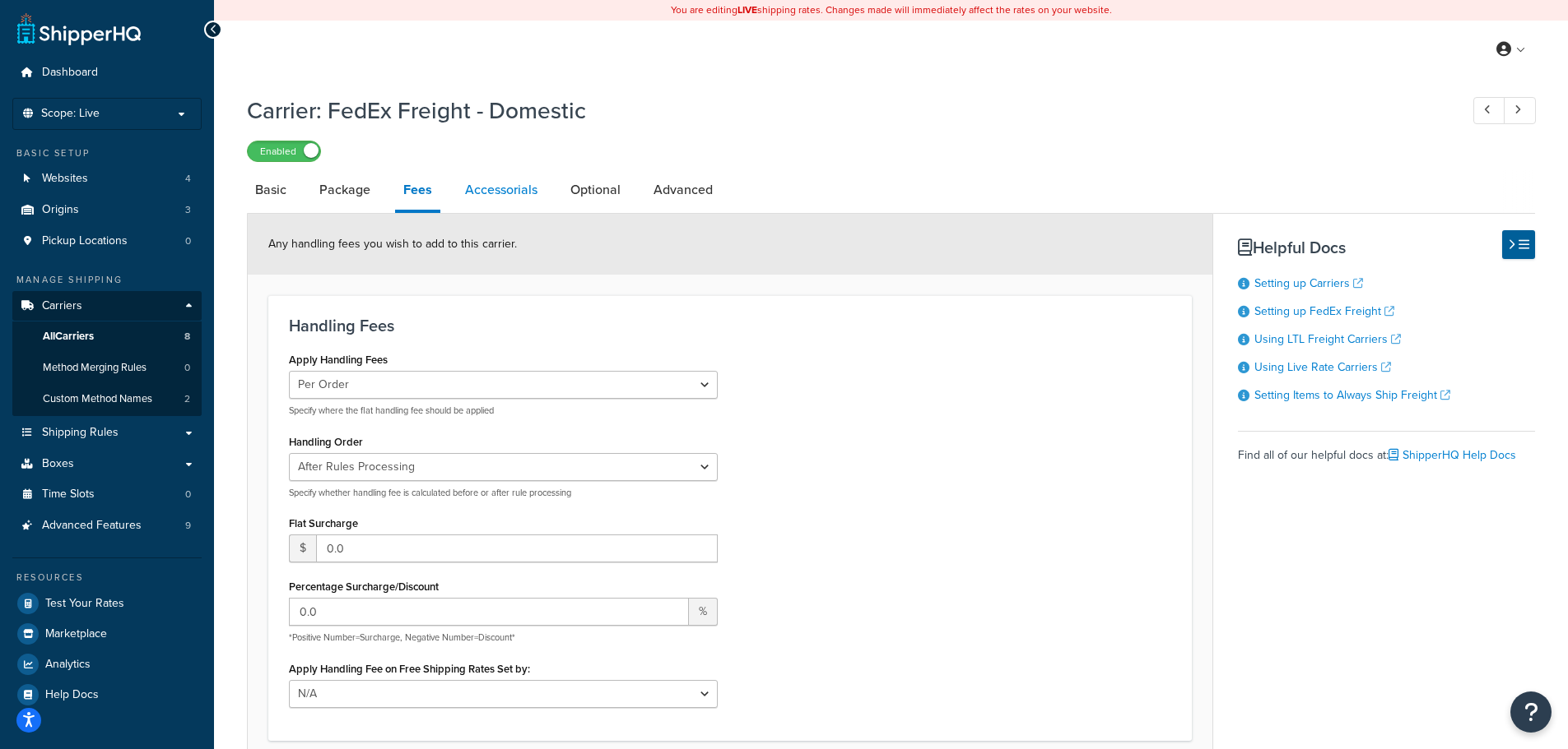
click at [486, 190] on link "Accessorials" at bounding box center [501, 190] width 89 height 39
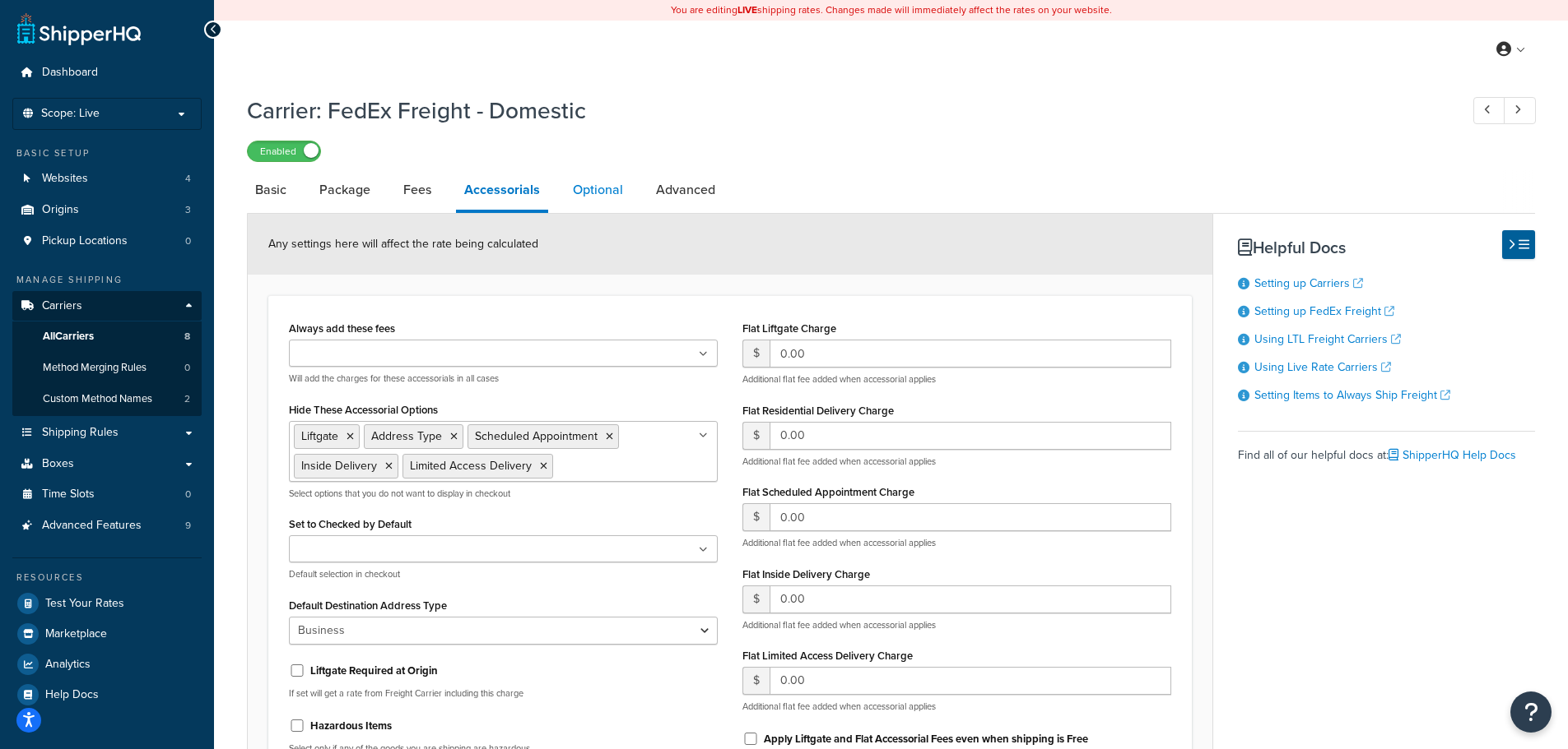
click at [607, 184] on link "Optional" at bounding box center [597, 190] width 66 height 39
select select "55"
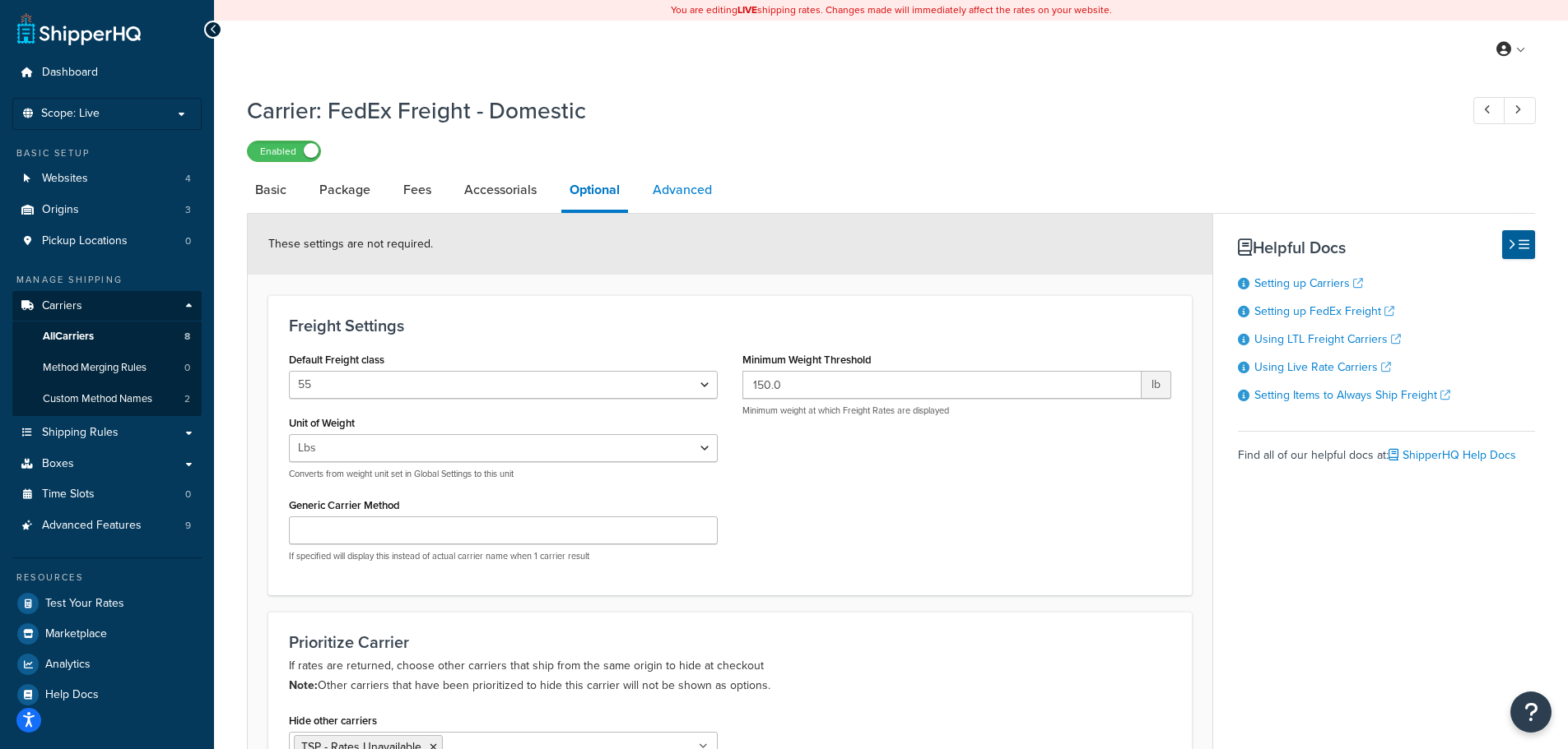
click at [692, 191] on link "Advanced" at bounding box center [681, 190] width 75 height 39
select select "false"
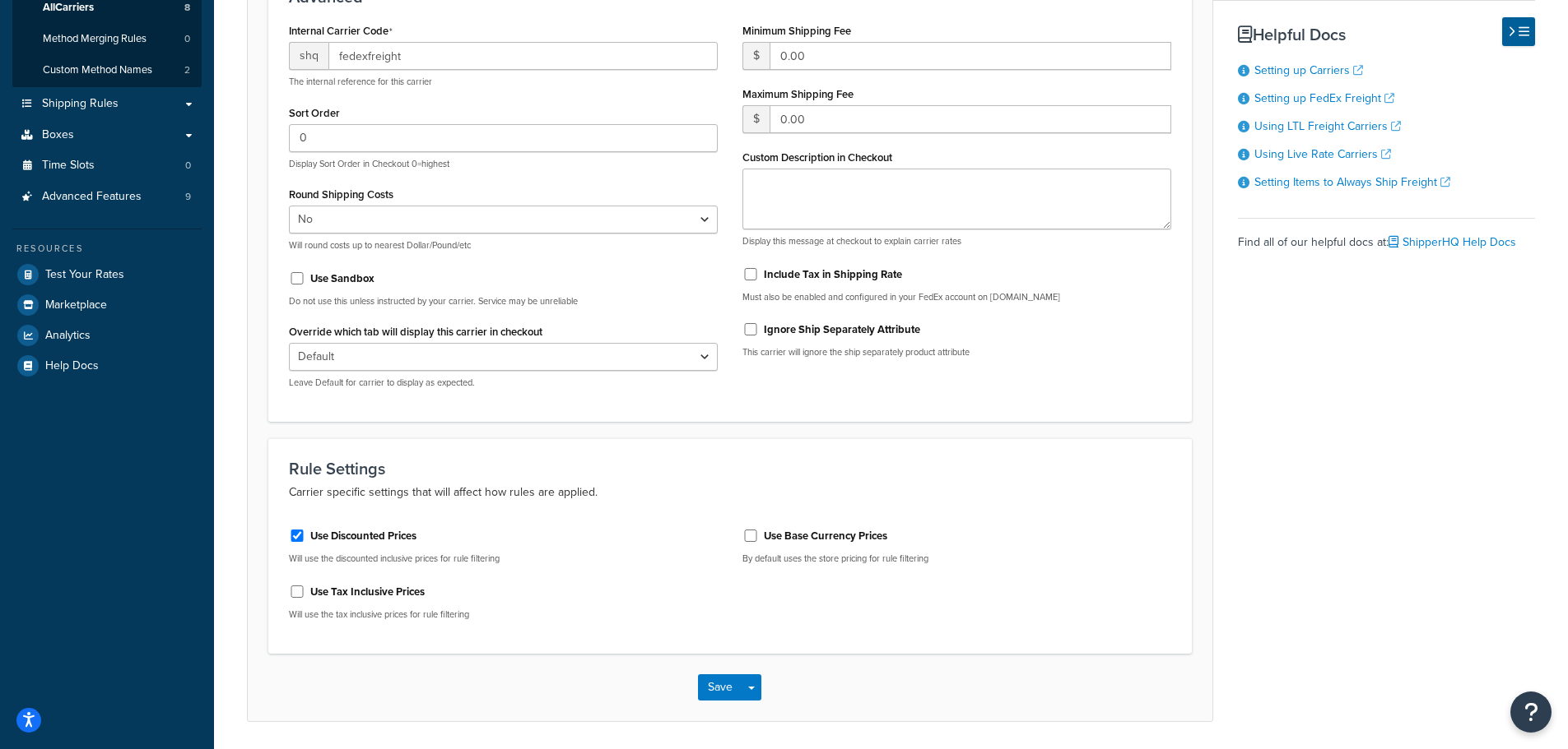
scroll to position [384, 0]
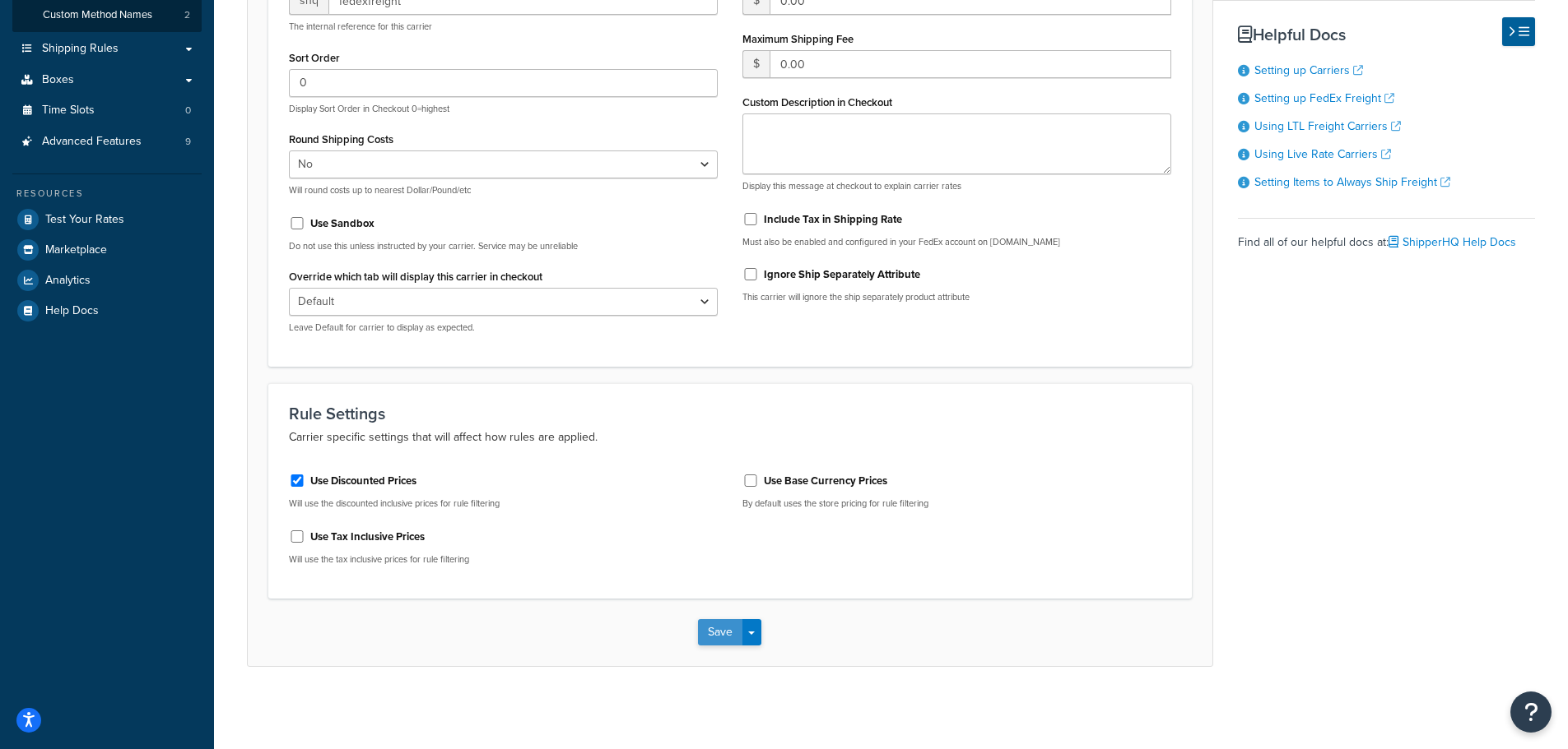
click at [732, 628] on button "Save" at bounding box center [719, 632] width 45 height 26
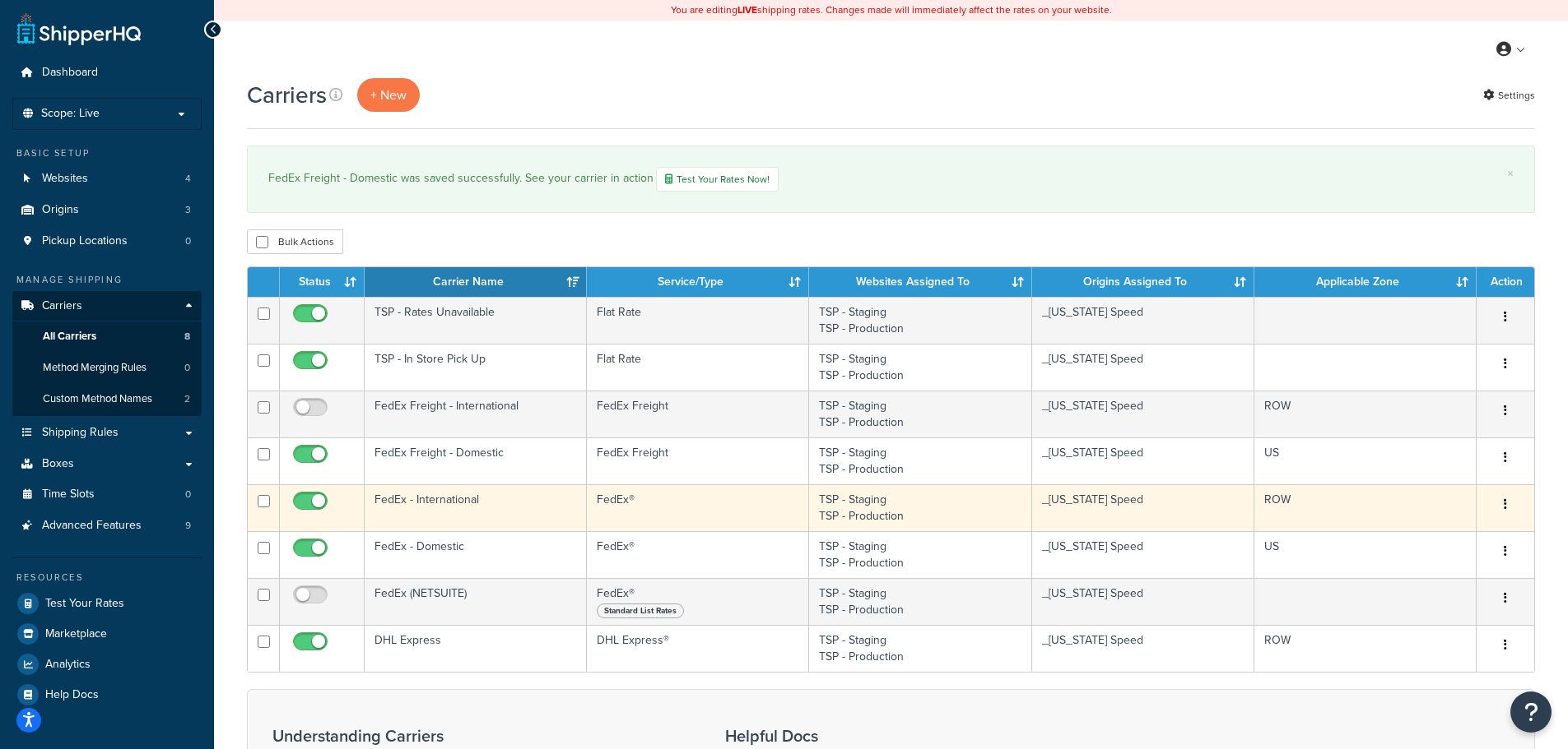
click at [484, 506] on td "FedEx - International" at bounding box center [475, 508] width 223 height 47
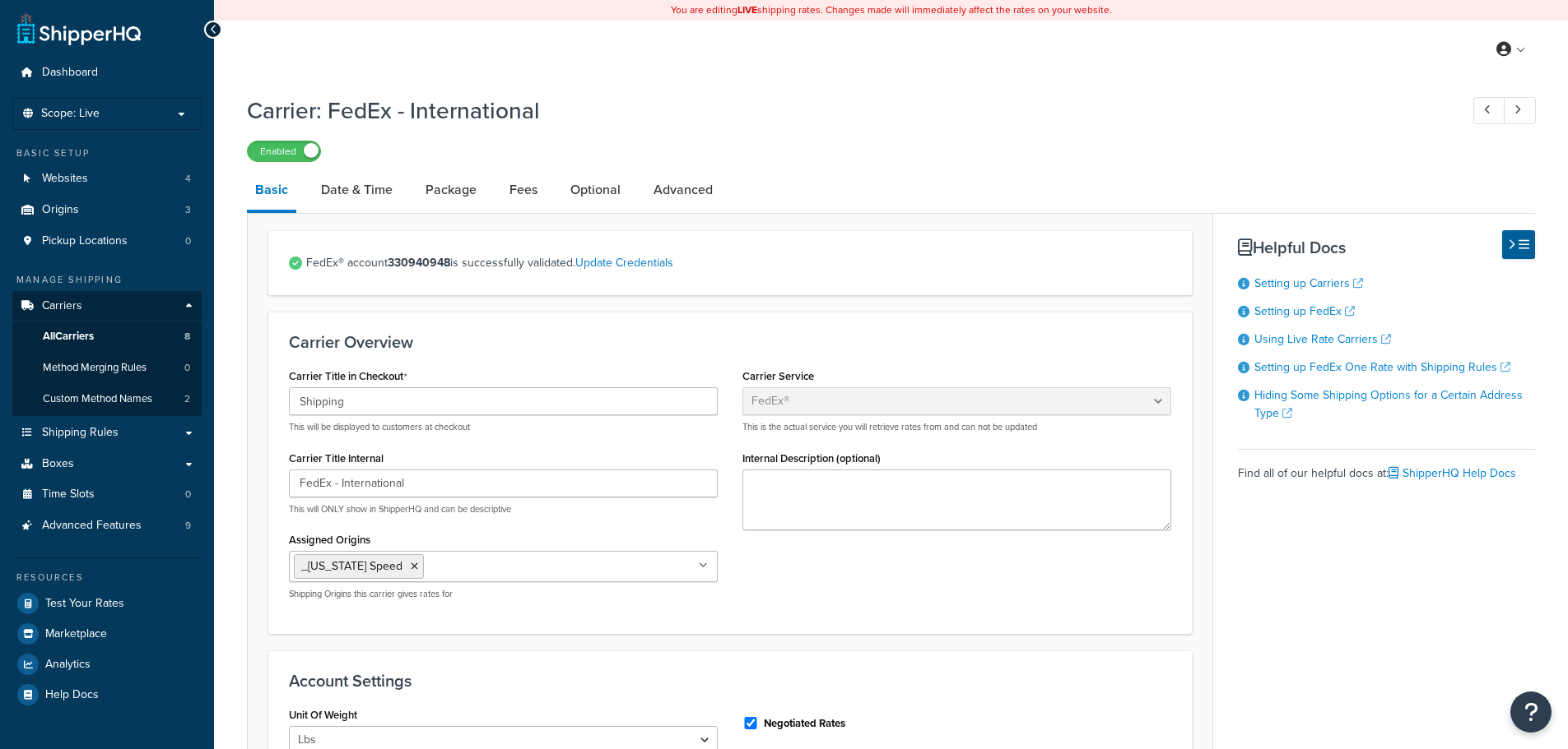
select select "fedEx"
select select "REGULAR_PICKUP"
select select "YOUR_PACKAGING"
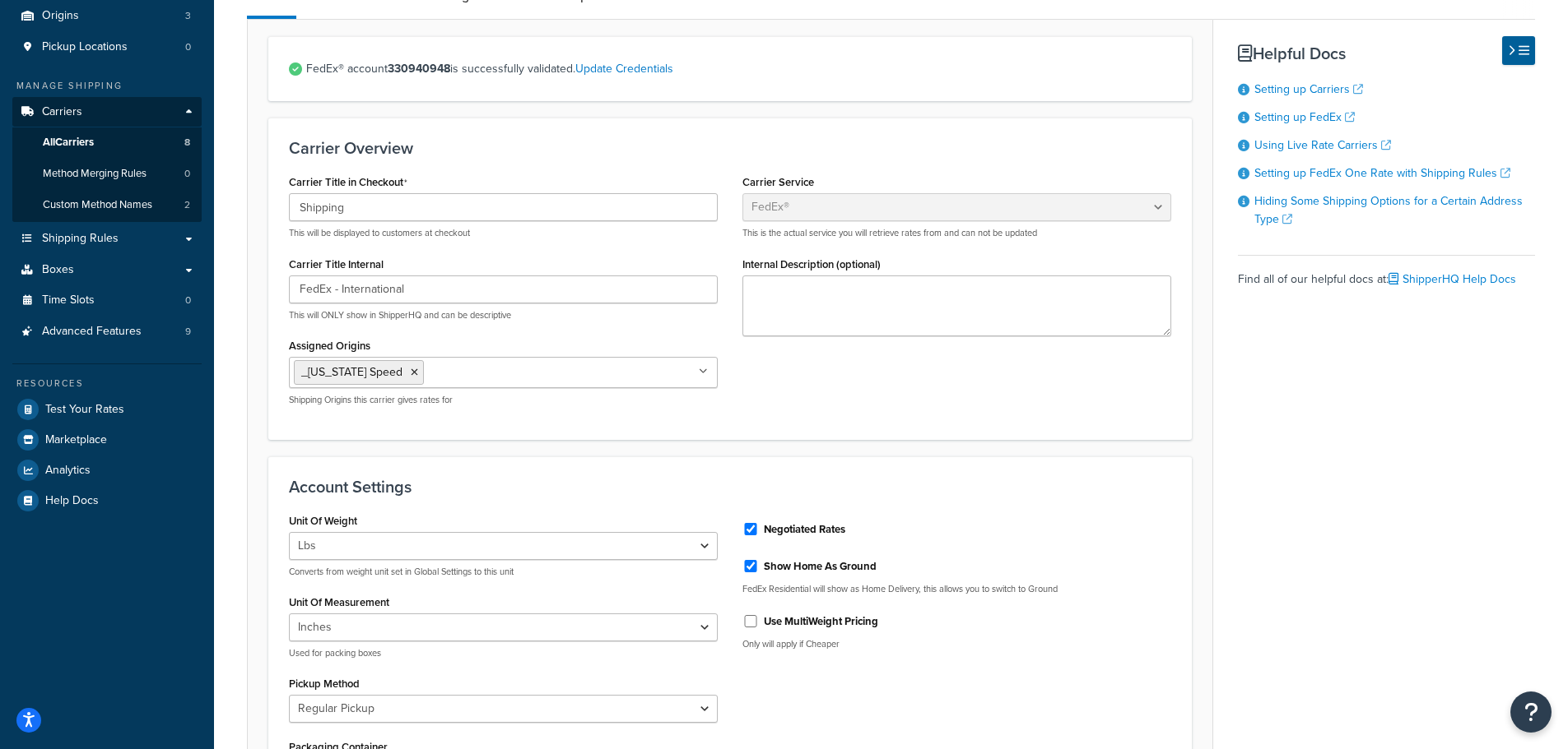
scroll to position [119, 0]
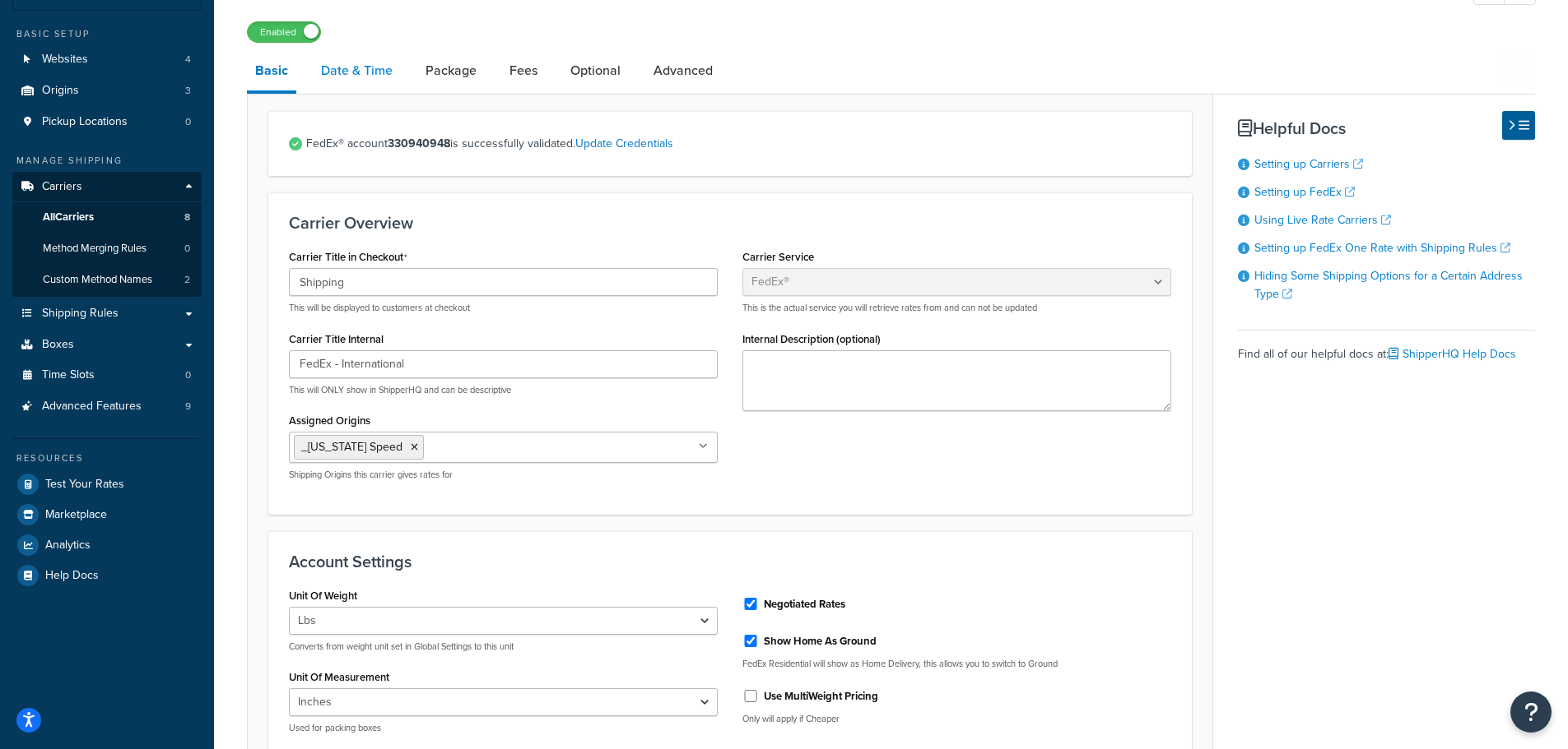
click at [376, 83] on link "Date & Time" at bounding box center [356, 70] width 88 height 39
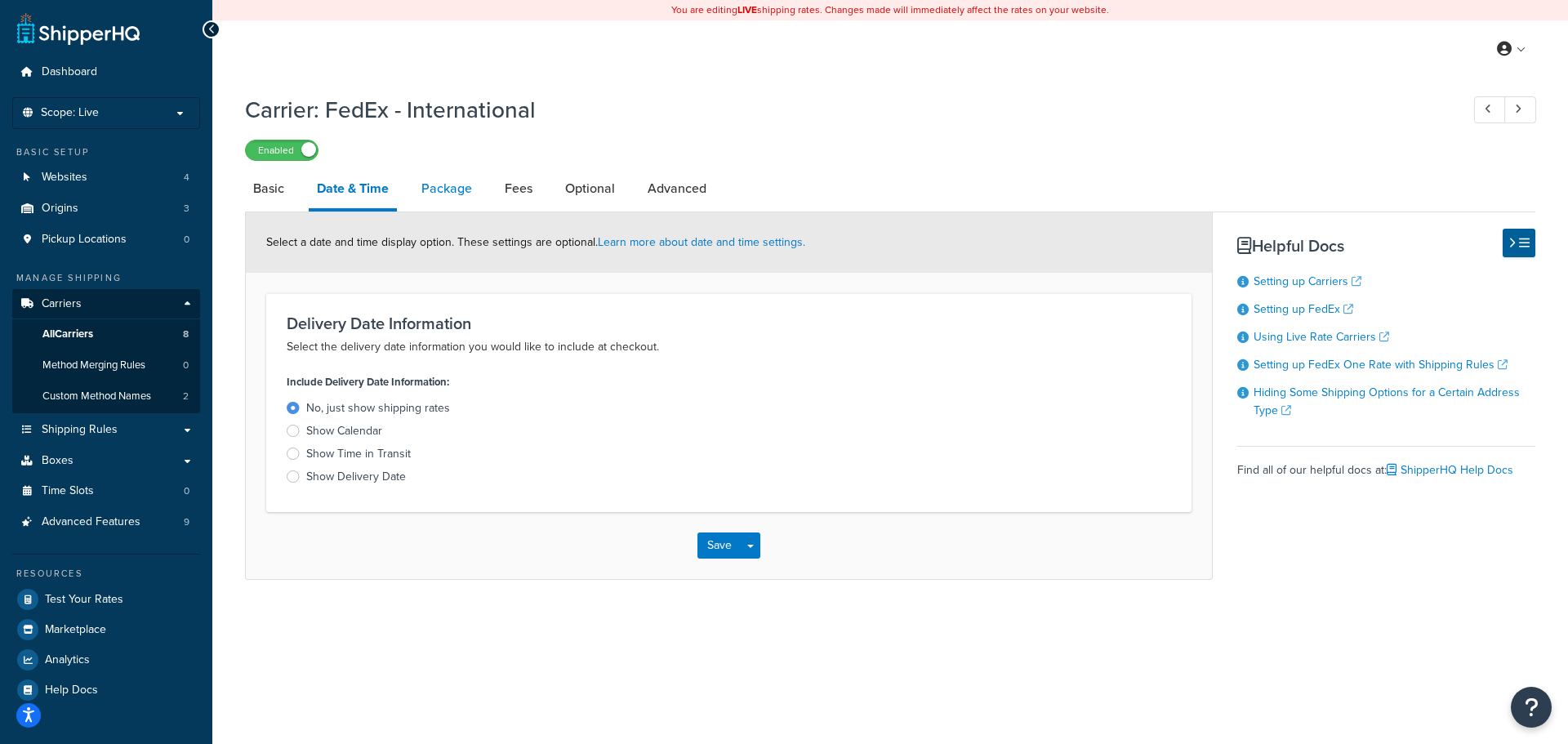
click at [457, 187] on link "Package" at bounding box center [446, 188] width 67 height 39
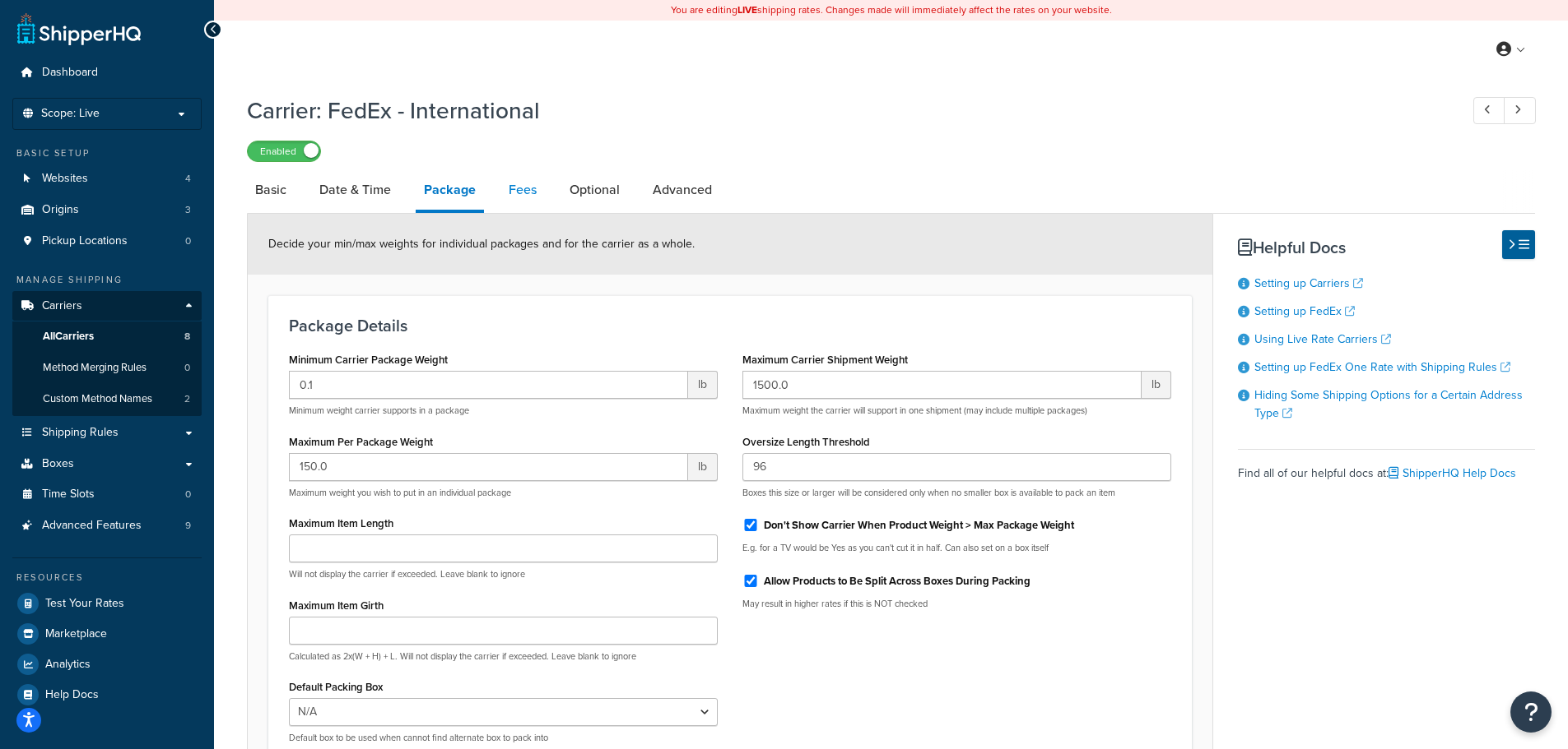
click at [526, 189] on link "Fees" at bounding box center [522, 190] width 45 height 39
select select "AFTER"
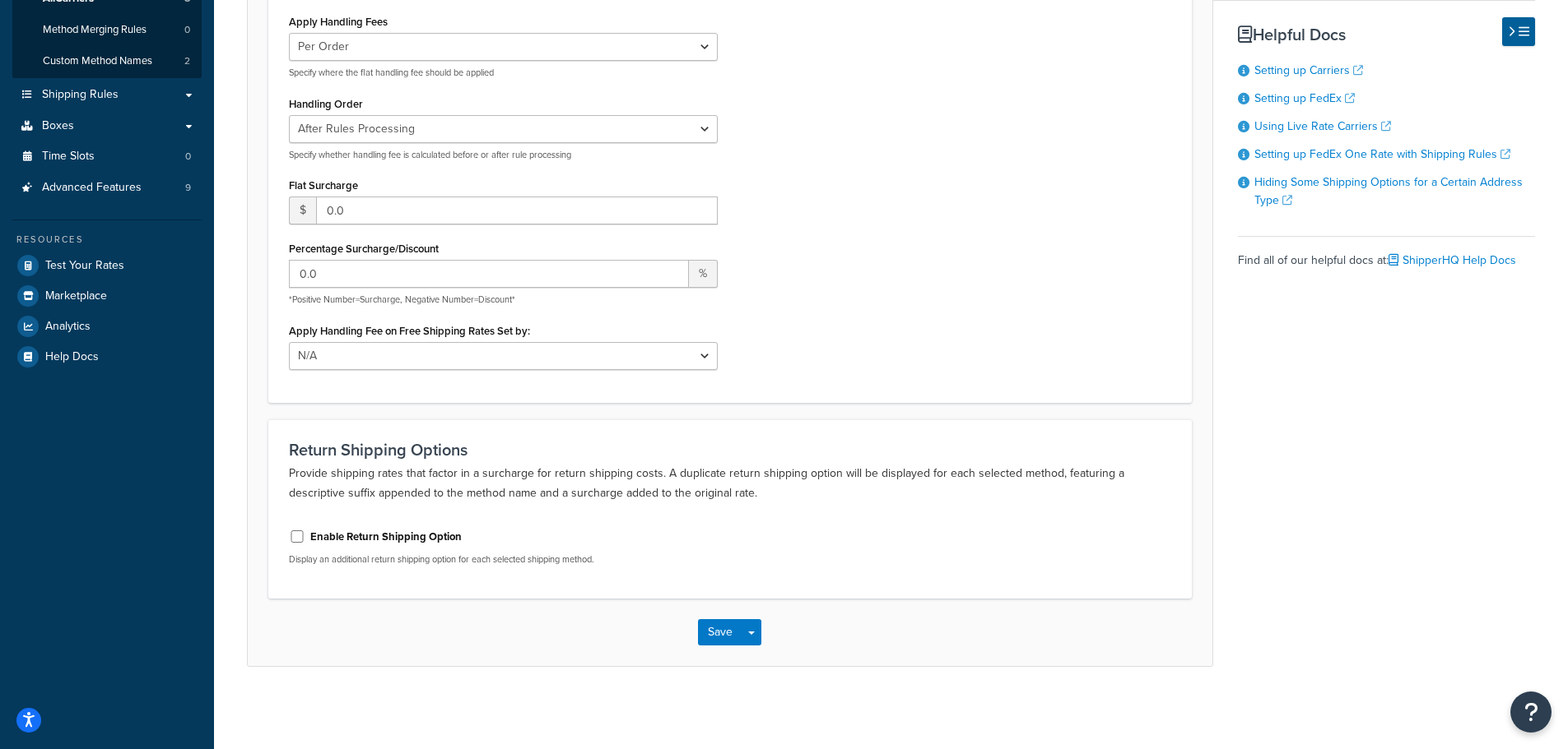
scroll to position [9, 0]
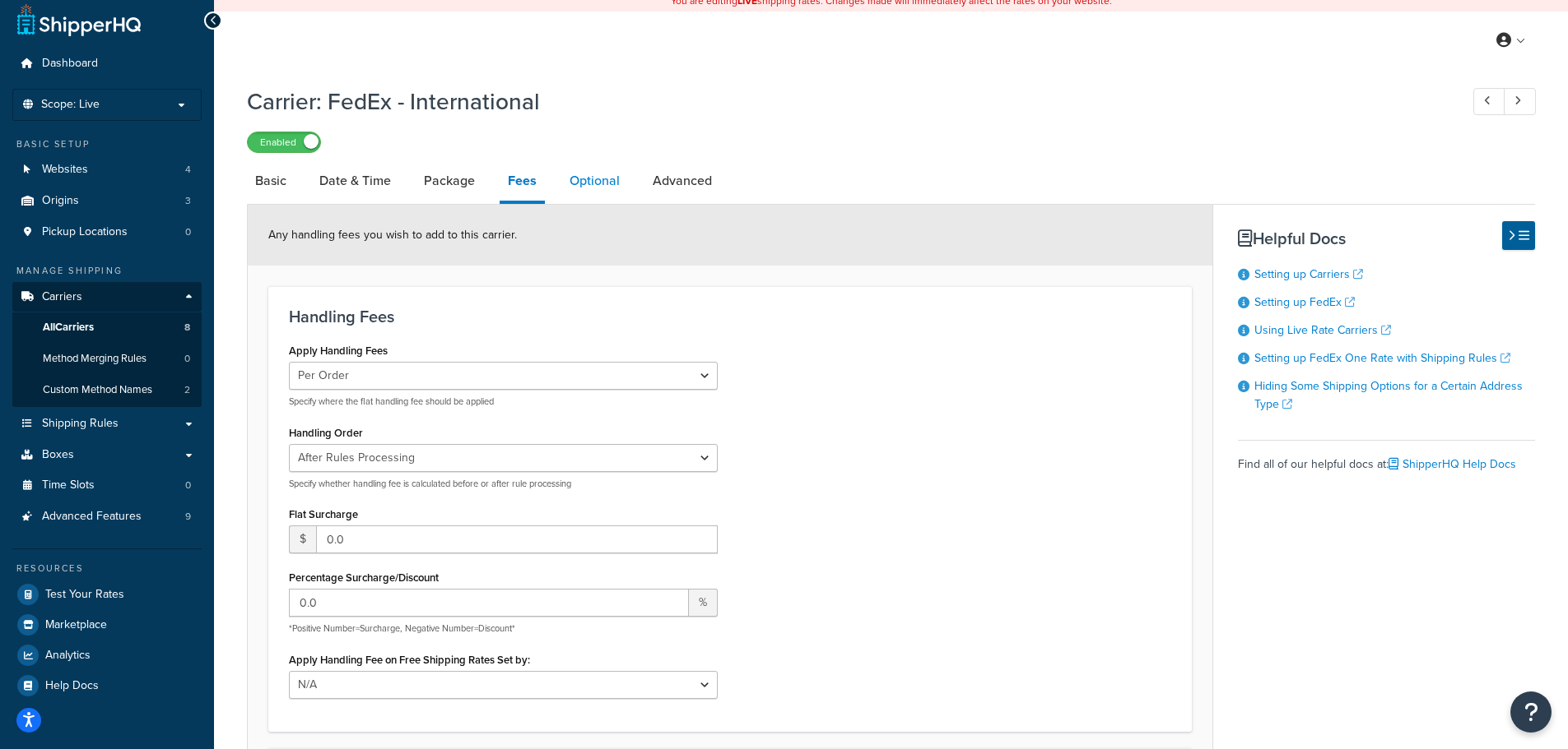
click at [595, 186] on link "Optional" at bounding box center [594, 181] width 66 height 39
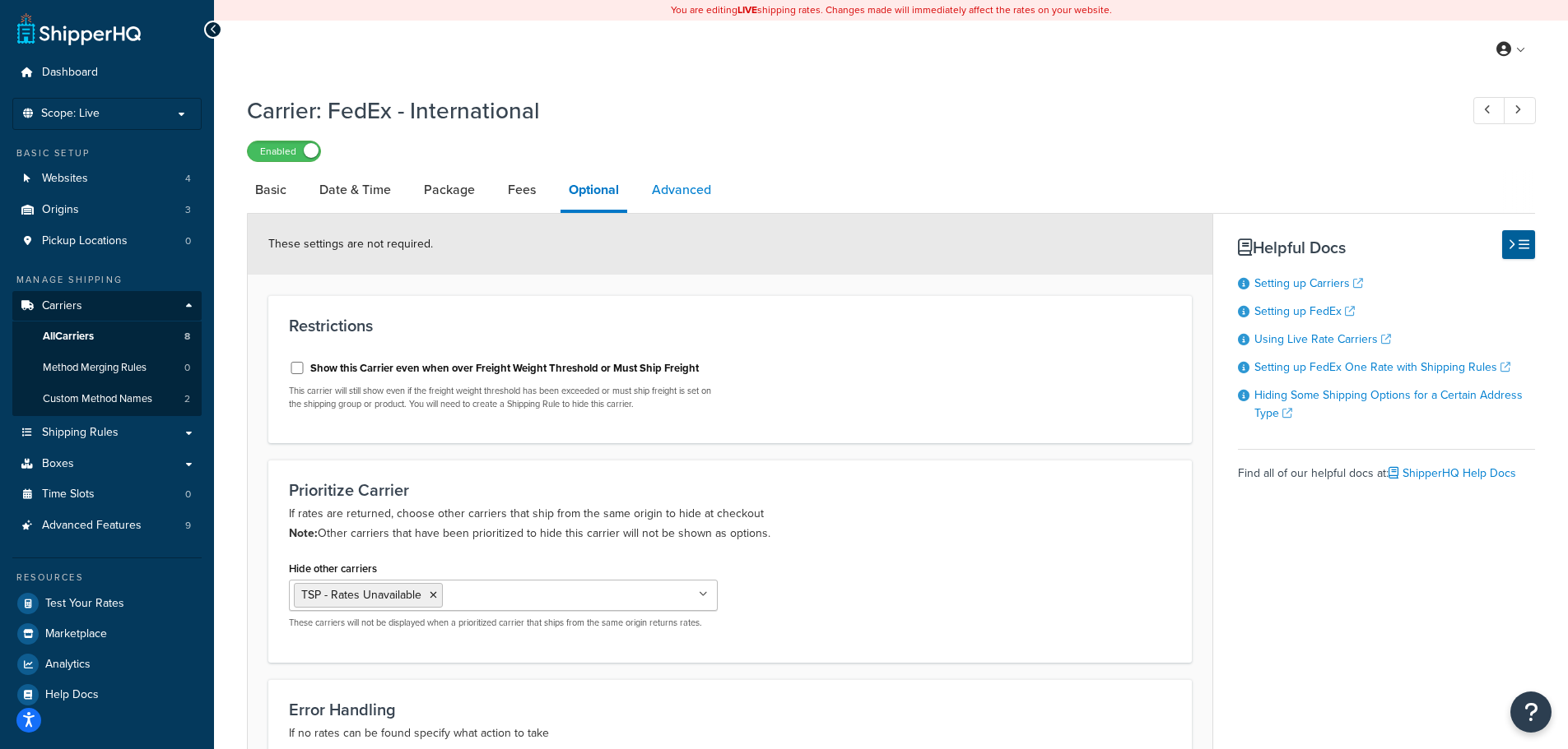
click at [671, 190] on link "Advanced" at bounding box center [680, 190] width 75 height 39
select select "false"
click at [134, 337] on link "All Carriers 8" at bounding box center [107, 337] width 189 height 31
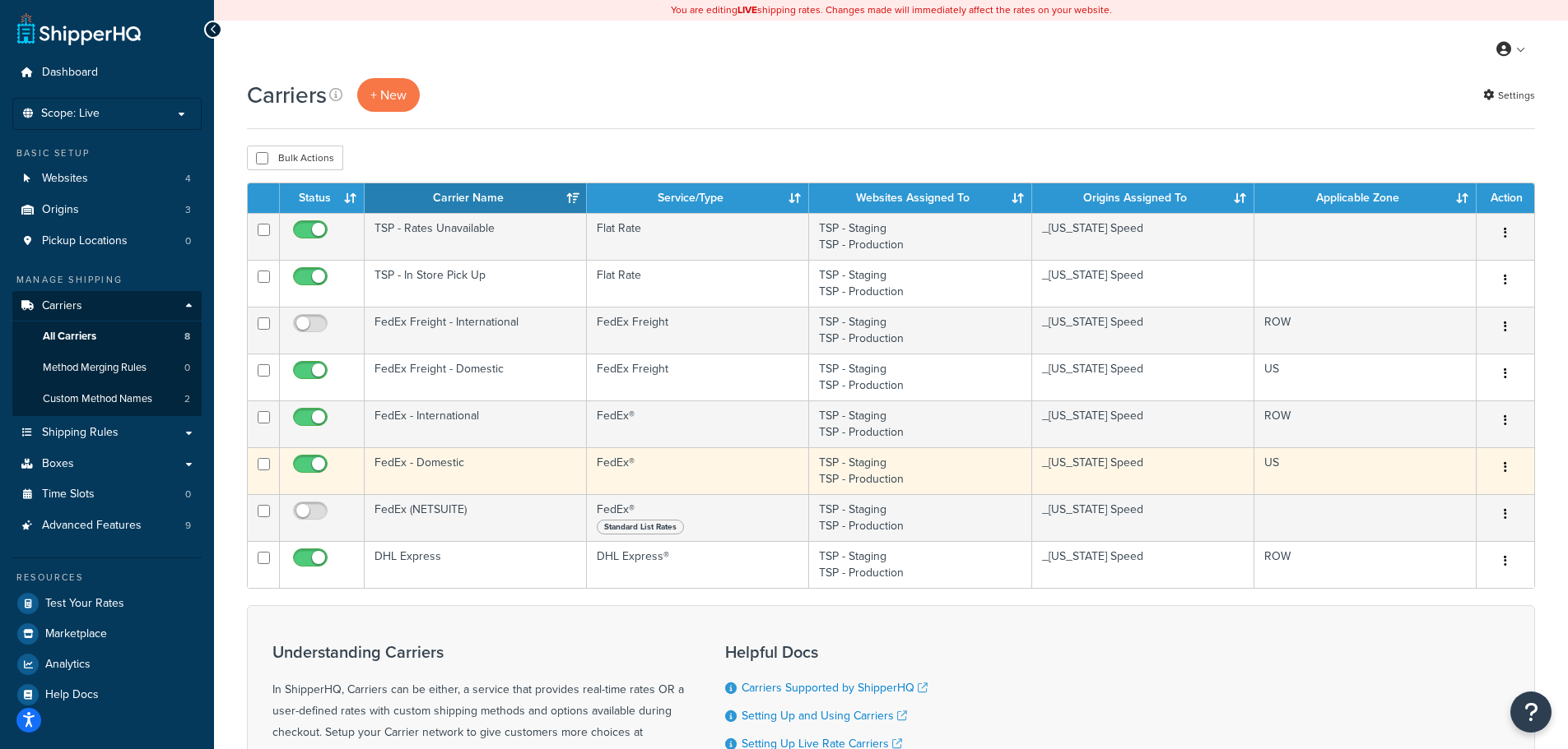
click at [505, 470] on td "FedEx - Domestic" at bounding box center [475, 471] width 223 height 47
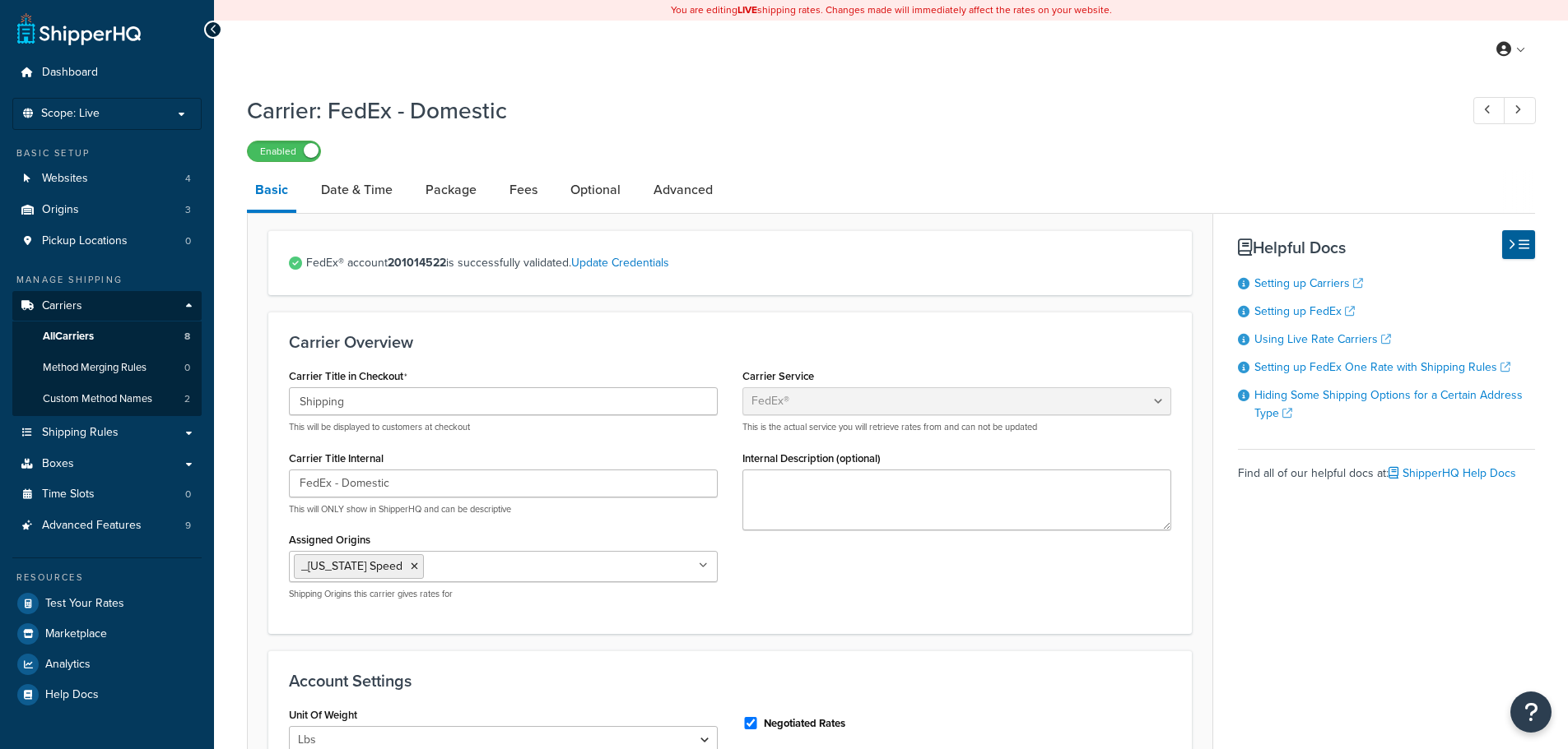
select select "fedEx"
select select "REGULAR_PICKUP"
select select "YOUR_PACKAGING"
click at [372, 202] on link "Date & Time" at bounding box center [356, 190] width 88 height 39
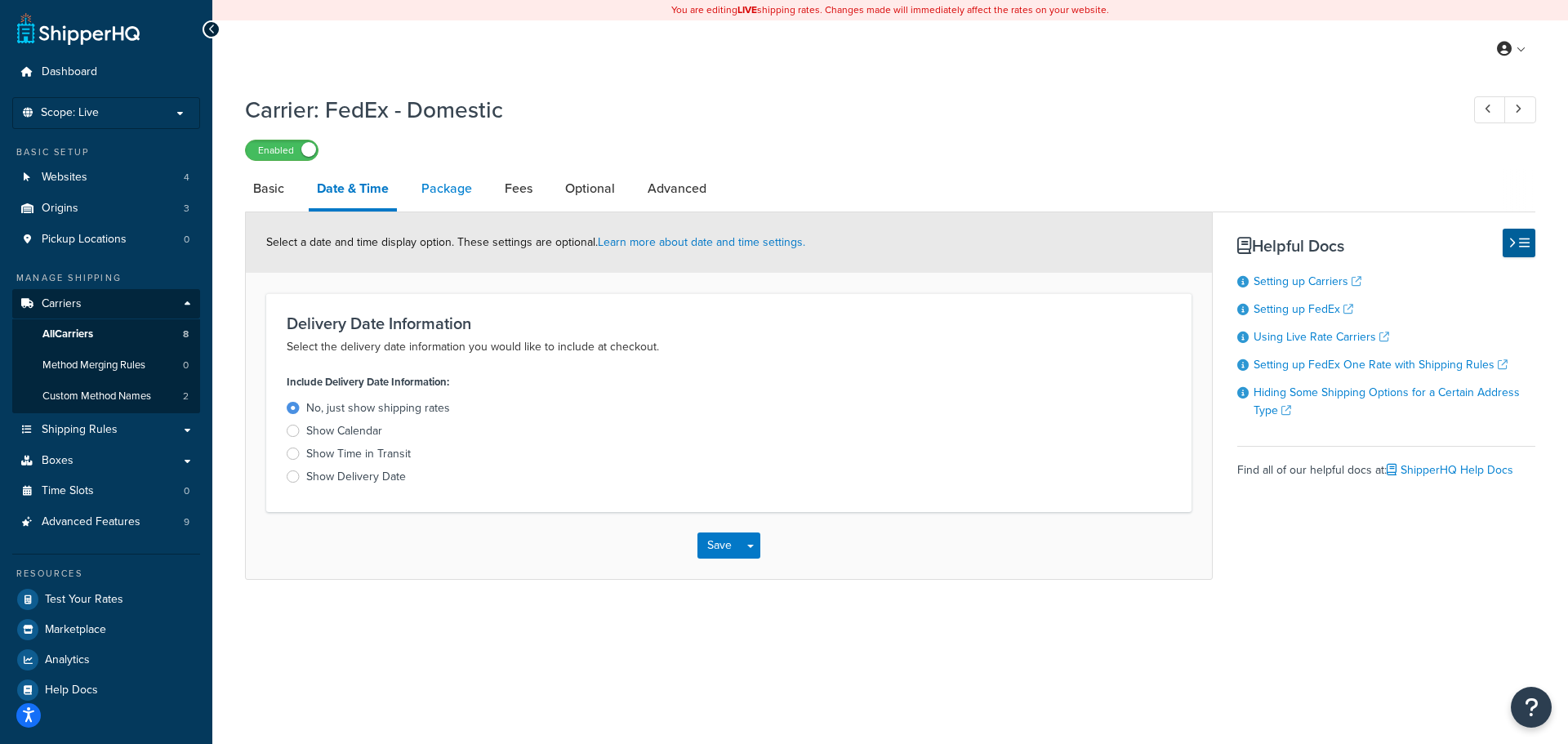
click at [441, 195] on link "Package" at bounding box center [446, 188] width 67 height 39
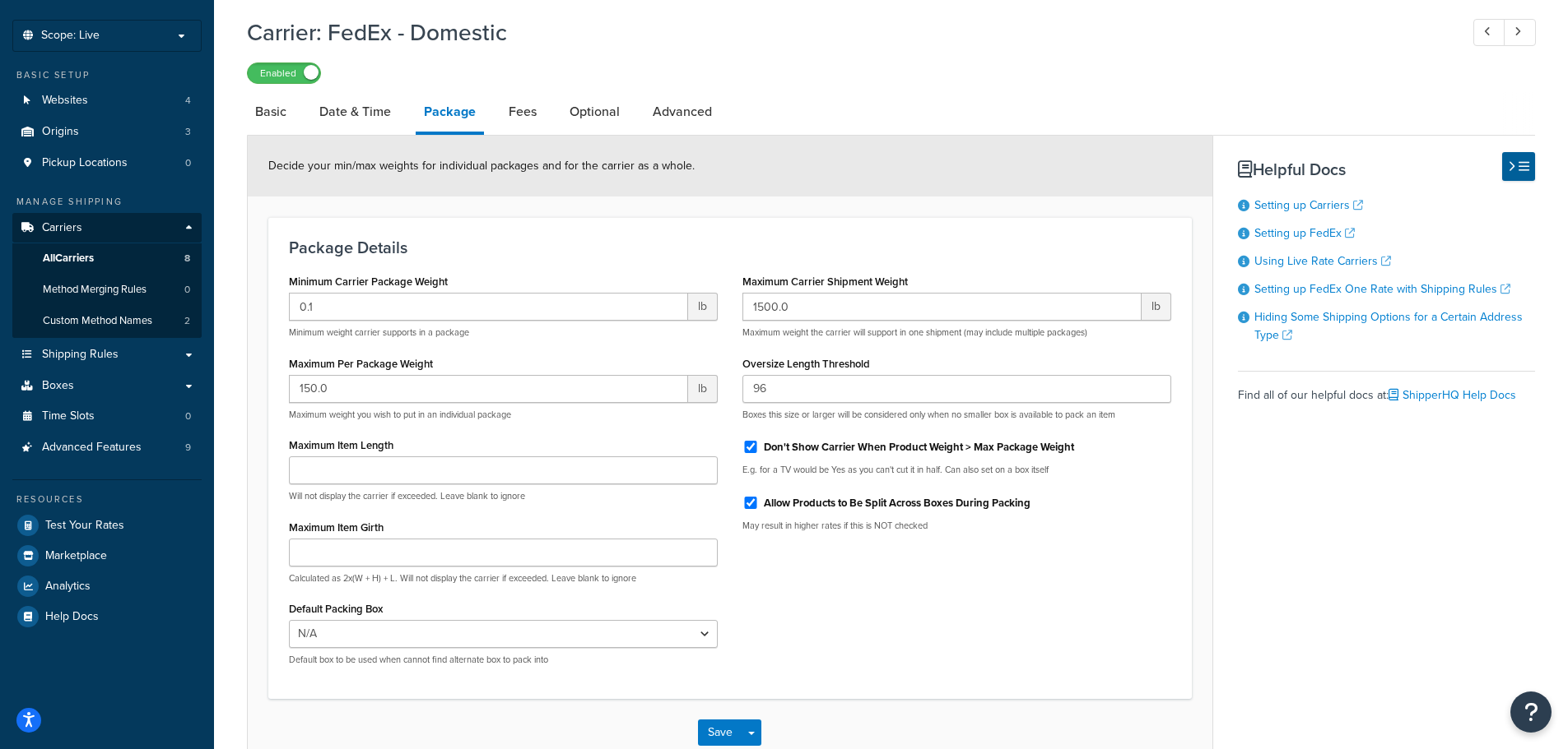
scroll to position [179, 0]
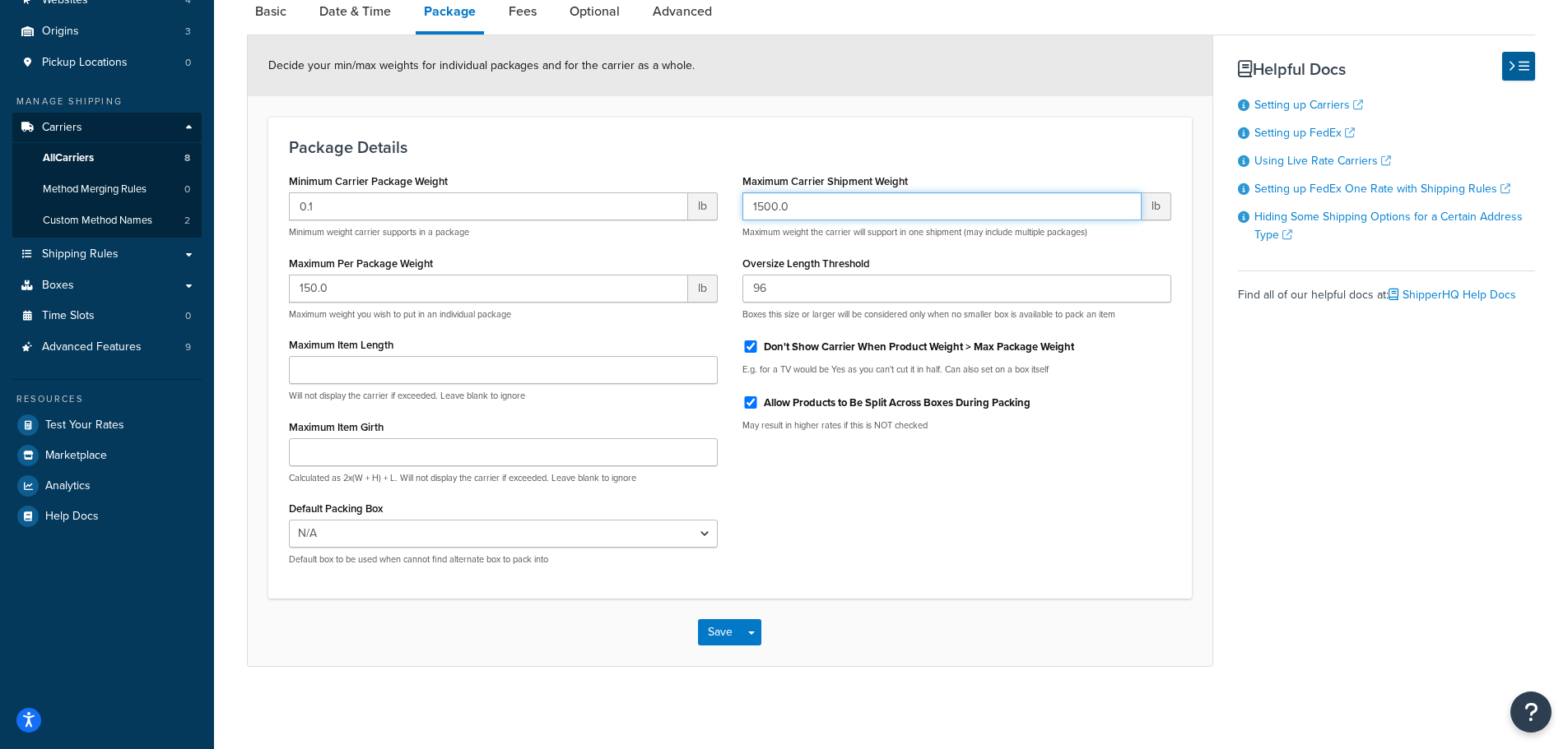
click at [762, 207] on input "1500.0" at bounding box center [941, 206] width 399 height 28
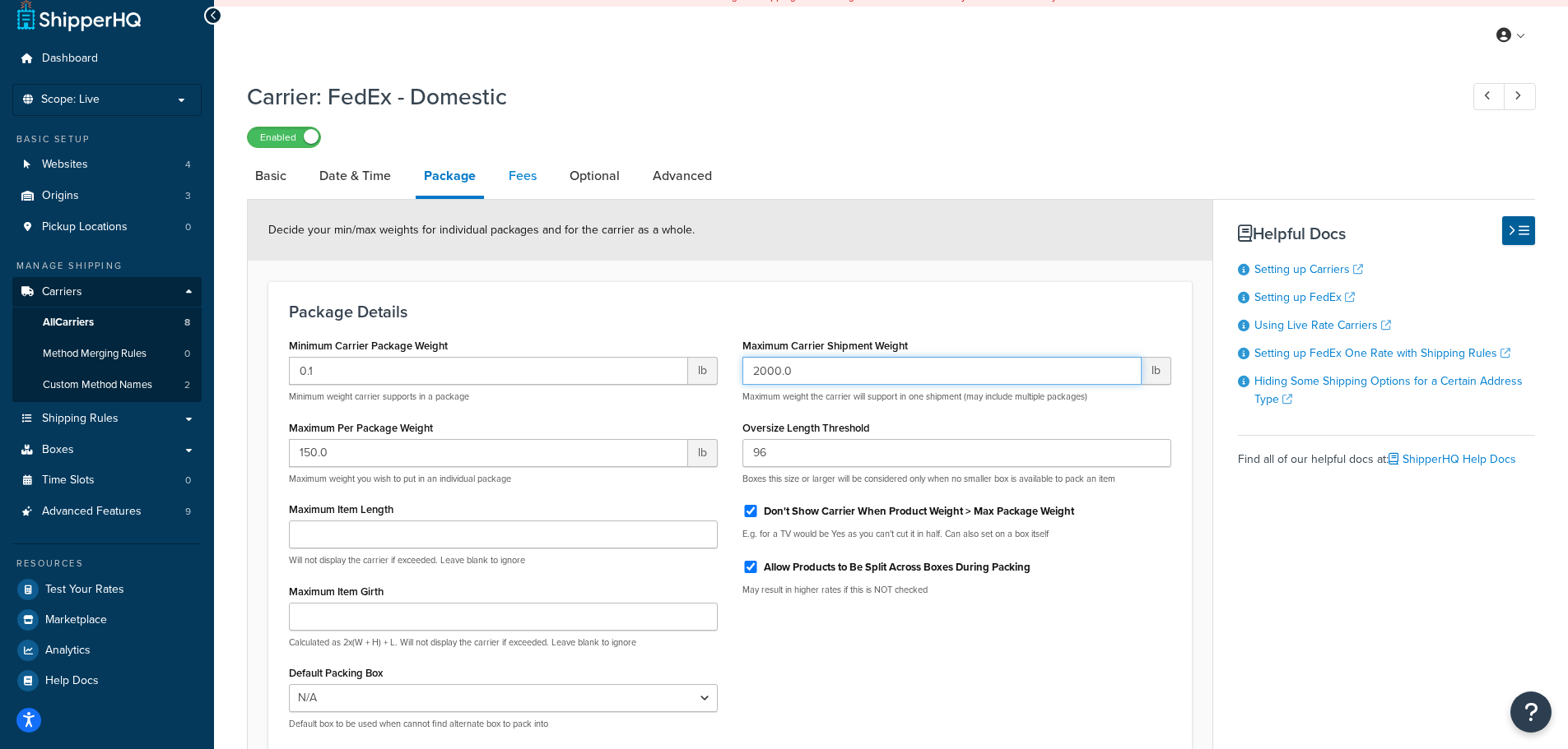
type input "2000.0"
click at [530, 179] on link "Fees" at bounding box center [522, 175] width 45 height 39
select select "AFTER"
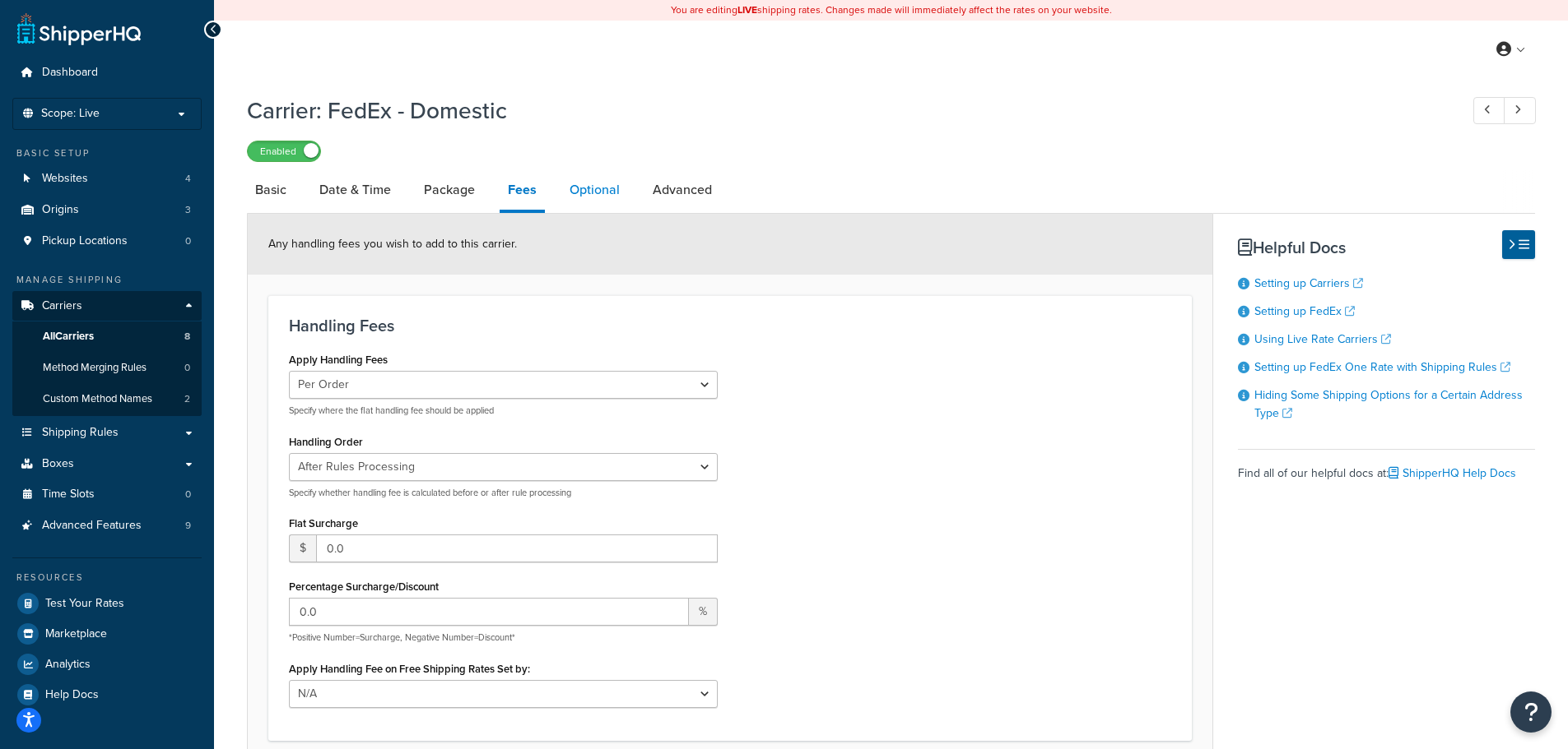
click at [590, 192] on link "Optional" at bounding box center [594, 190] width 66 height 39
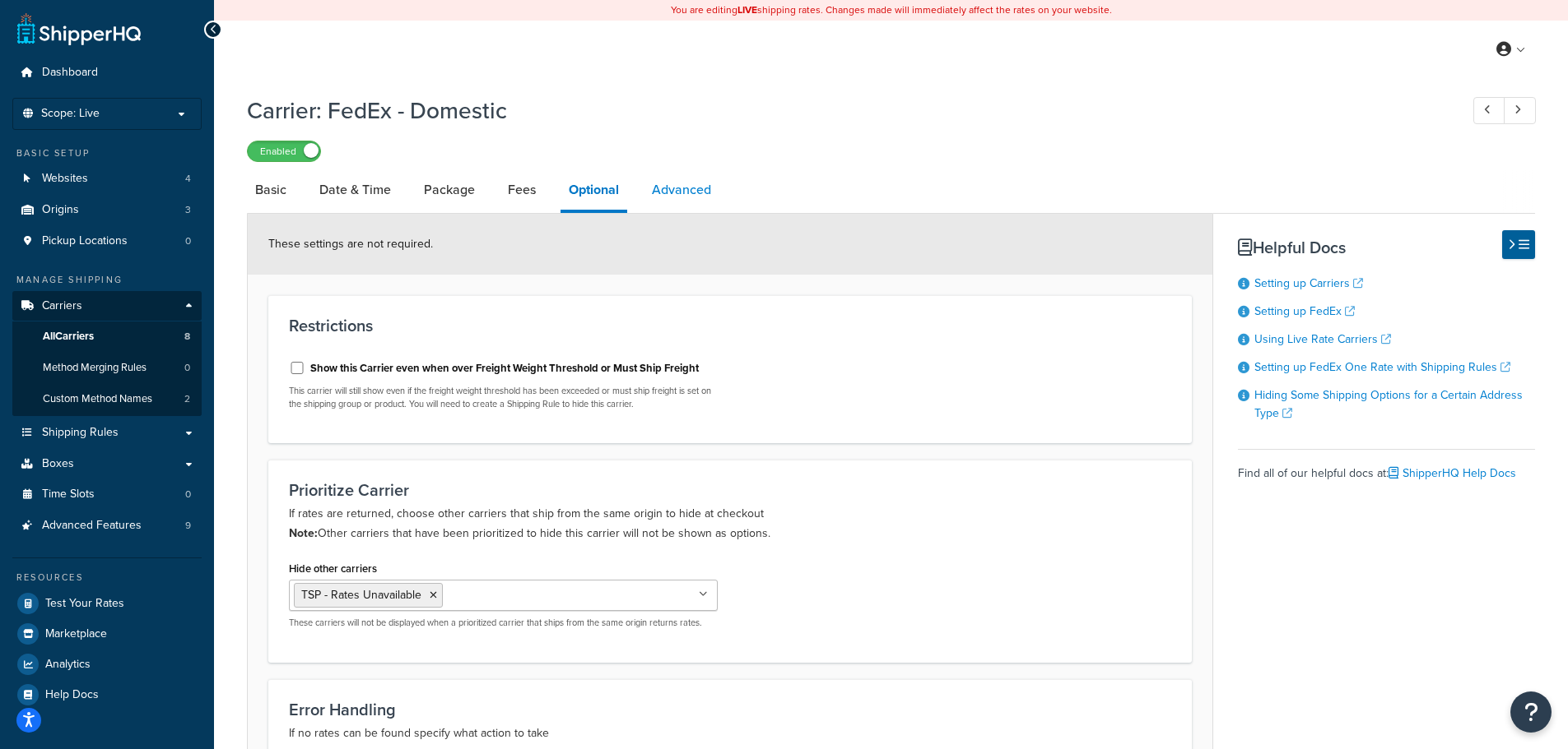
click at [694, 197] on link "Advanced" at bounding box center [680, 190] width 75 height 39
select select "false"
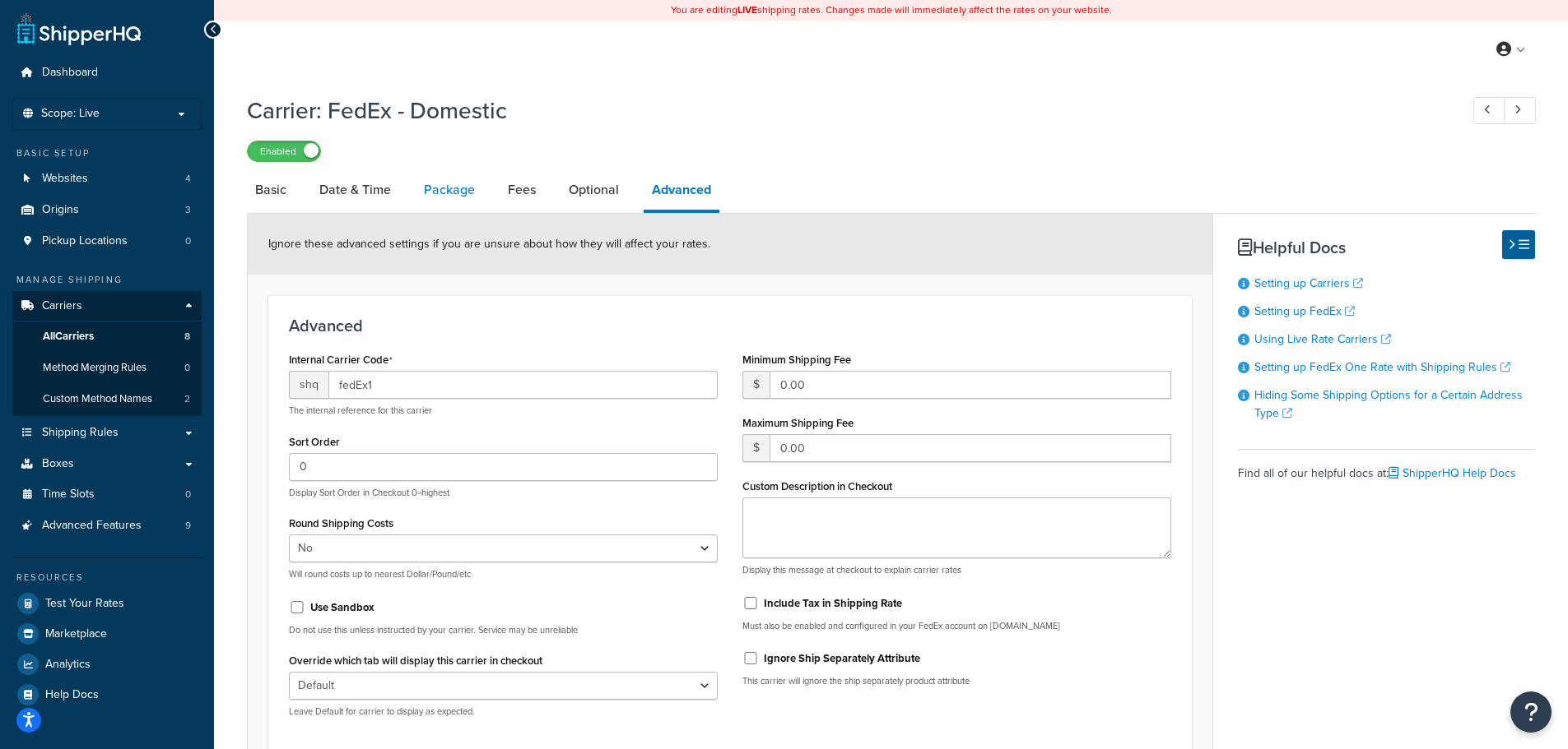
click at [431, 187] on link "Package" at bounding box center [449, 190] width 67 height 39
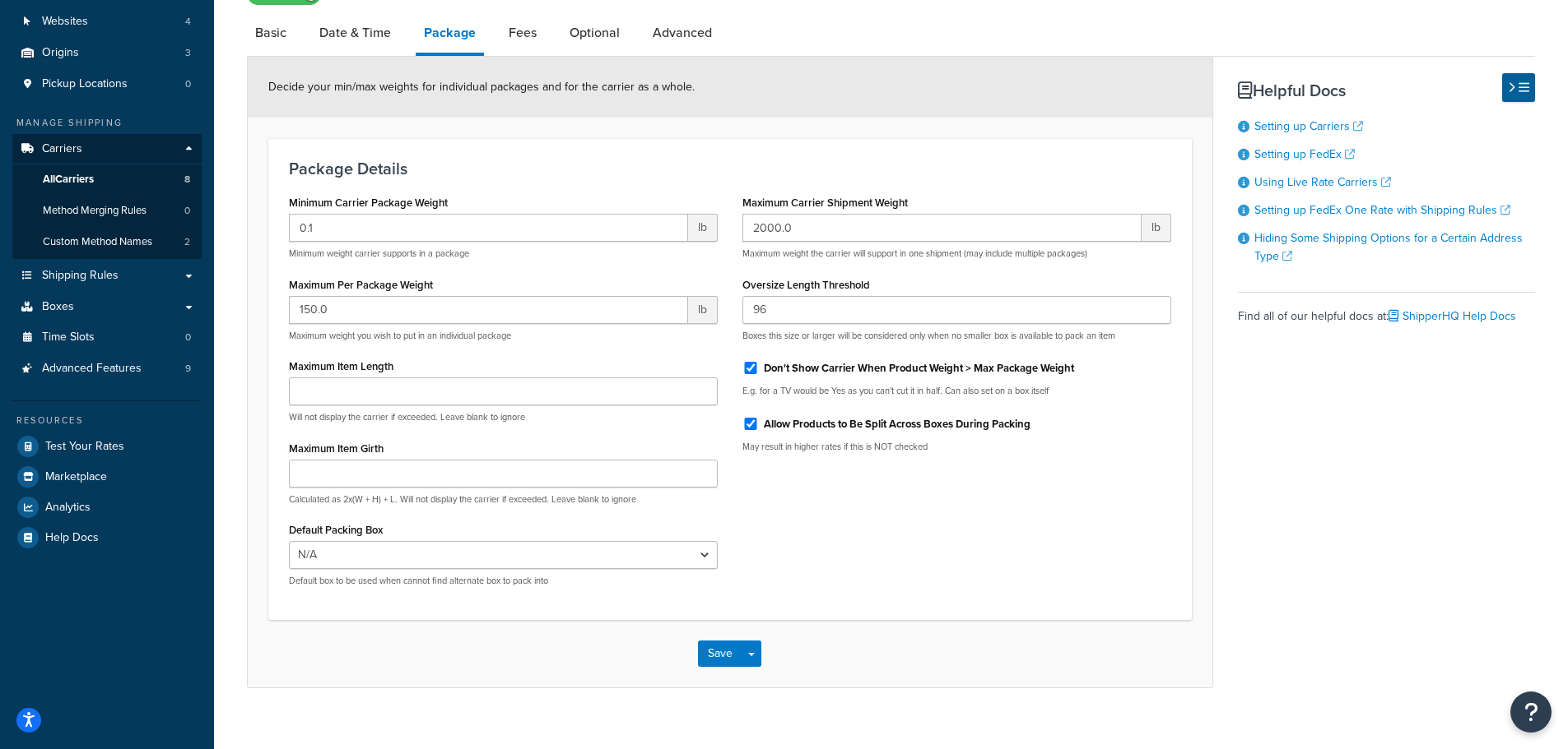
scroll to position [179, 0]
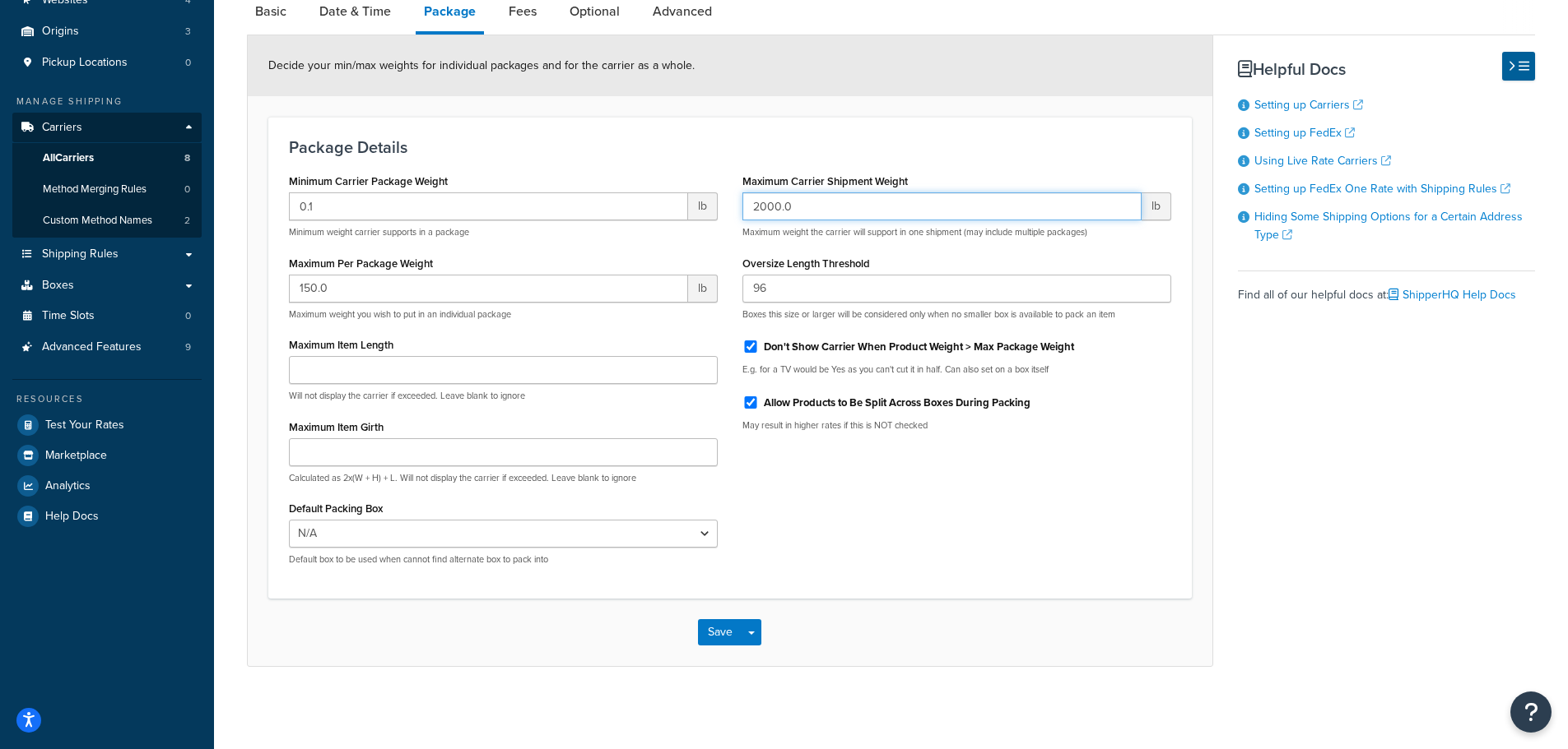
click at [759, 208] on input "2000.0" at bounding box center [941, 206] width 399 height 28
type input "3000.0"
click at [723, 626] on button "Save" at bounding box center [719, 632] width 45 height 26
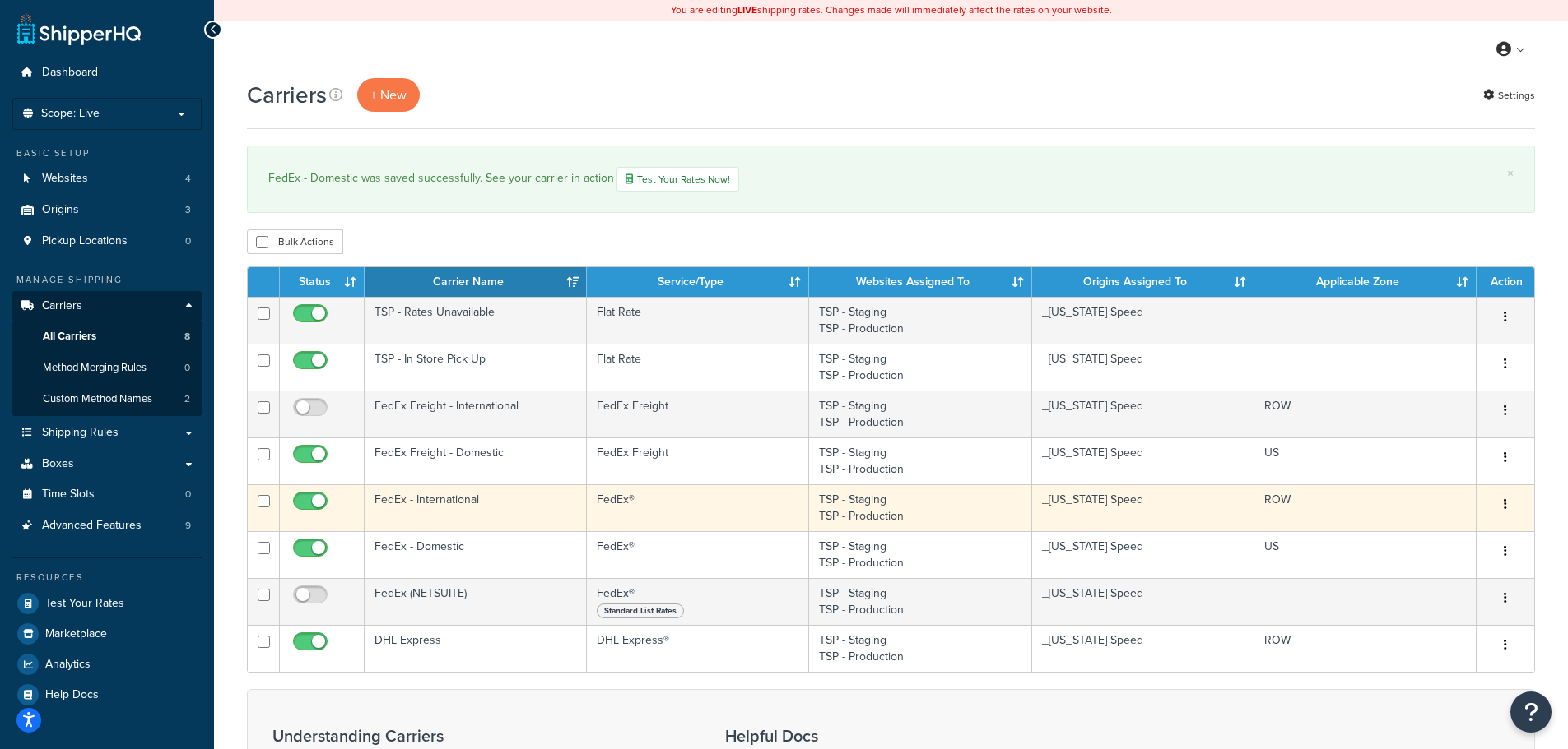
click at [494, 512] on td "FedEx - International" at bounding box center [475, 508] width 223 height 47
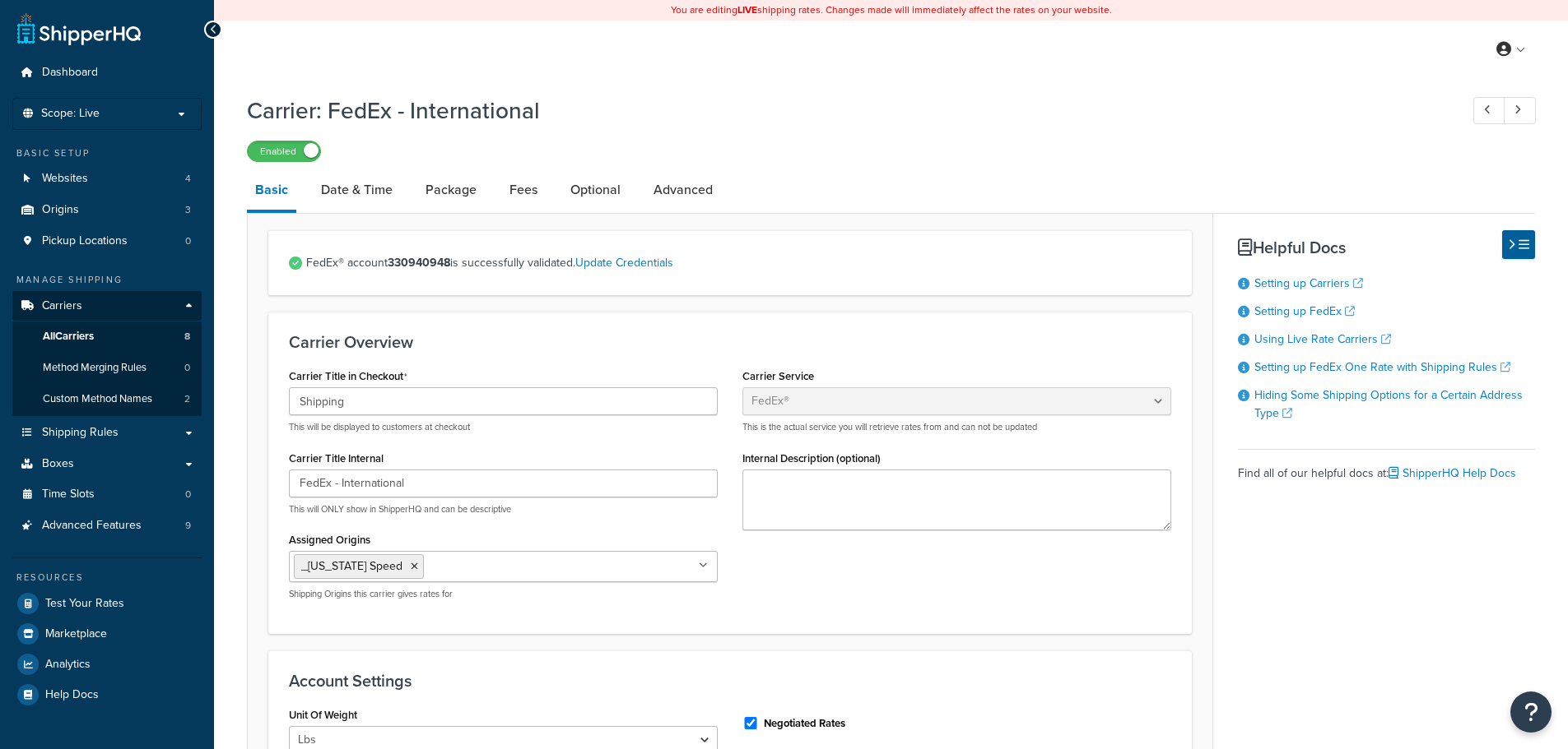
select select "fedEx"
select select "REGULAR_PICKUP"
select select "YOUR_PACKAGING"
click at [444, 186] on link "Package" at bounding box center [451, 190] width 67 height 39
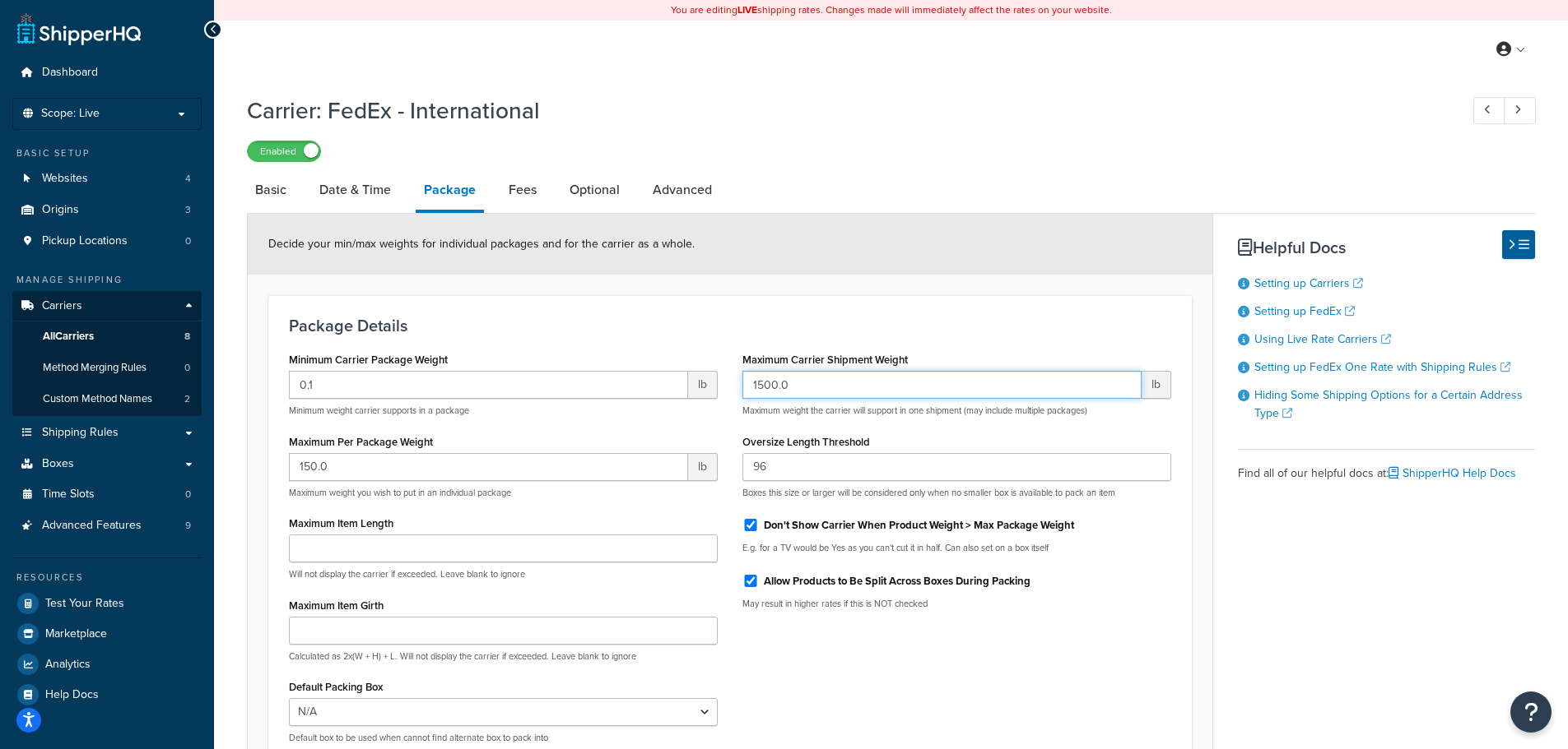
drag, startPoint x: 762, startPoint y: 386, endPoint x: 730, endPoint y: 385, distance: 32.0
click at [730, 385] on div "Maximum Carrier Shipment Weight 1500.0 lb Maximum weight the carrier will suppo…" at bounding box center [957, 485] width 453 height 275
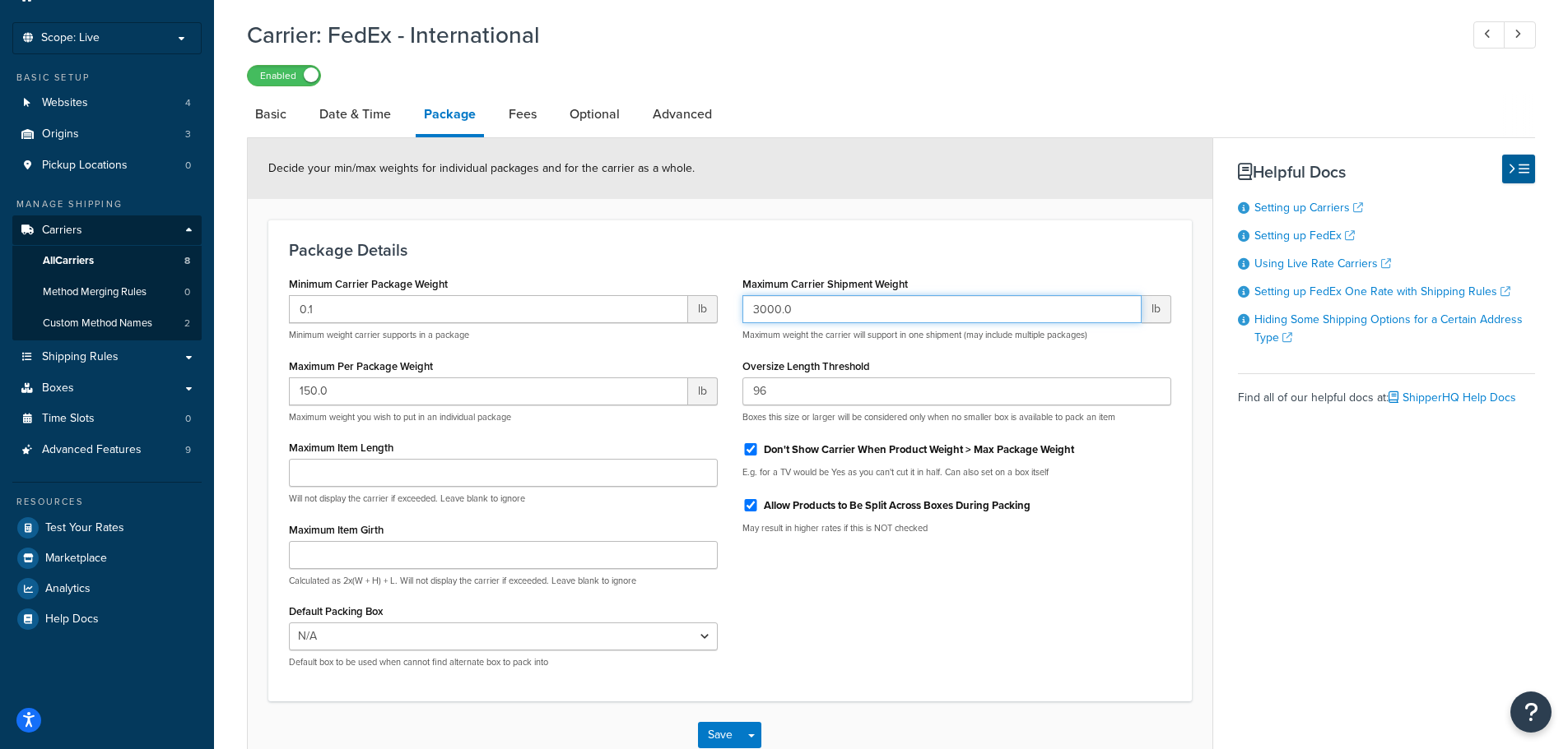
scroll to position [179, 0]
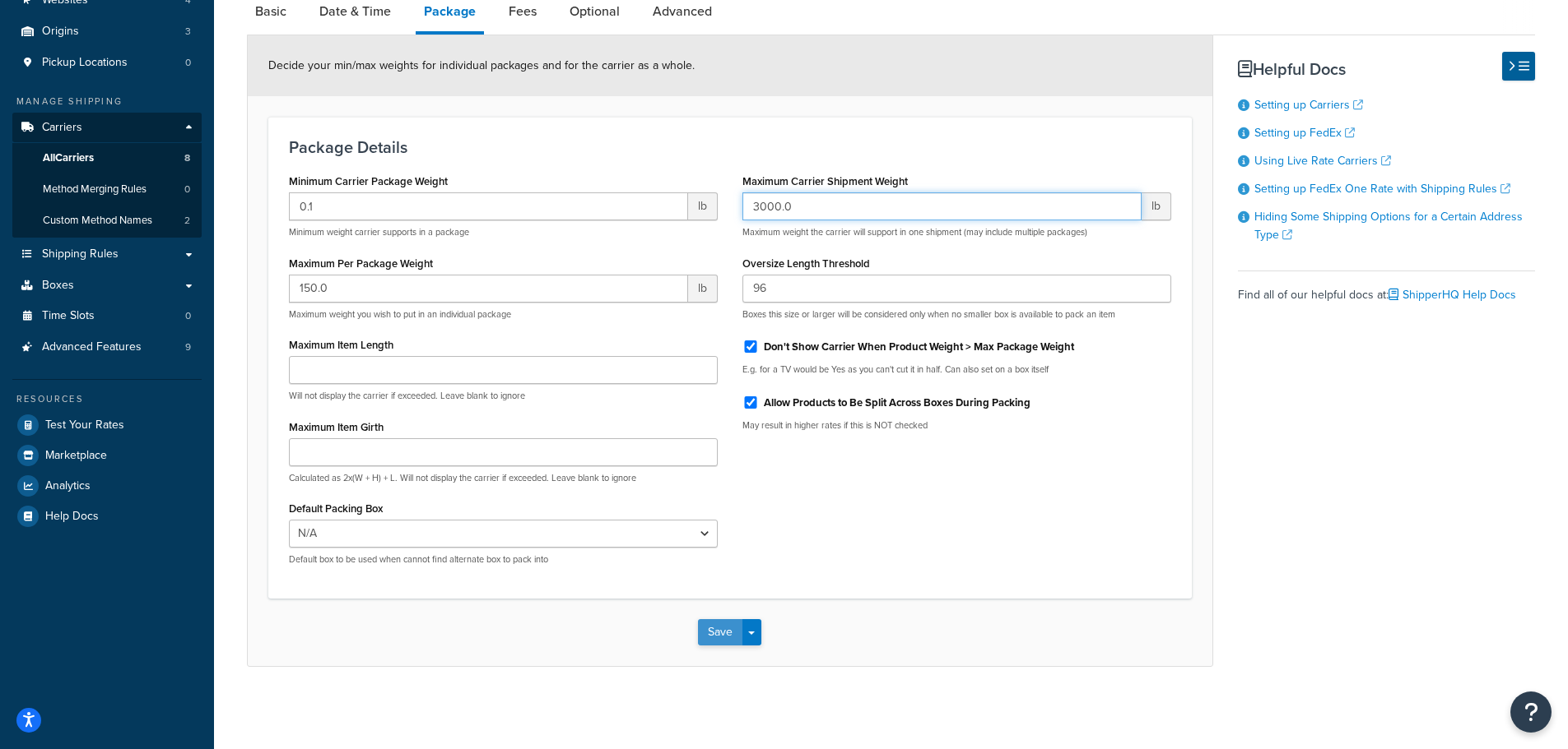
type input "3000.0"
click at [722, 636] on button "Save" at bounding box center [719, 632] width 45 height 26
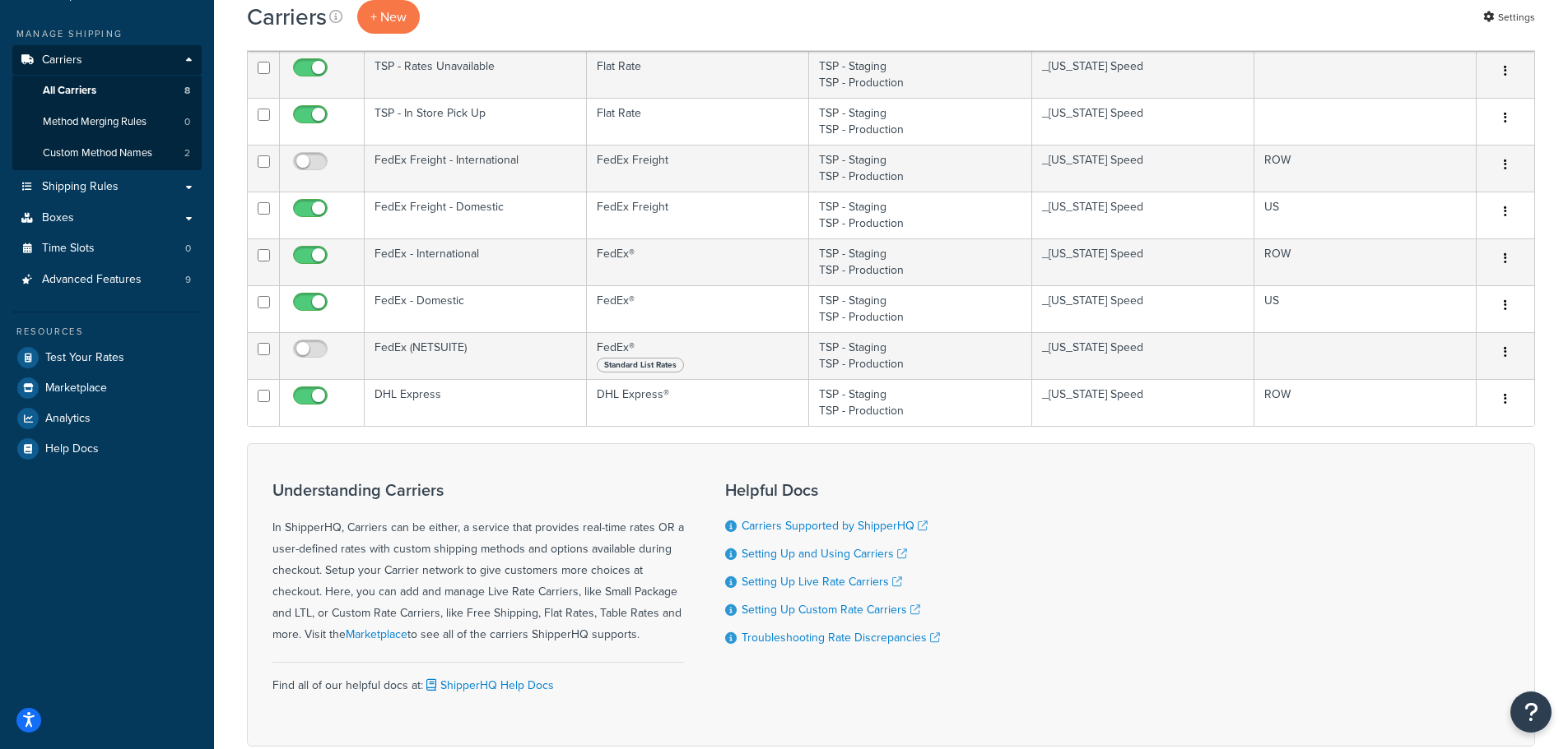
scroll to position [247, 0]
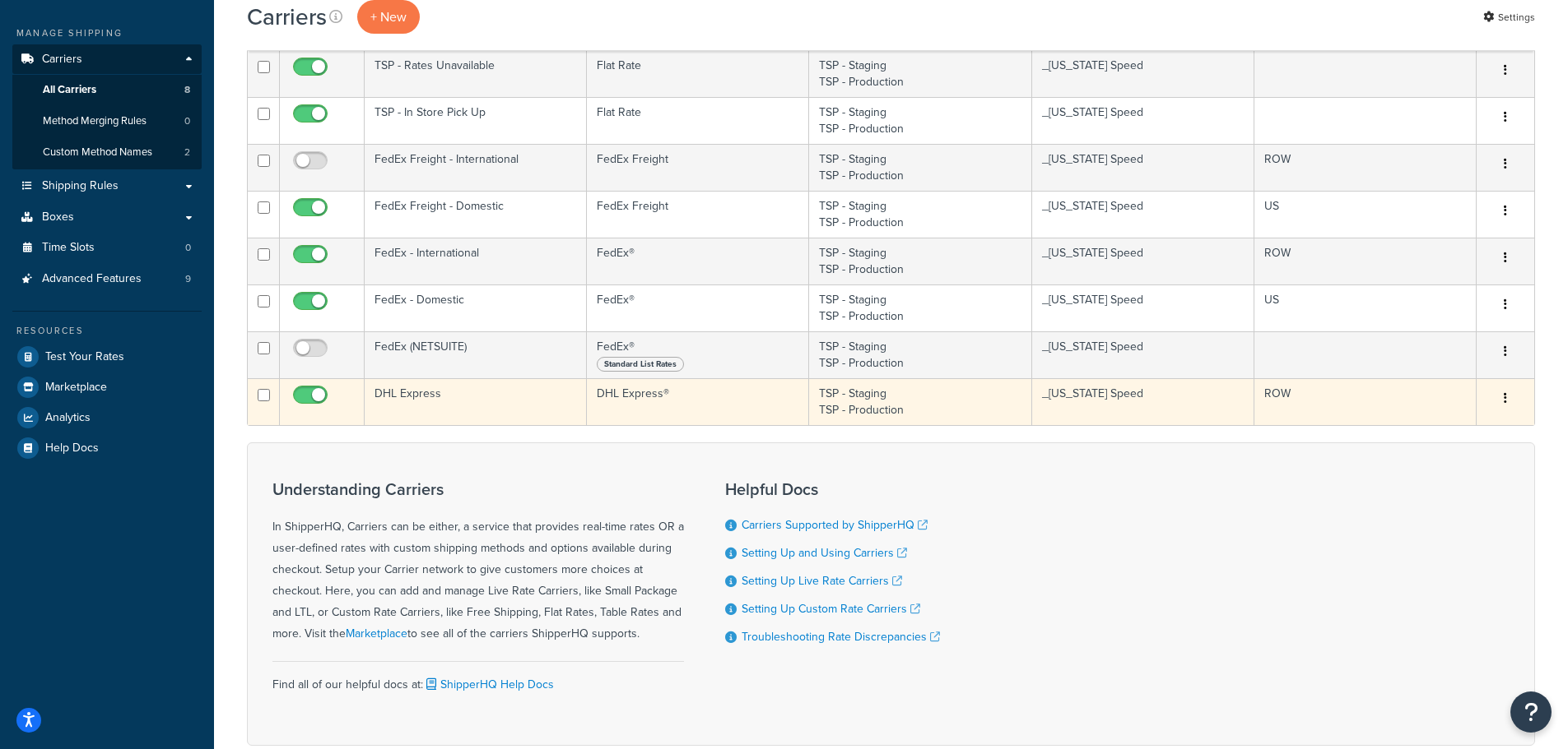
click at [524, 402] on td "DHL Express" at bounding box center [475, 402] width 223 height 47
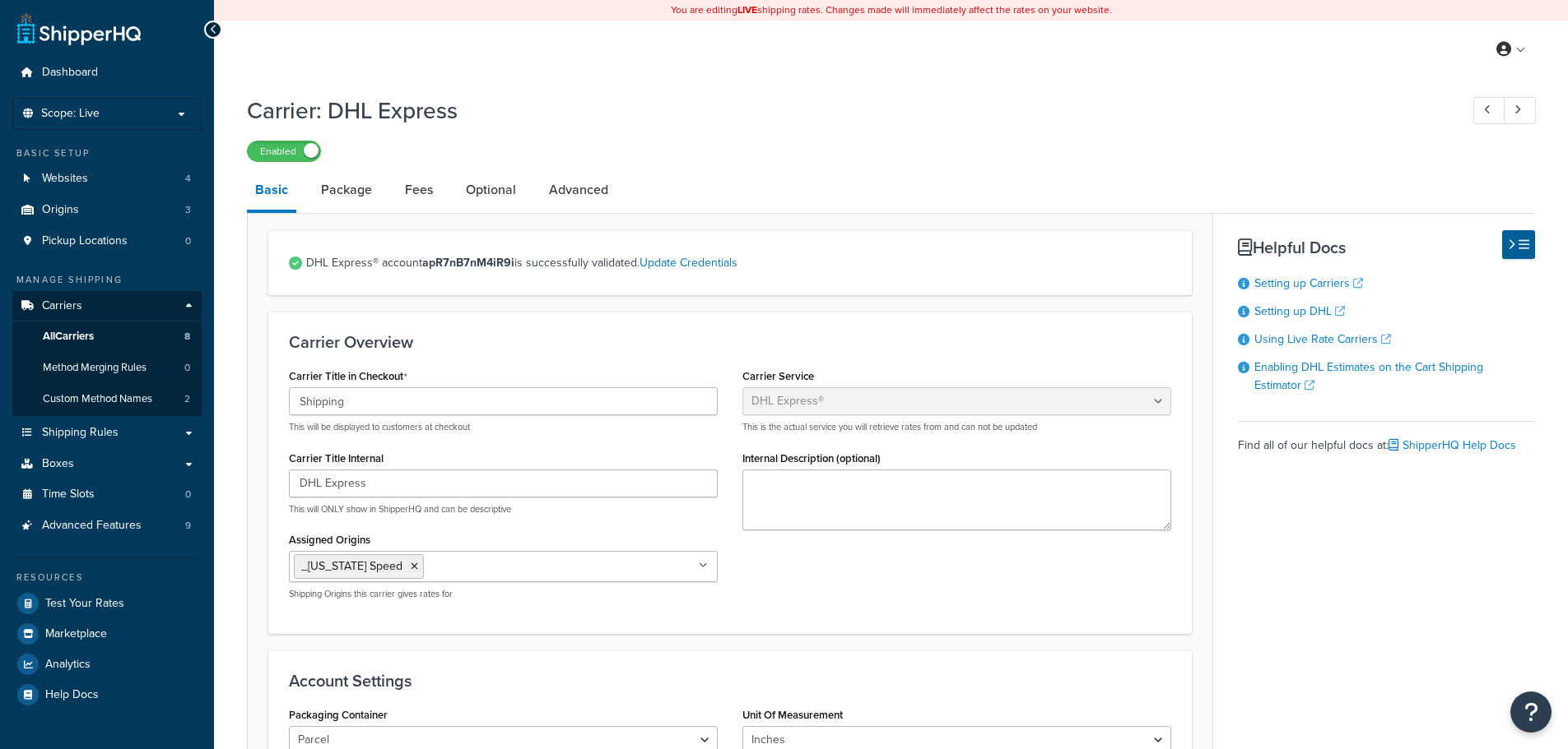
select select "dhl"
click at [339, 188] on link "Package" at bounding box center [346, 190] width 67 height 39
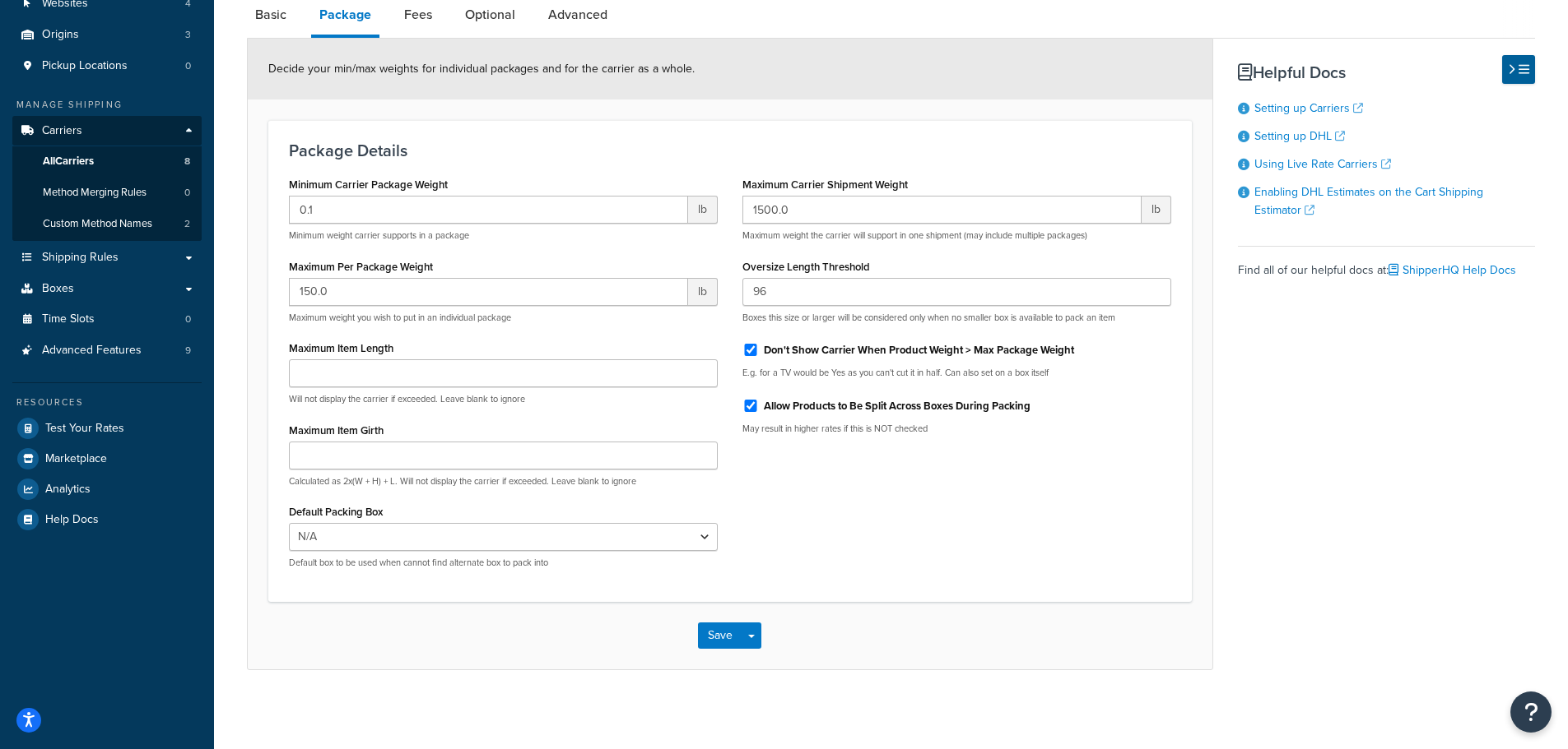
scroll to position [179, 0]
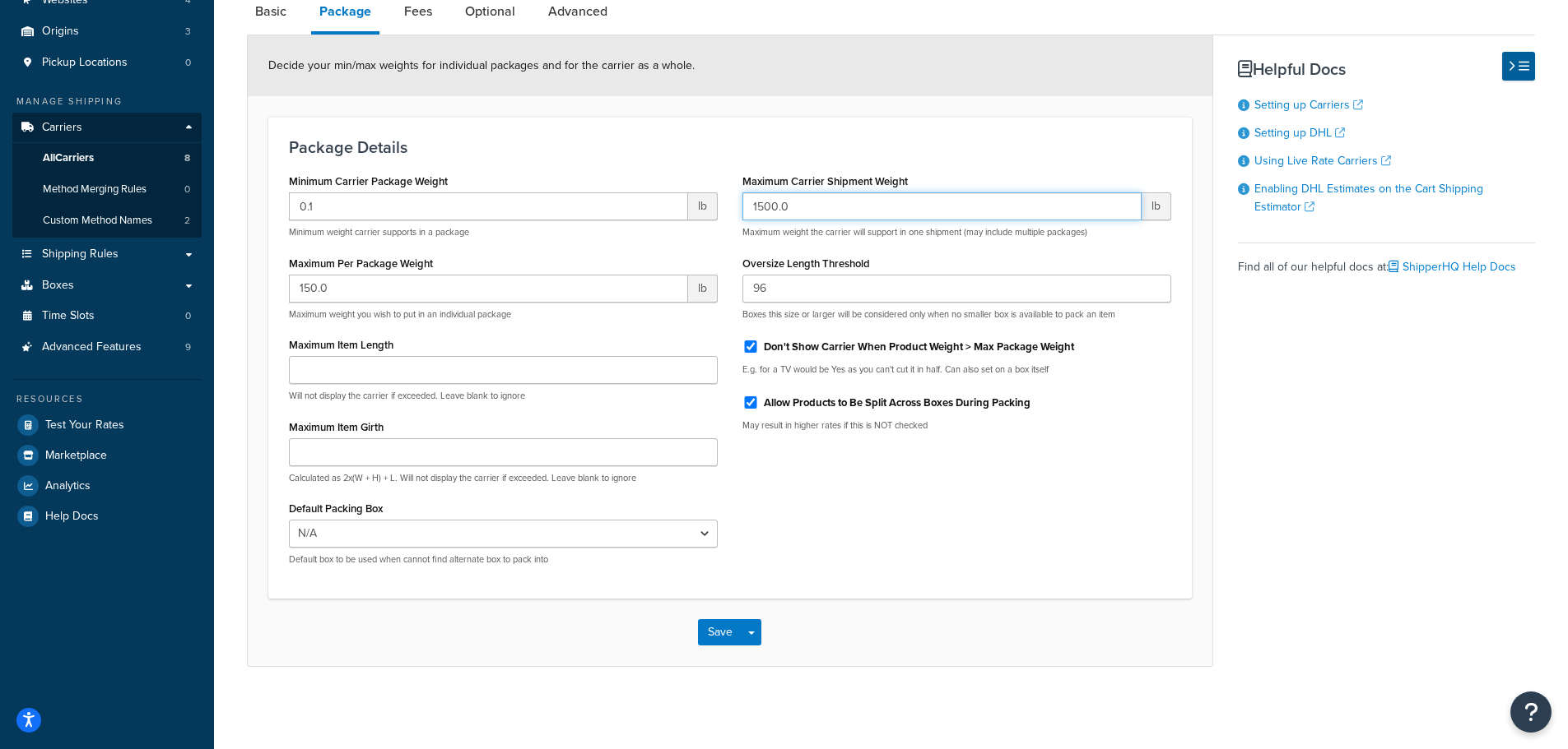
drag, startPoint x: 762, startPoint y: 206, endPoint x: 754, endPoint y: 207, distance: 8.1
click at [754, 207] on input "1500.0" at bounding box center [941, 206] width 399 height 28
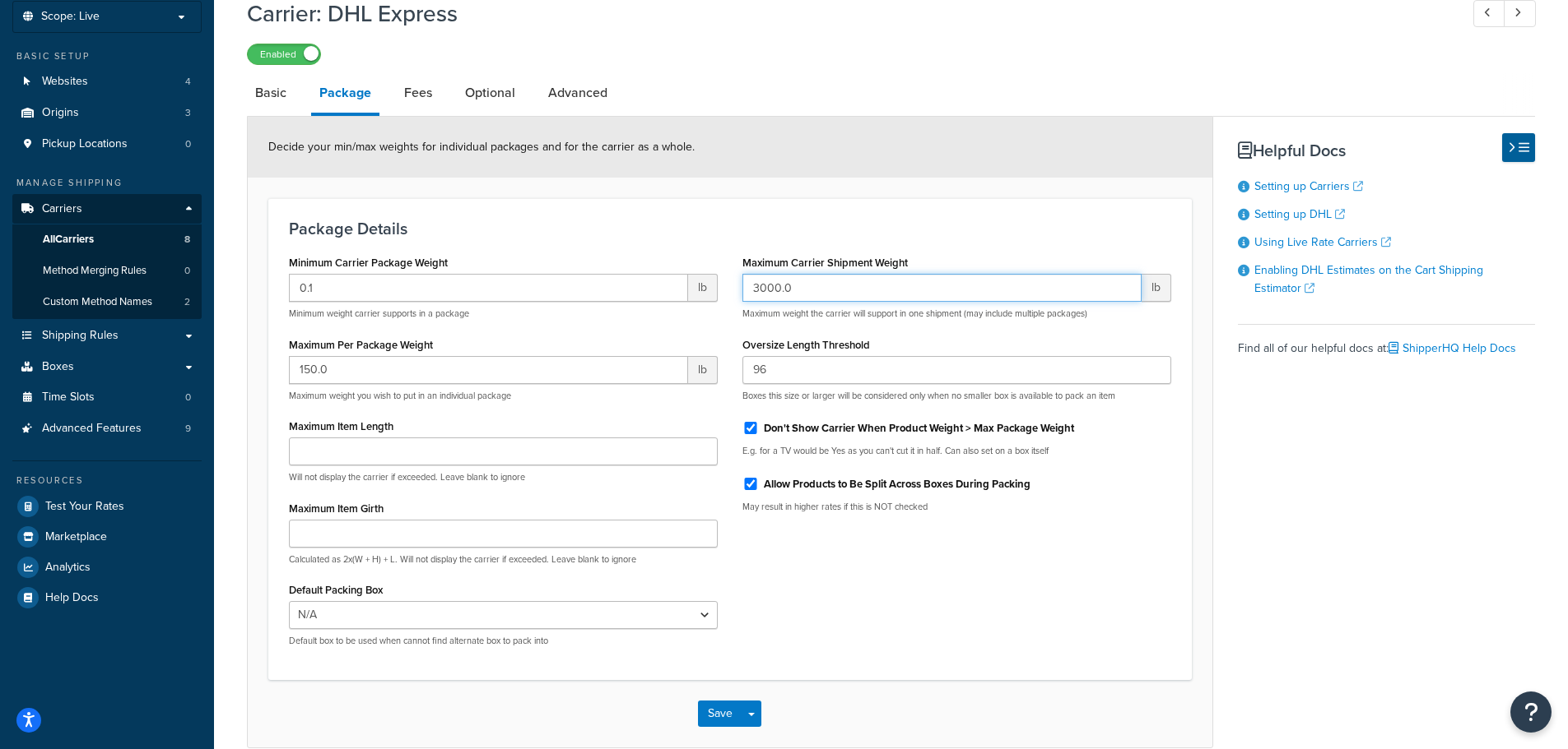
scroll to position [0, 0]
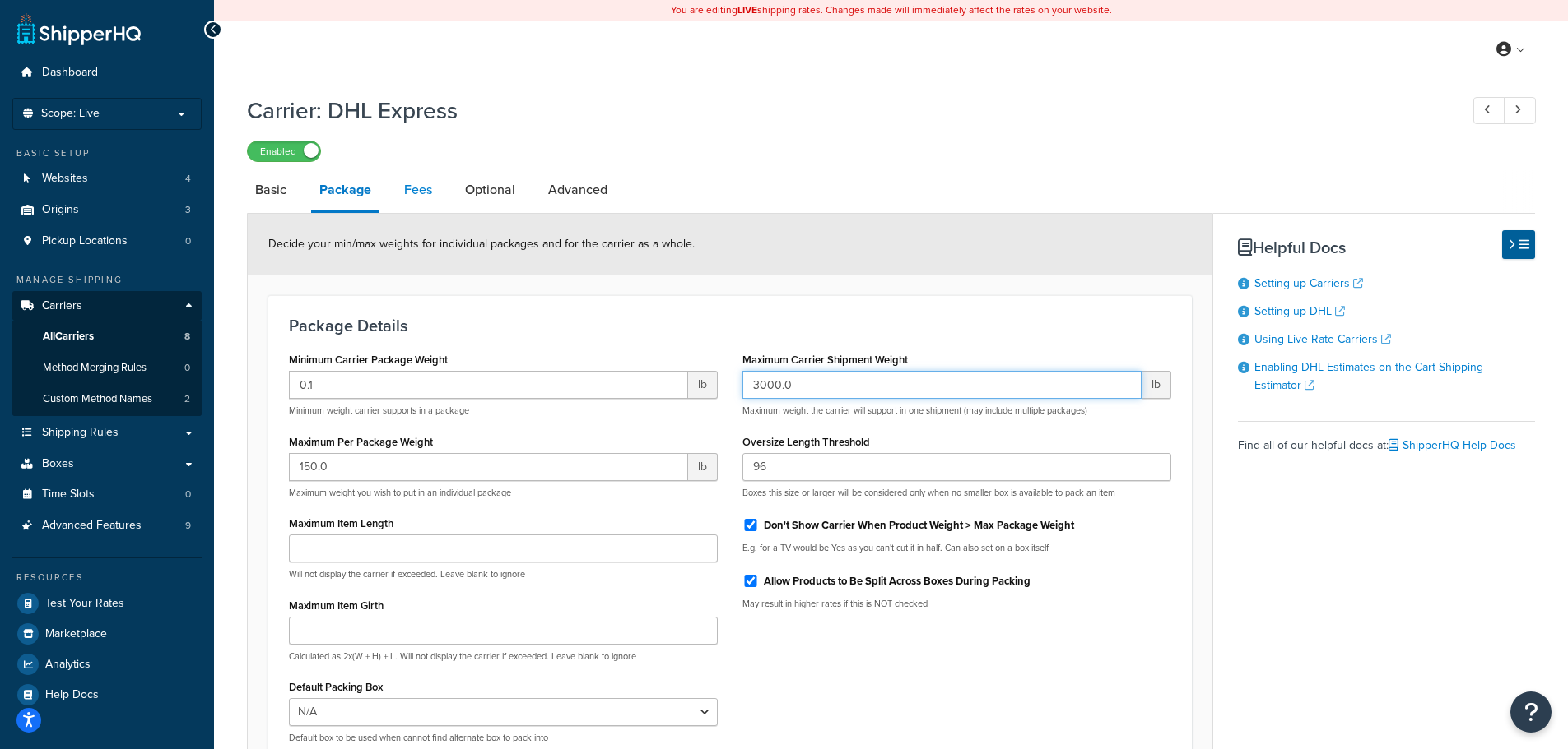
type input "3000.0"
click at [433, 191] on link "Fees" at bounding box center [418, 190] width 45 height 39
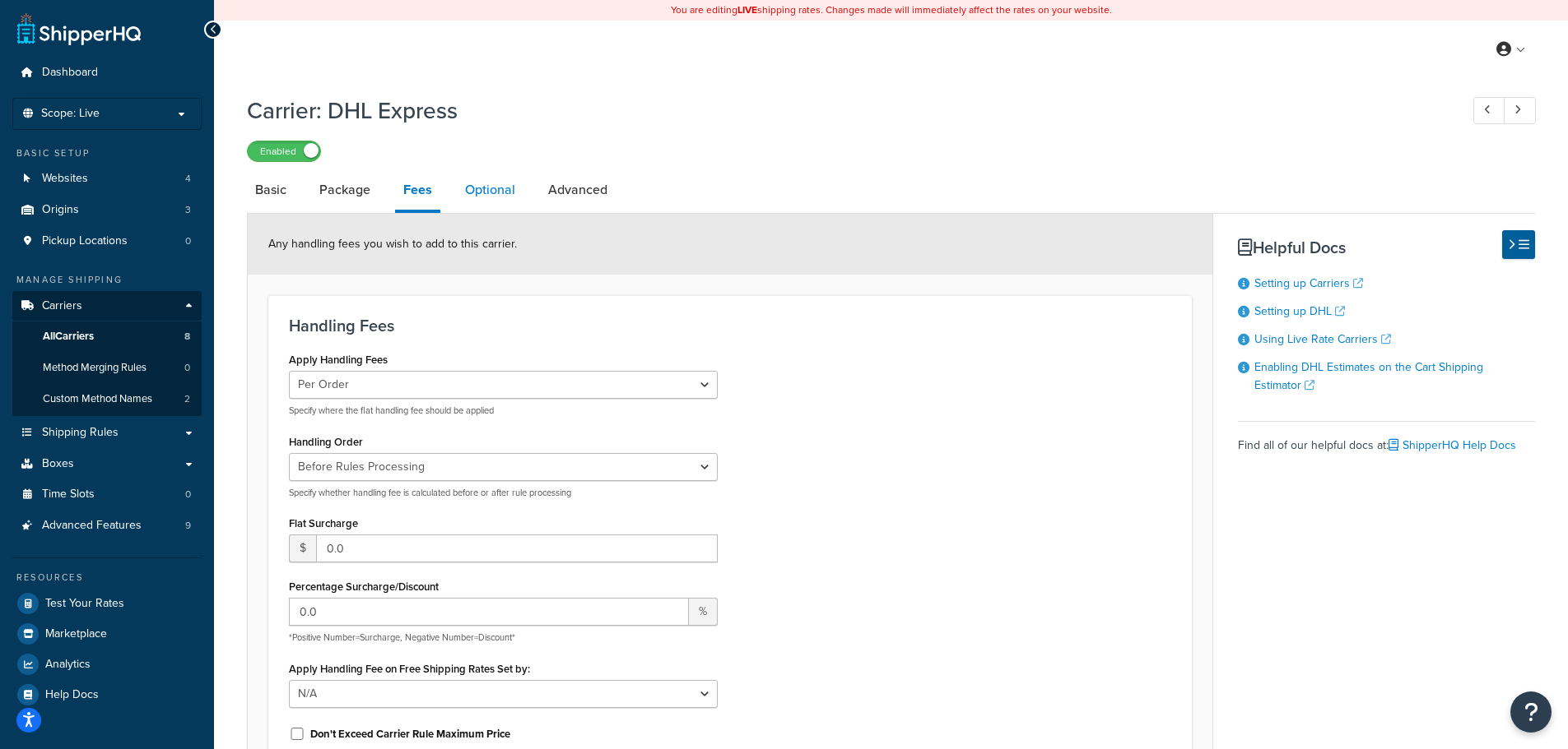
click at [504, 195] on link "Optional" at bounding box center [490, 190] width 66 height 39
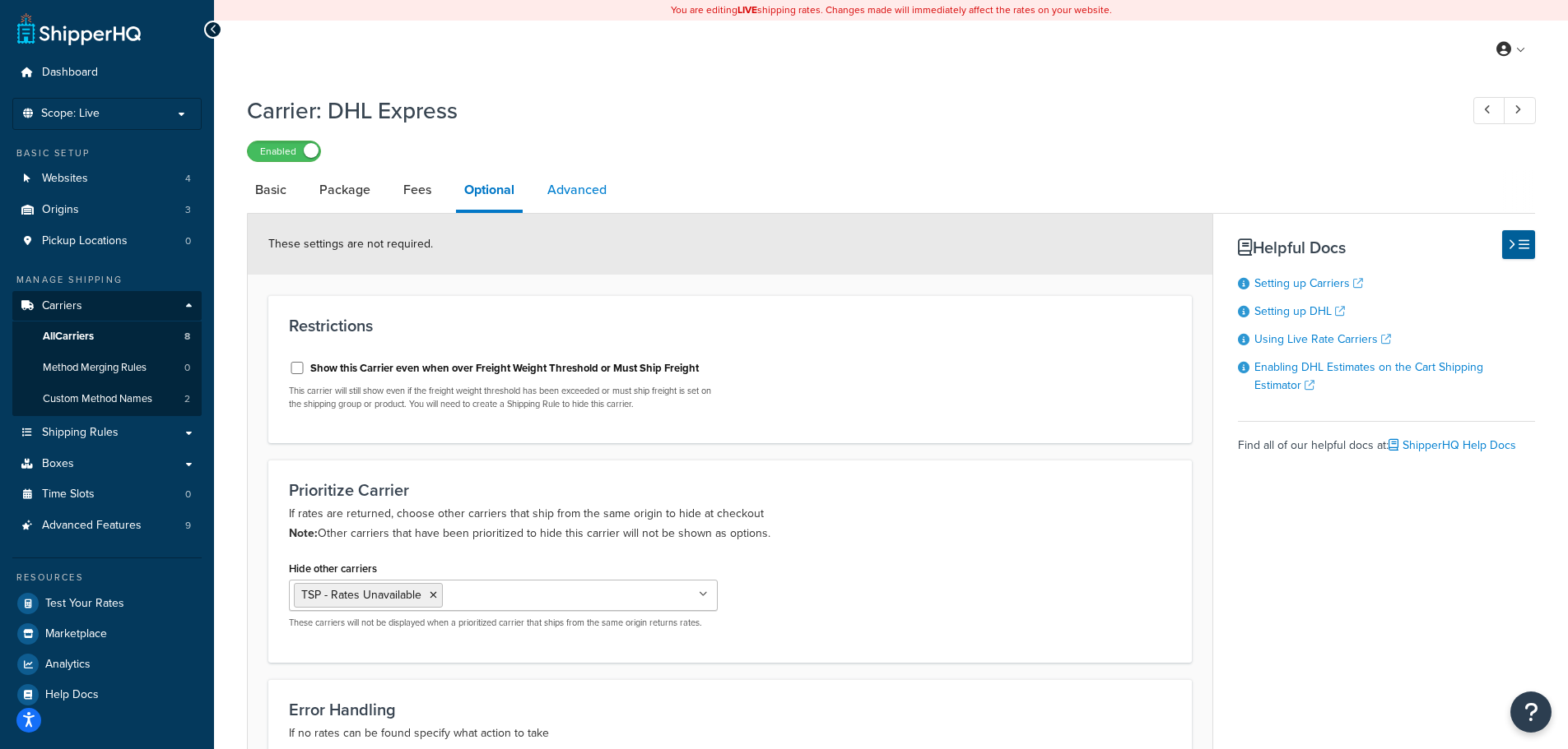
click at [587, 194] on link "Advanced" at bounding box center [576, 190] width 75 height 39
select select "false"
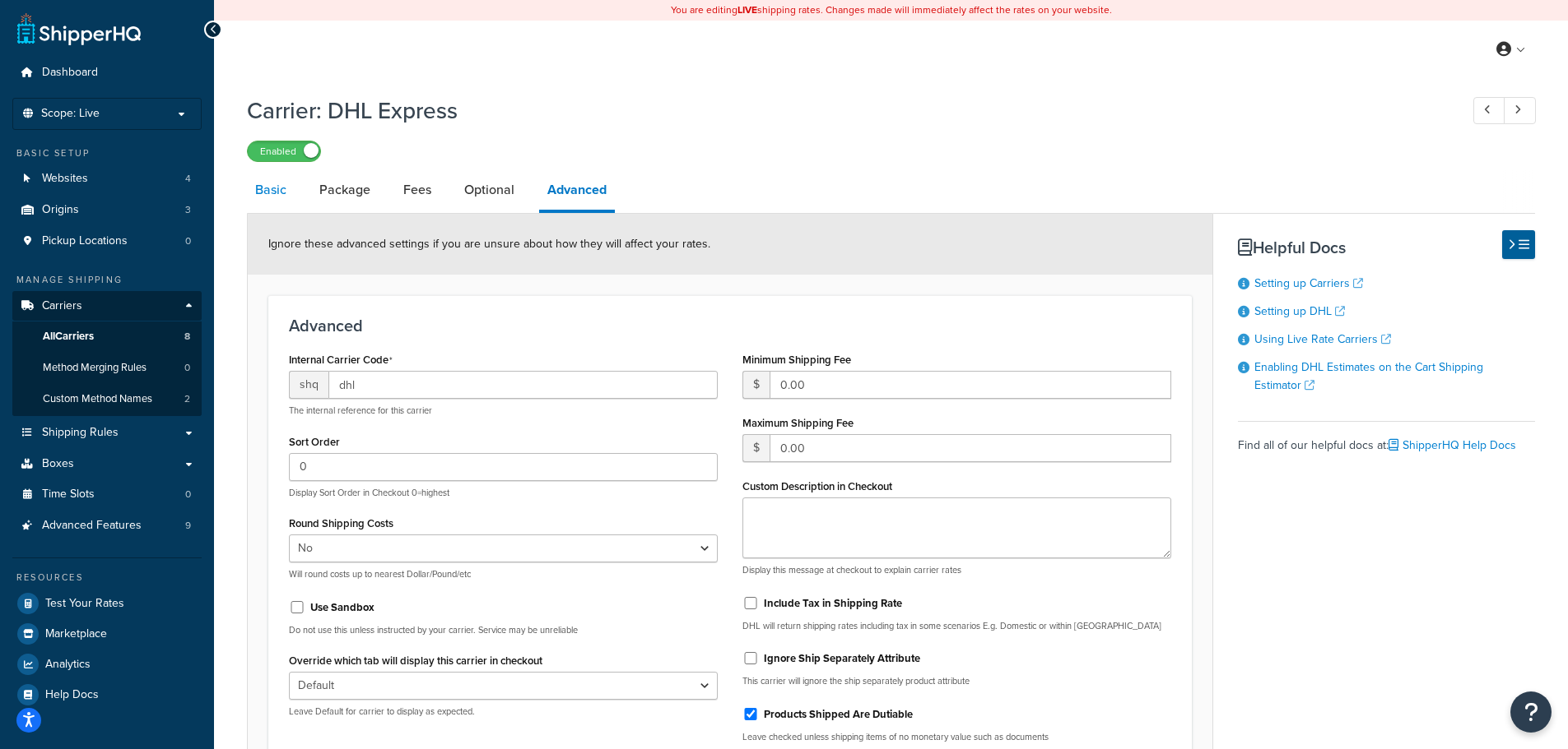
click at [284, 189] on link "Basic" at bounding box center [271, 190] width 48 height 39
select select "dhl"
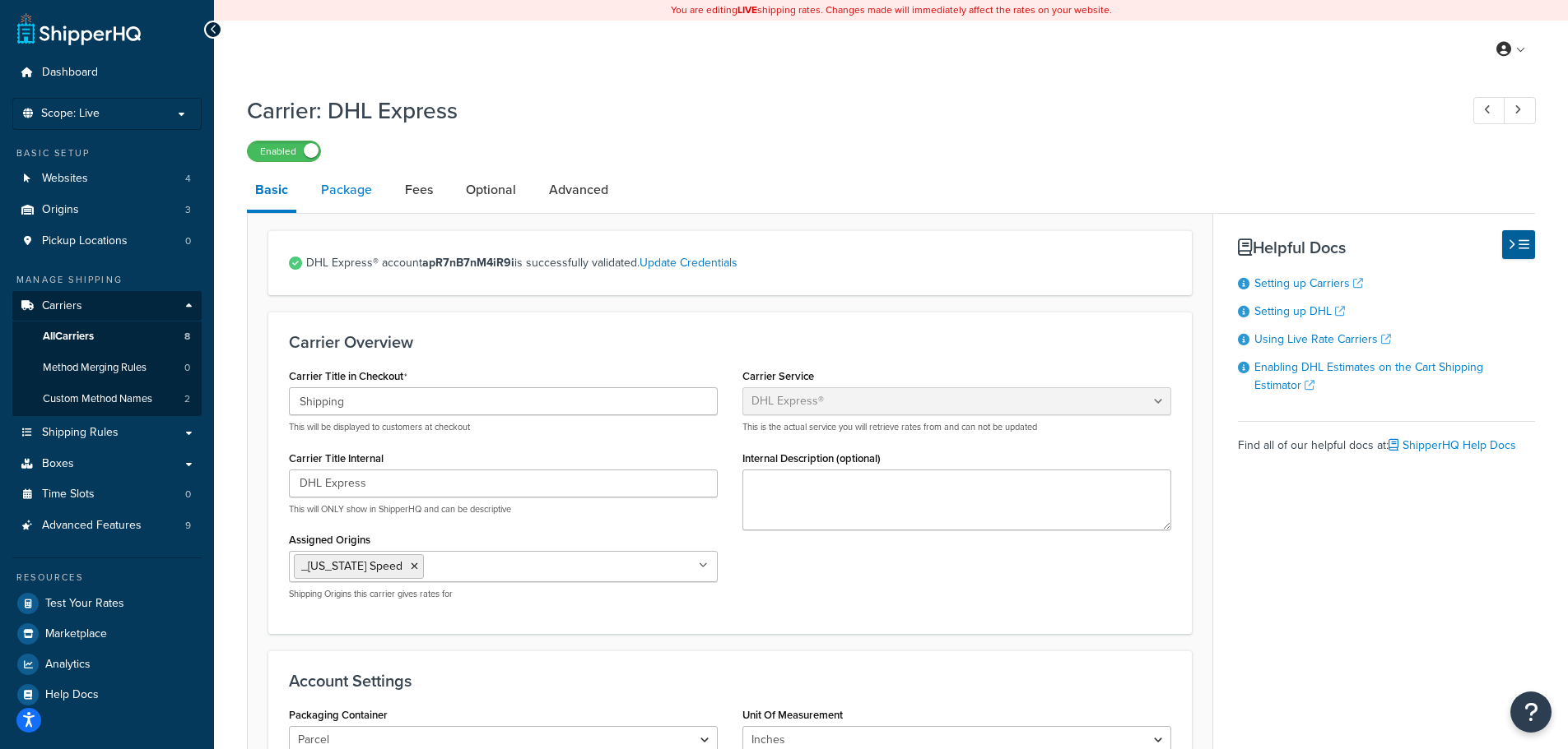
click at [364, 196] on link "Package" at bounding box center [346, 190] width 67 height 39
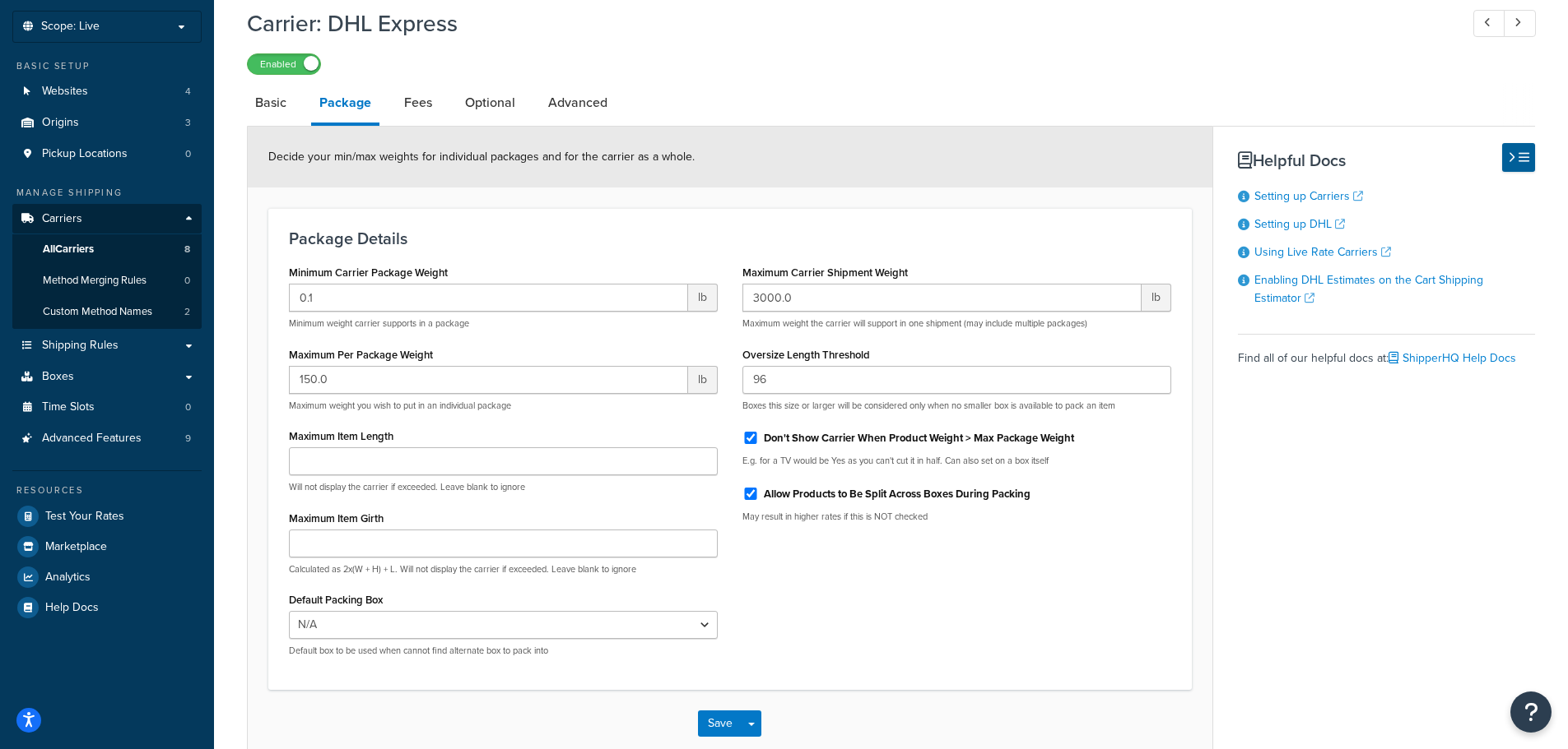
scroll to position [179, 0]
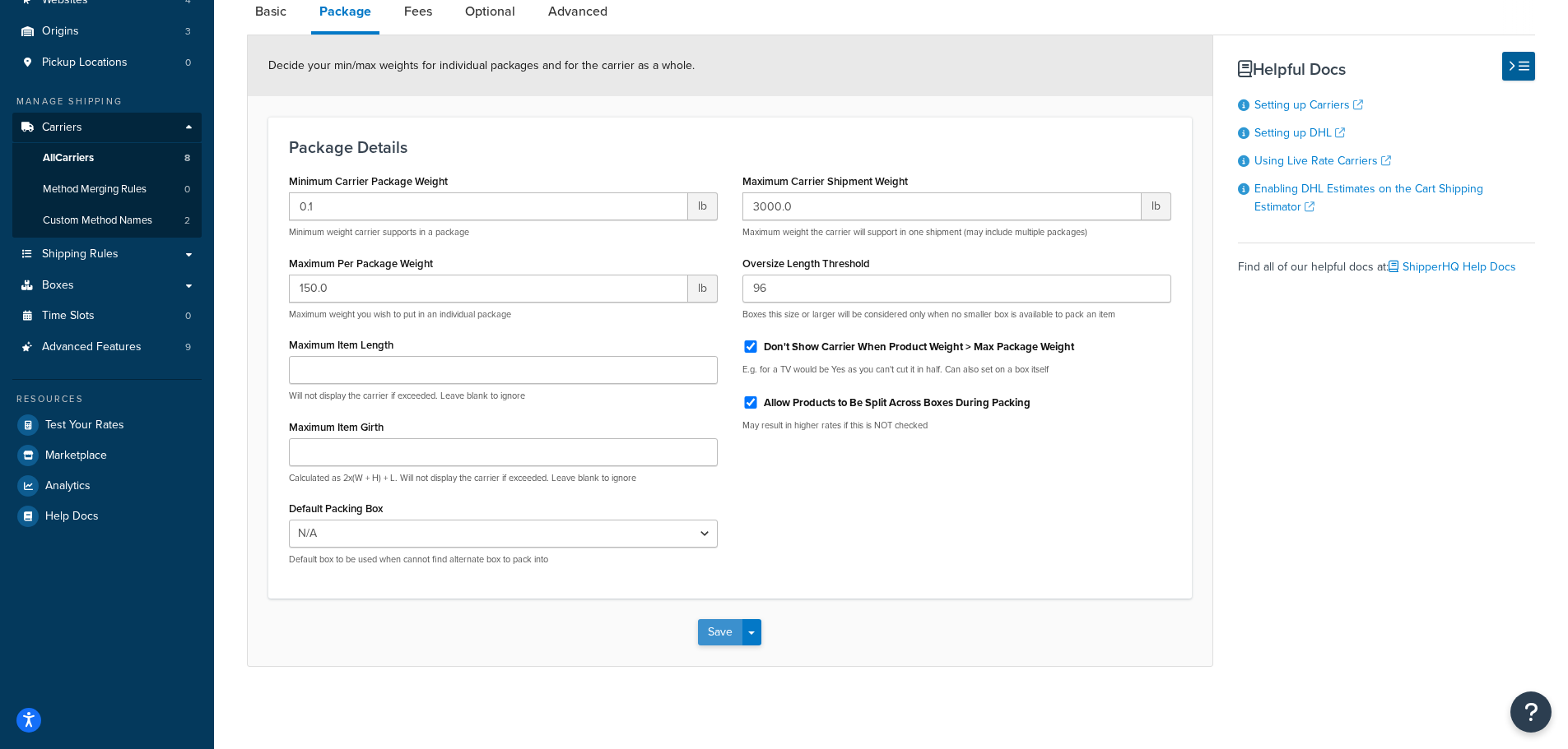
click at [732, 634] on button "Save" at bounding box center [719, 632] width 45 height 26
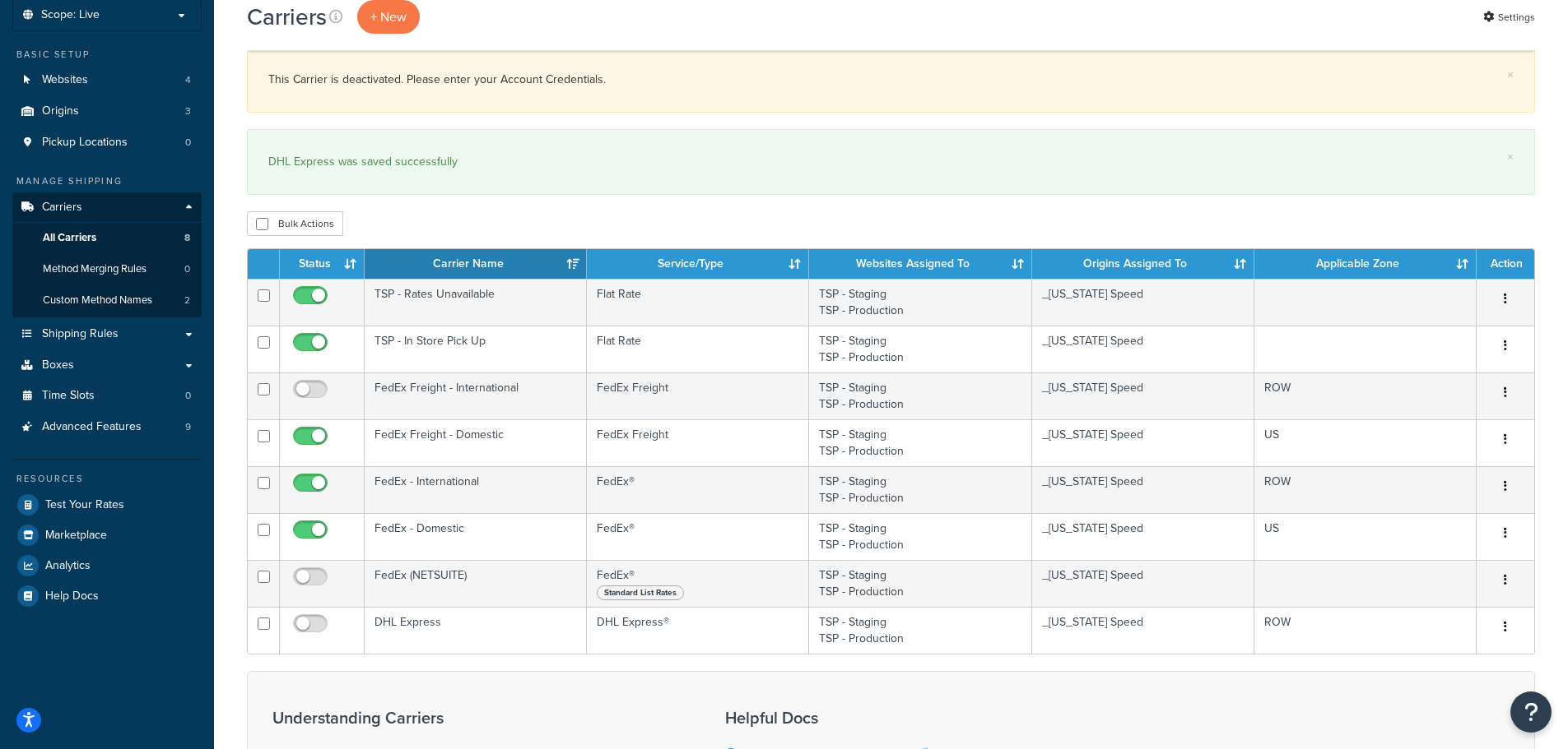
scroll to position [329, 0]
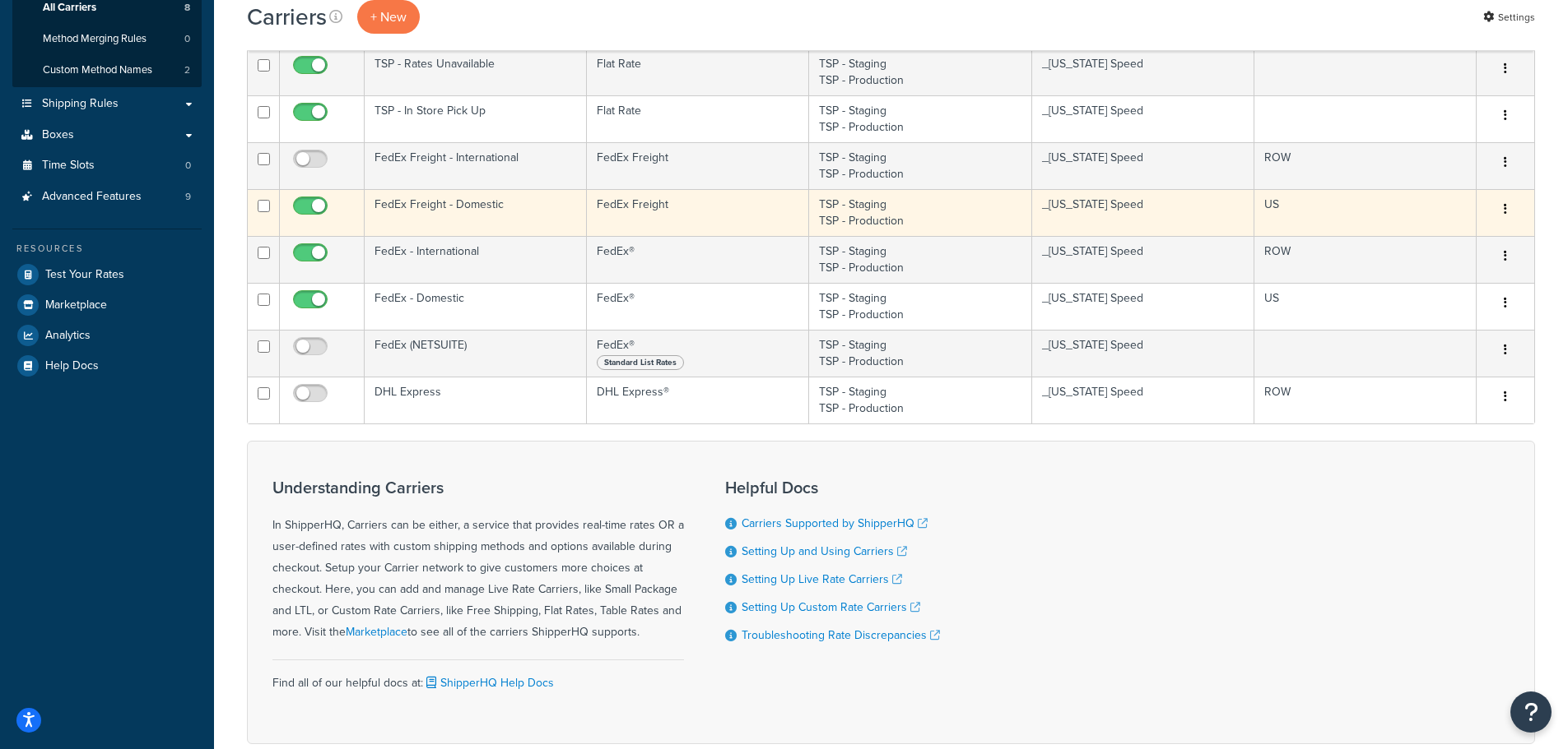
click at [497, 215] on td "FedEx Freight - Domestic" at bounding box center [475, 212] width 223 height 47
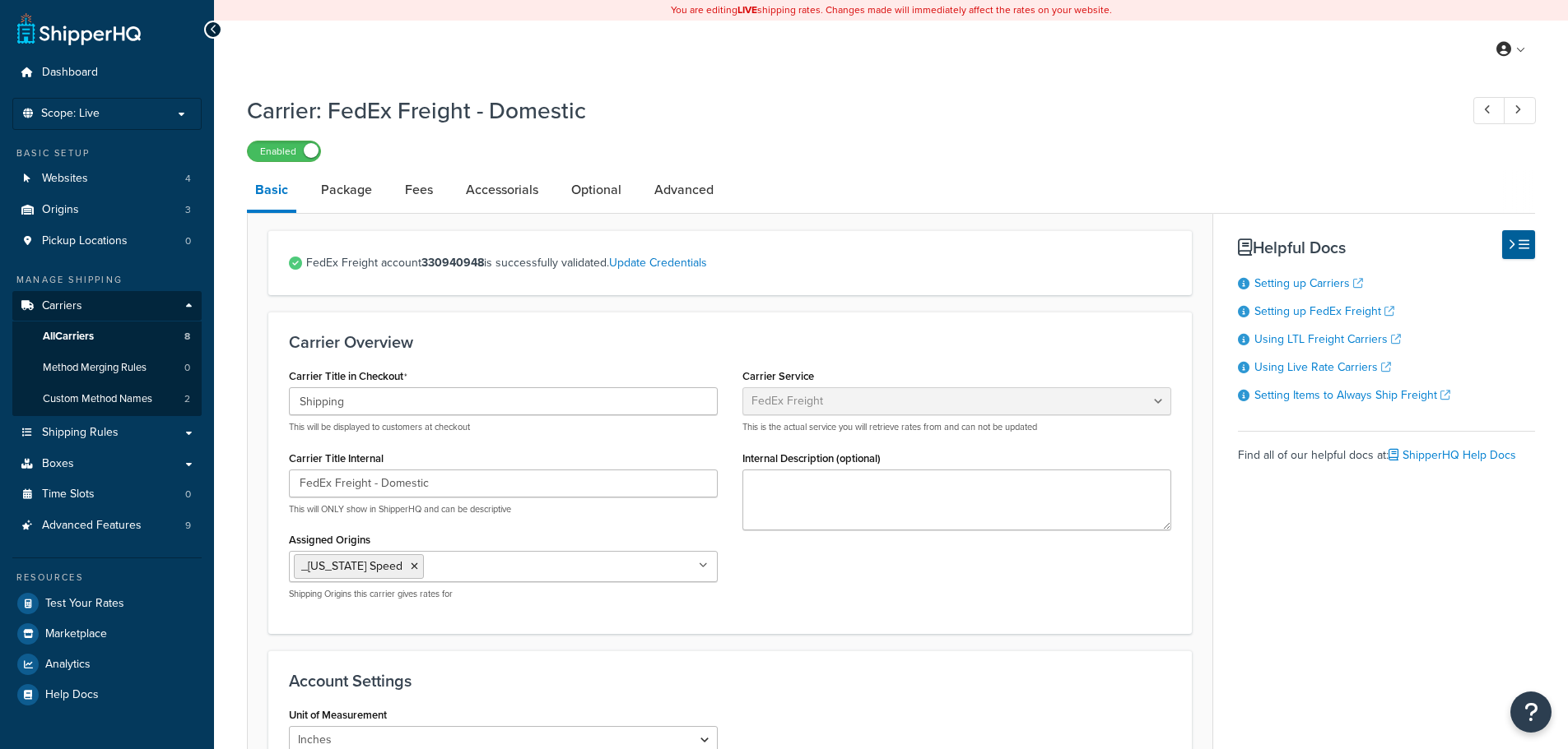
select select "fedExFreight"
click at [608, 192] on link "Optional" at bounding box center [596, 190] width 66 height 39
select select "55"
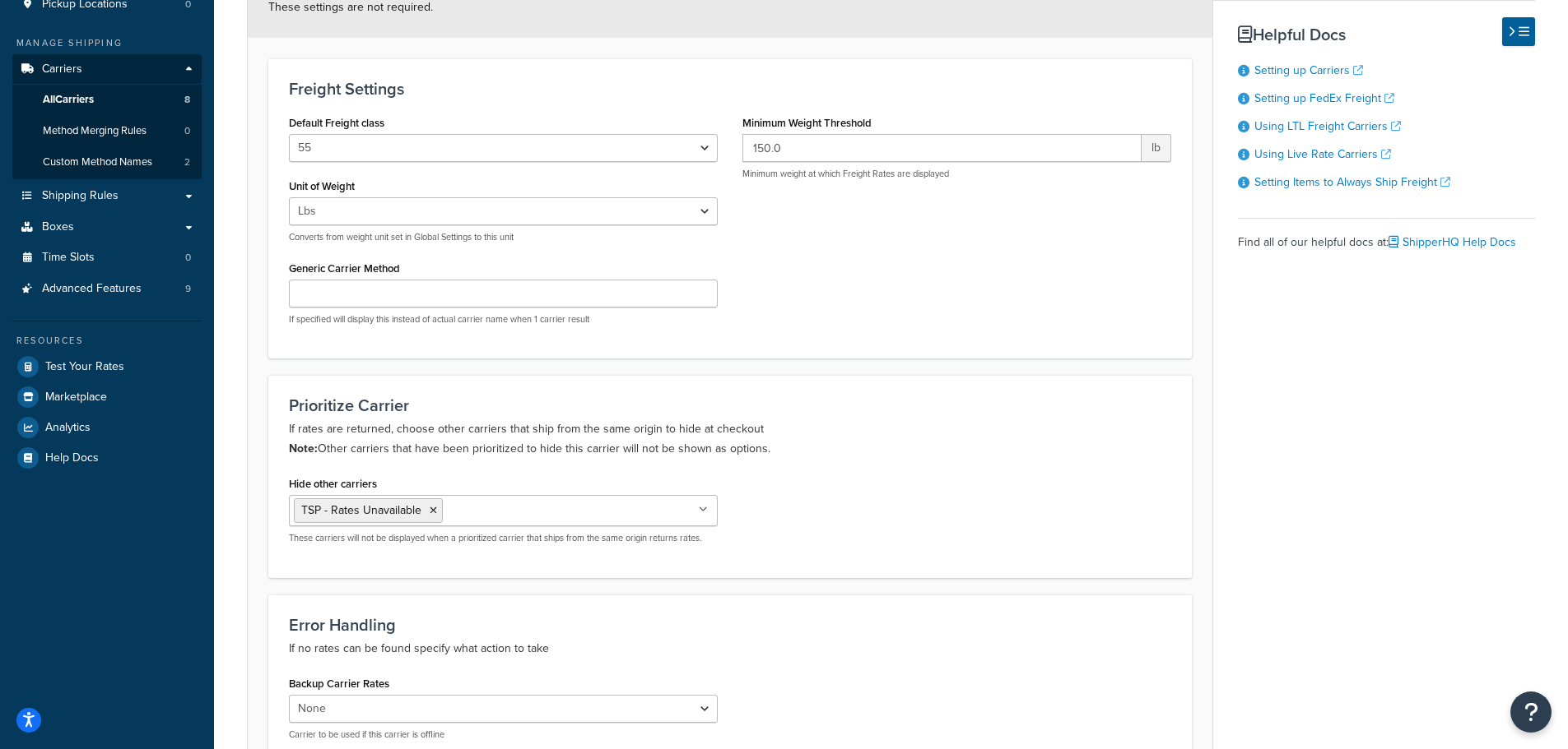
scroll to position [83, 0]
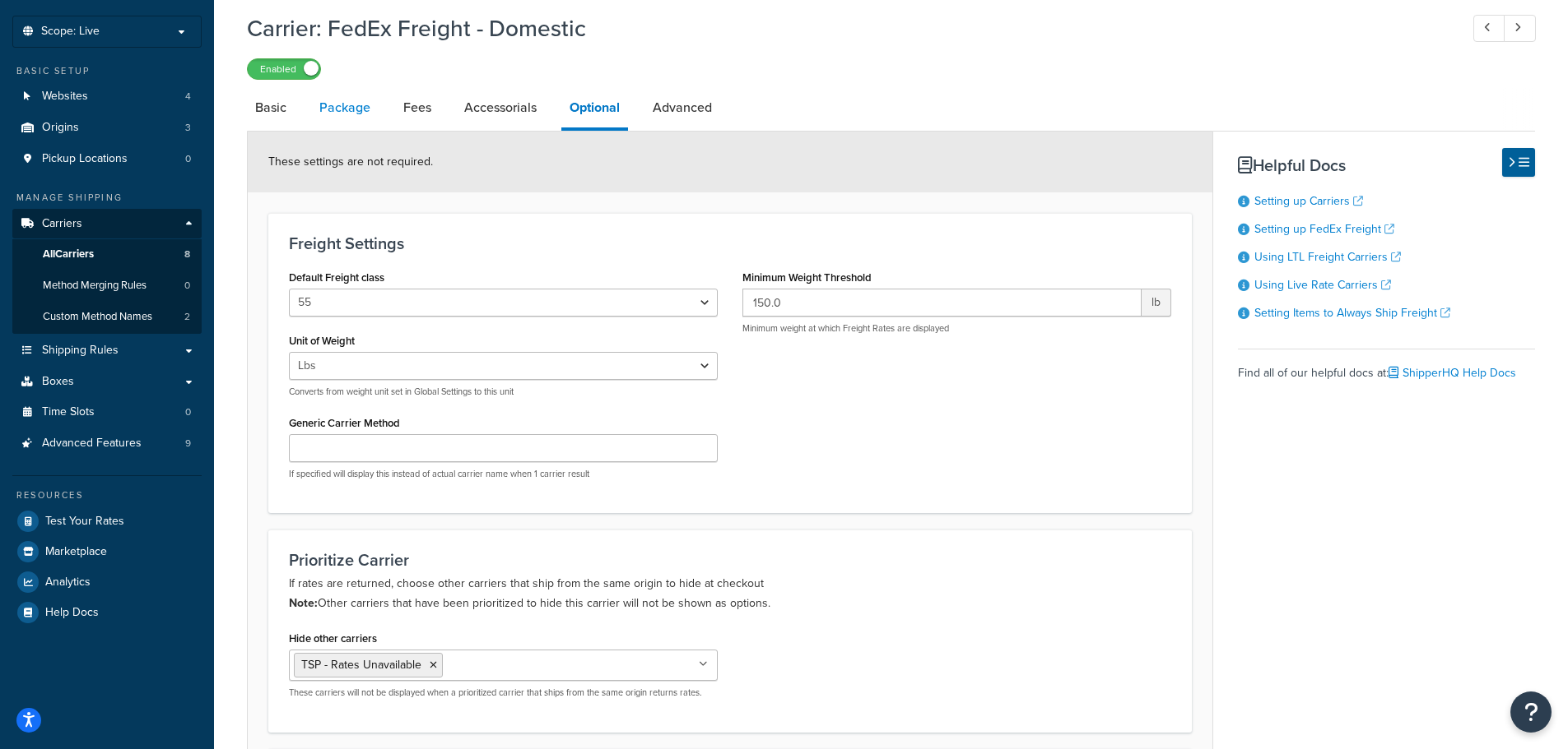
click at [363, 111] on link "Package" at bounding box center [344, 107] width 67 height 39
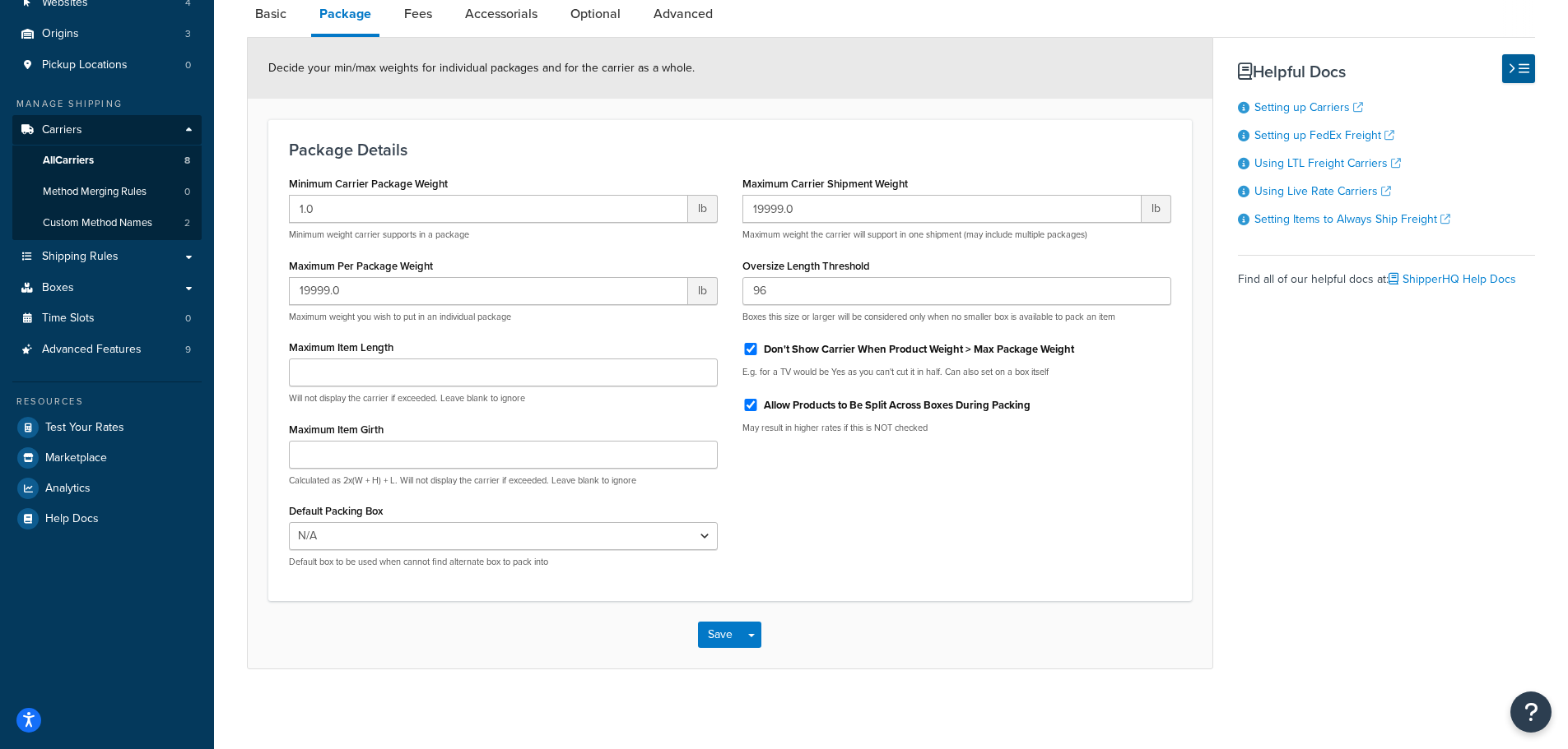
scroll to position [179, 0]
click at [426, 14] on link "Fees" at bounding box center [418, 11] width 45 height 39
select select "AFTER"
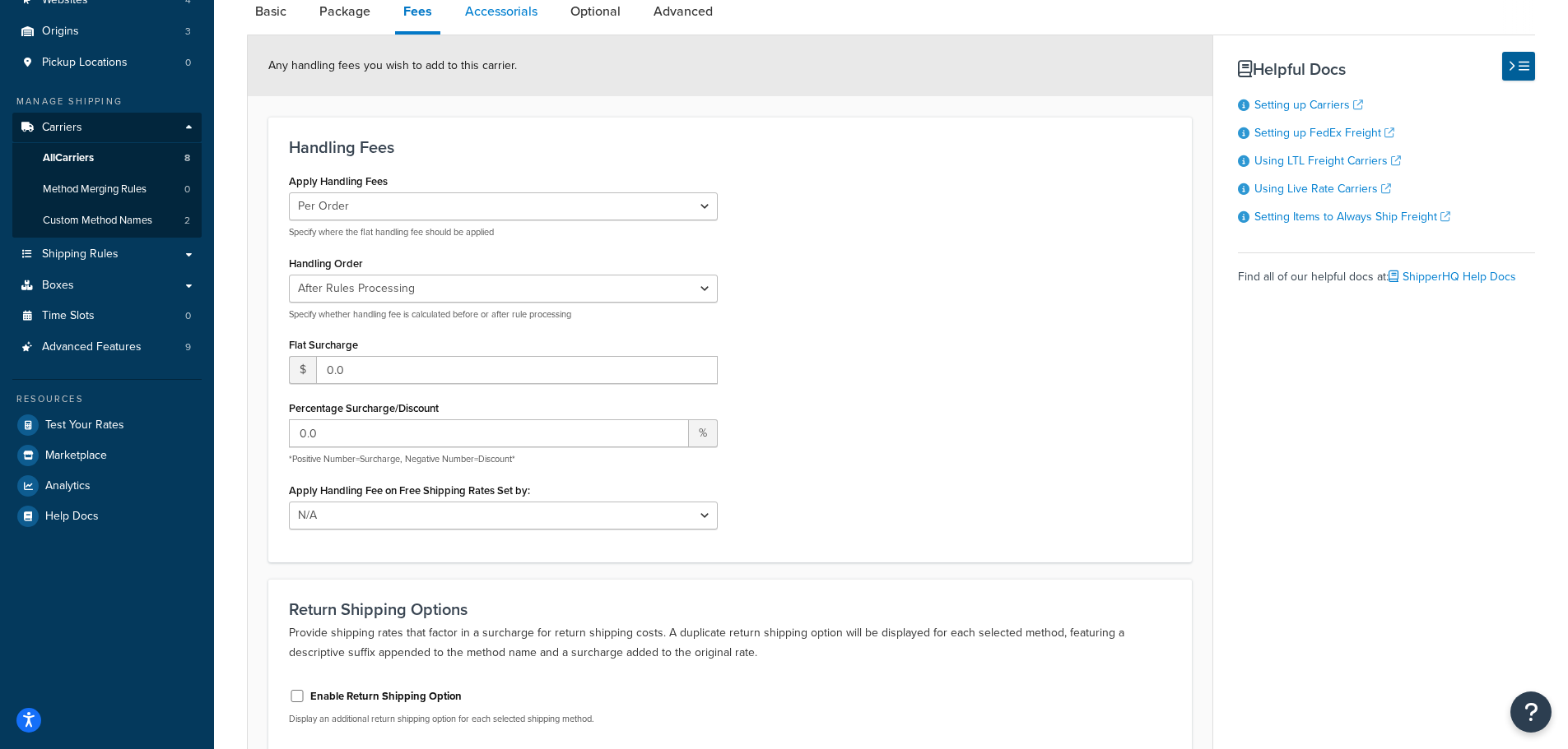
click at [515, 15] on link "Accessorials" at bounding box center [501, 11] width 89 height 39
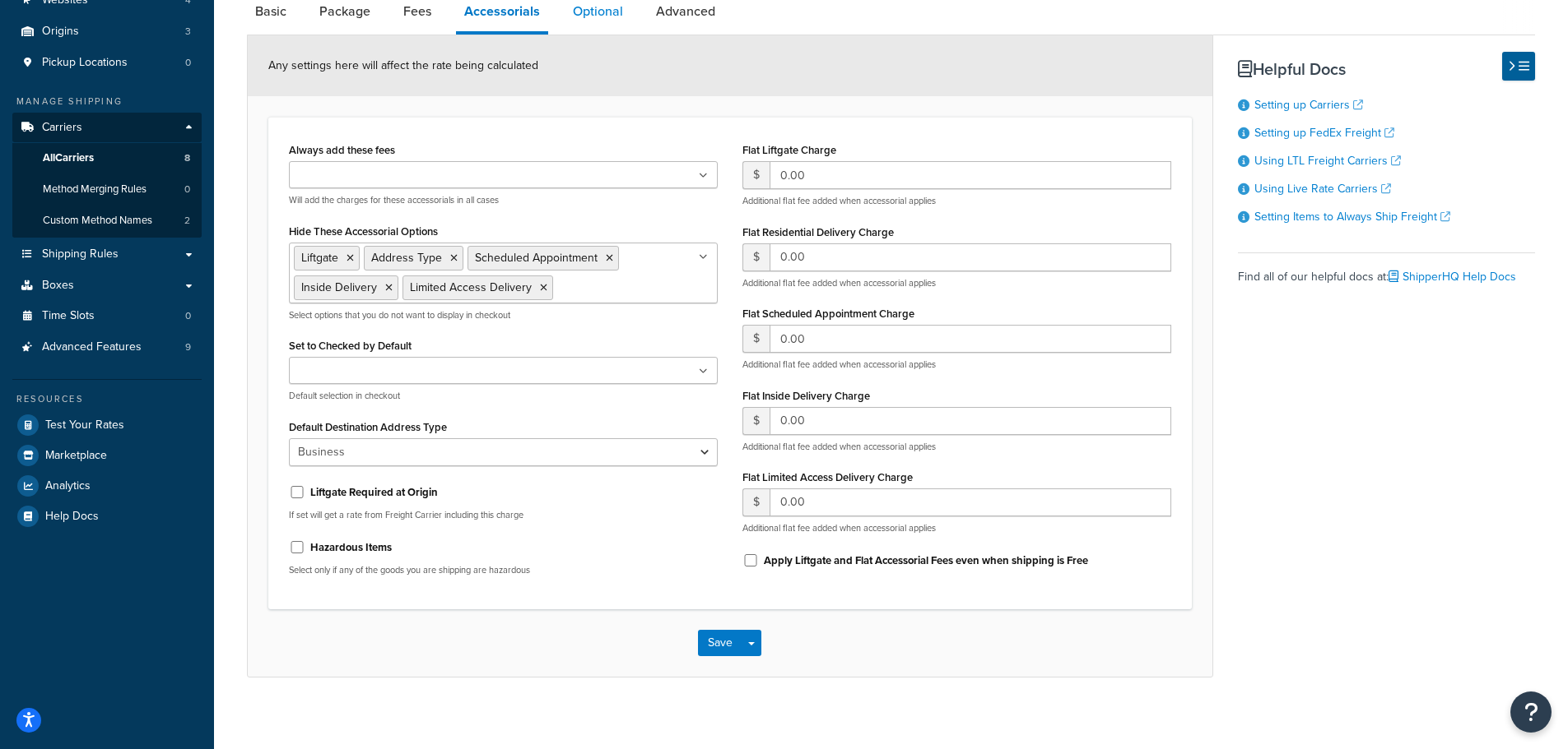
click at [606, 15] on link "Optional" at bounding box center [597, 11] width 66 height 39
select select "55"
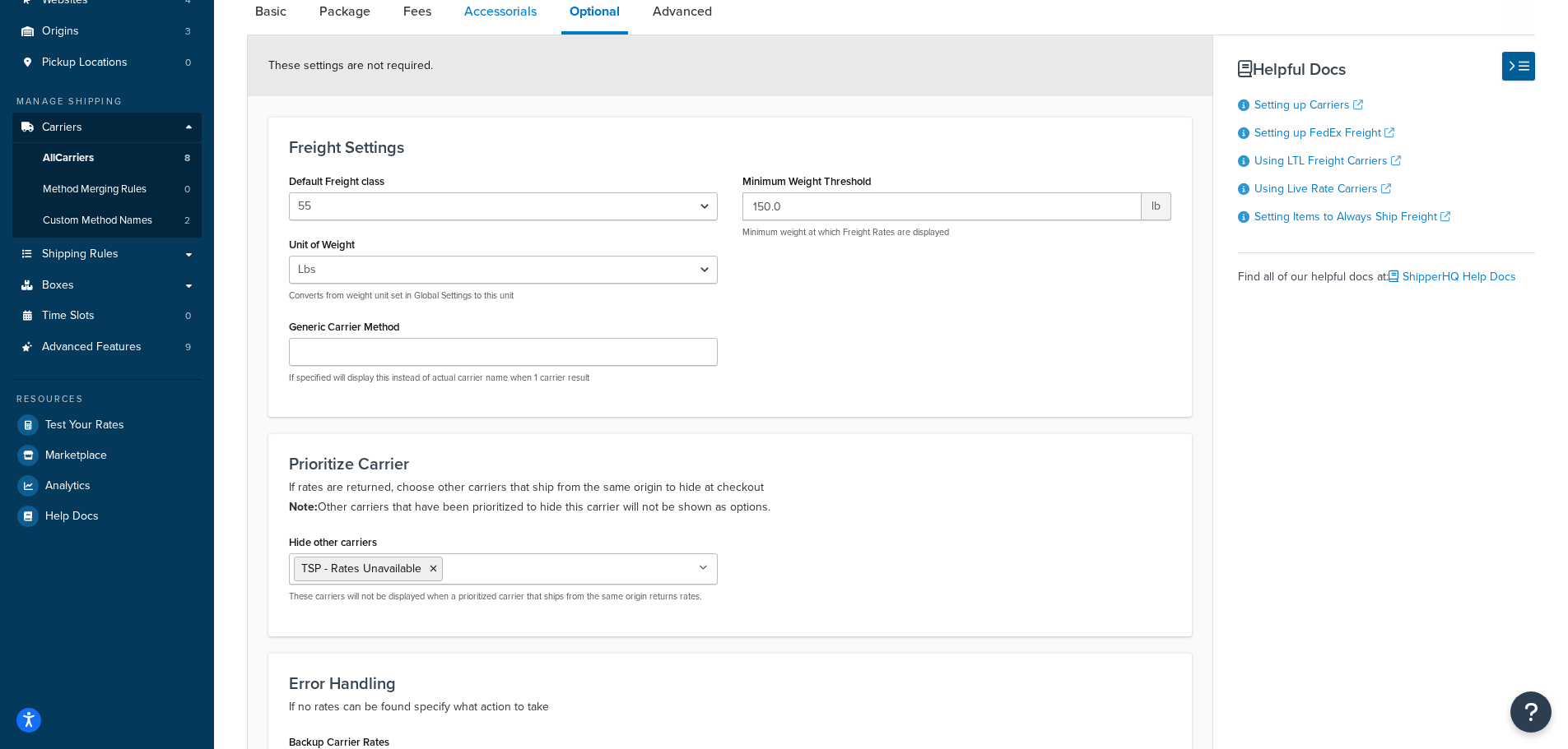
click at [521, 19] on link "Accessorials" at bounding box center [501, 11] width 89 height 39
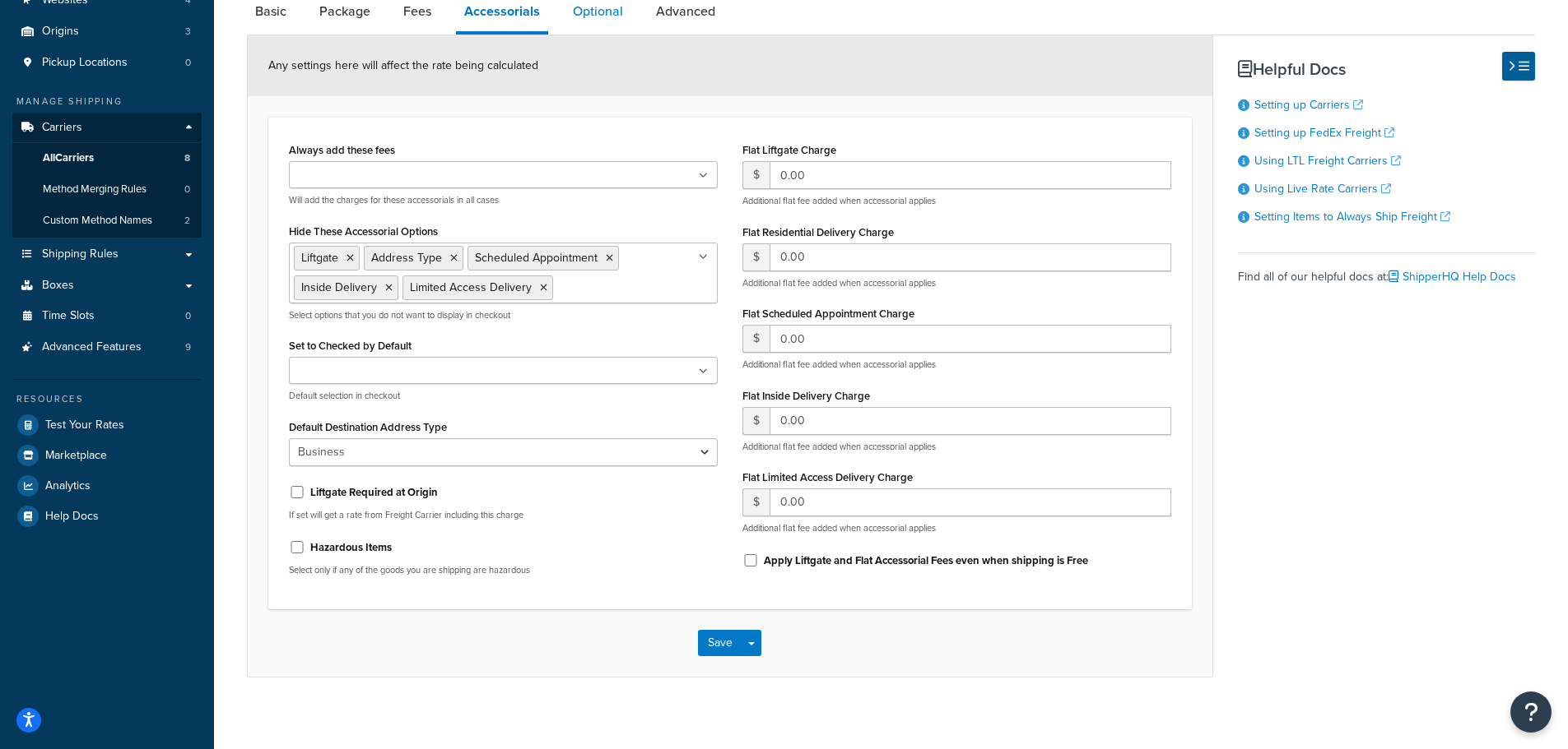
click at [575, 13] on link "Optional" at bounding box center [597, 11] width 66 height 39
select select "55"
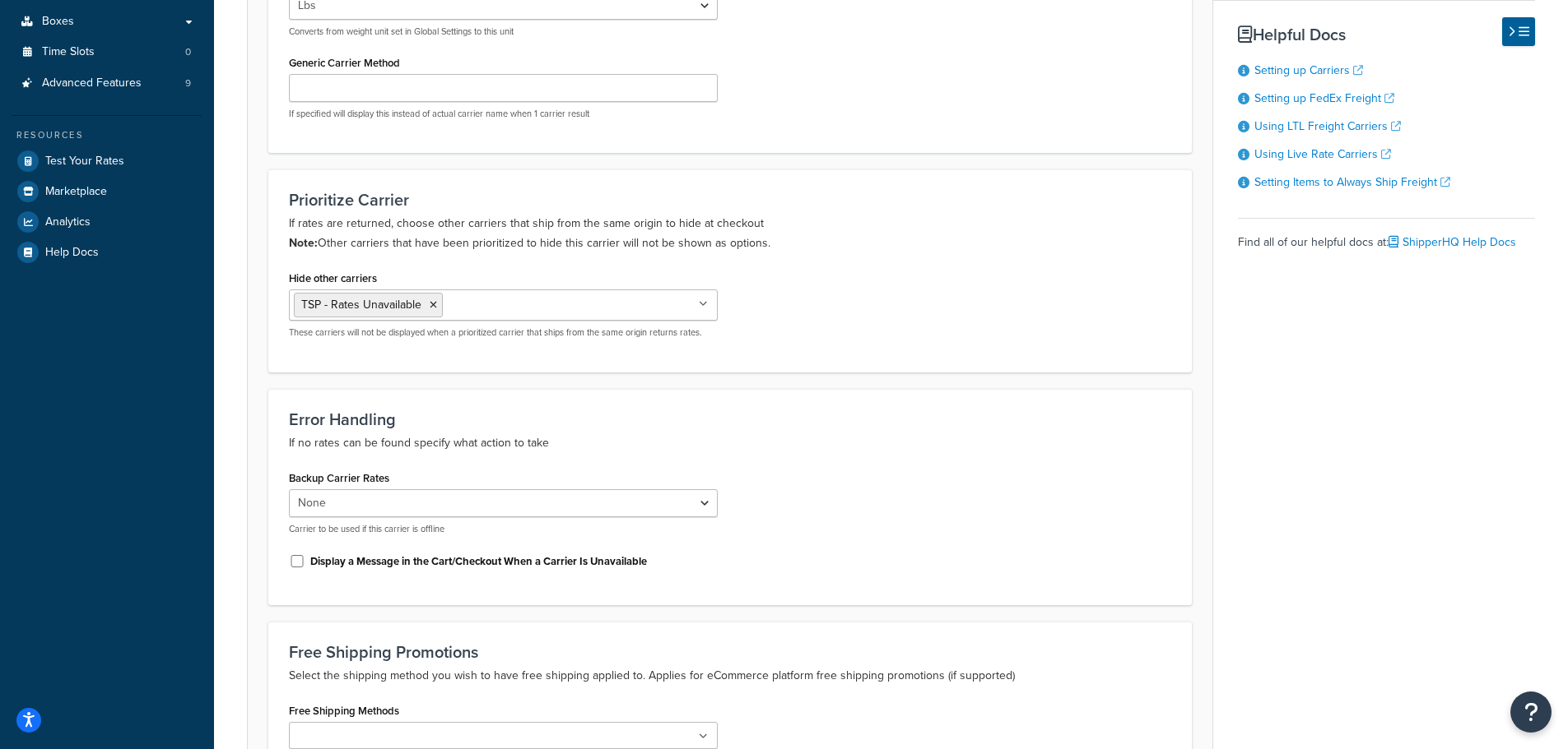
scroll to position [96, 0]
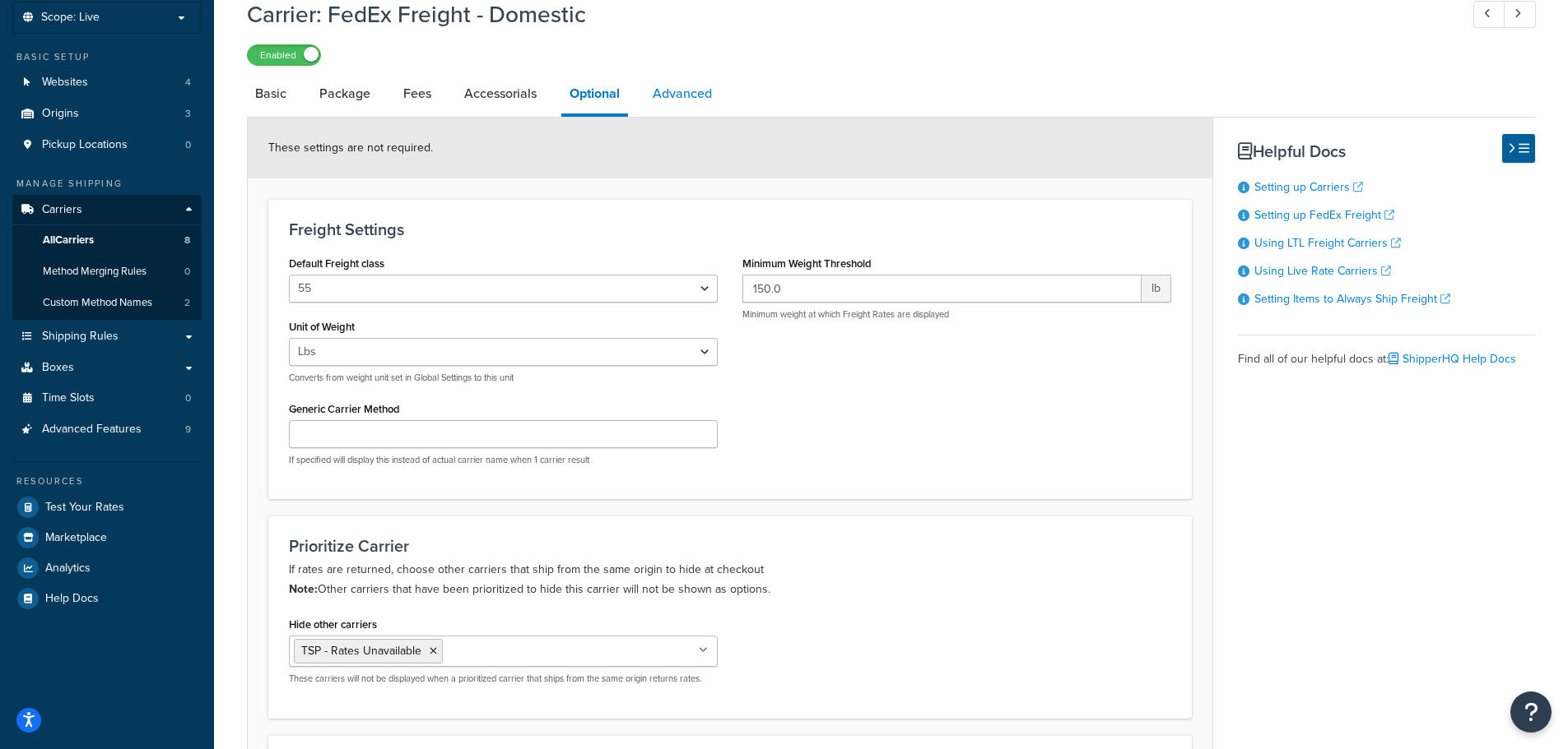
click at [692, 98] on link "Advanced" at bounding box center [681, 94] width 75 height 39
select select "false"
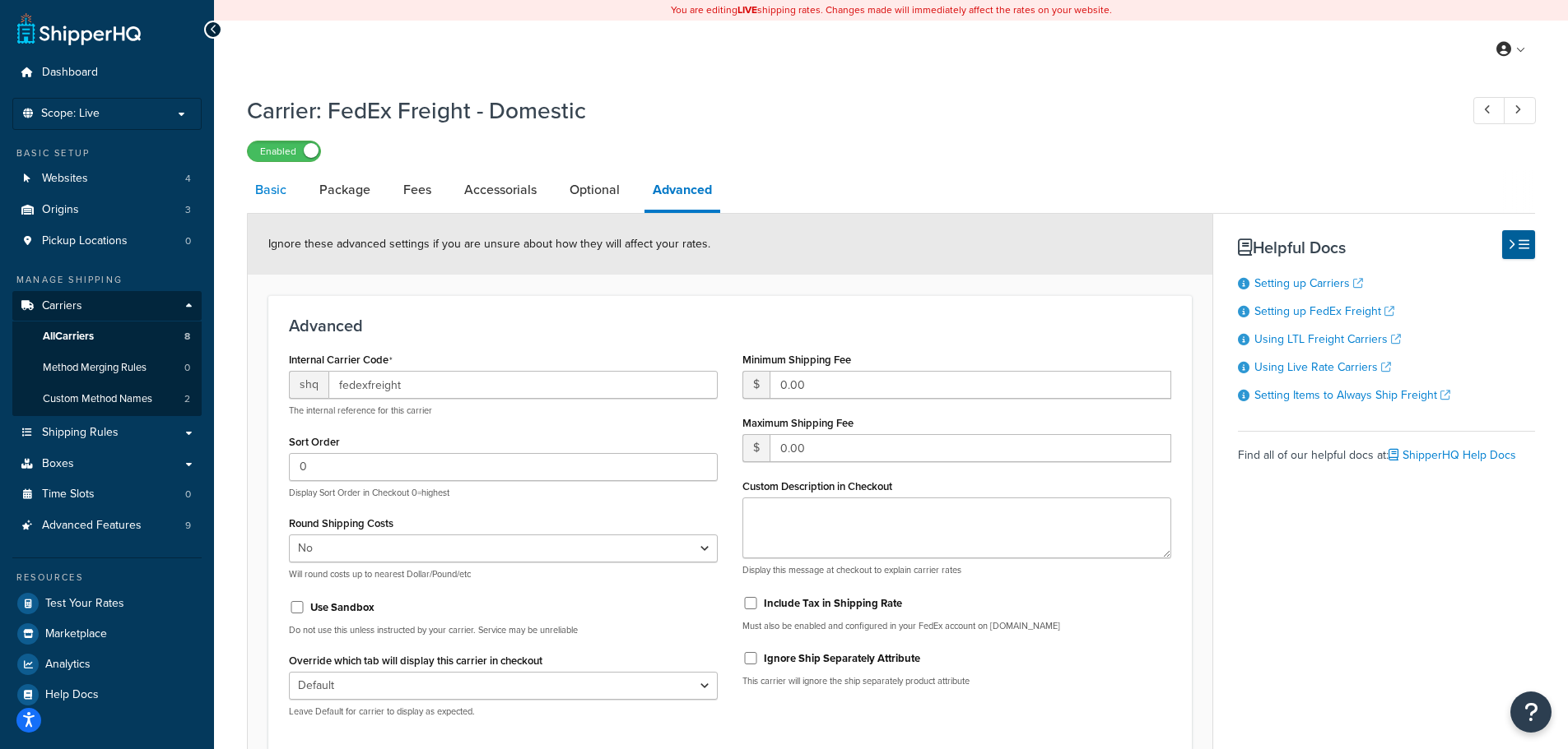
click at [273, 198] on link "Basic" at bounding box center [271, 190] width 48 height 39
select select "fedExFreight"
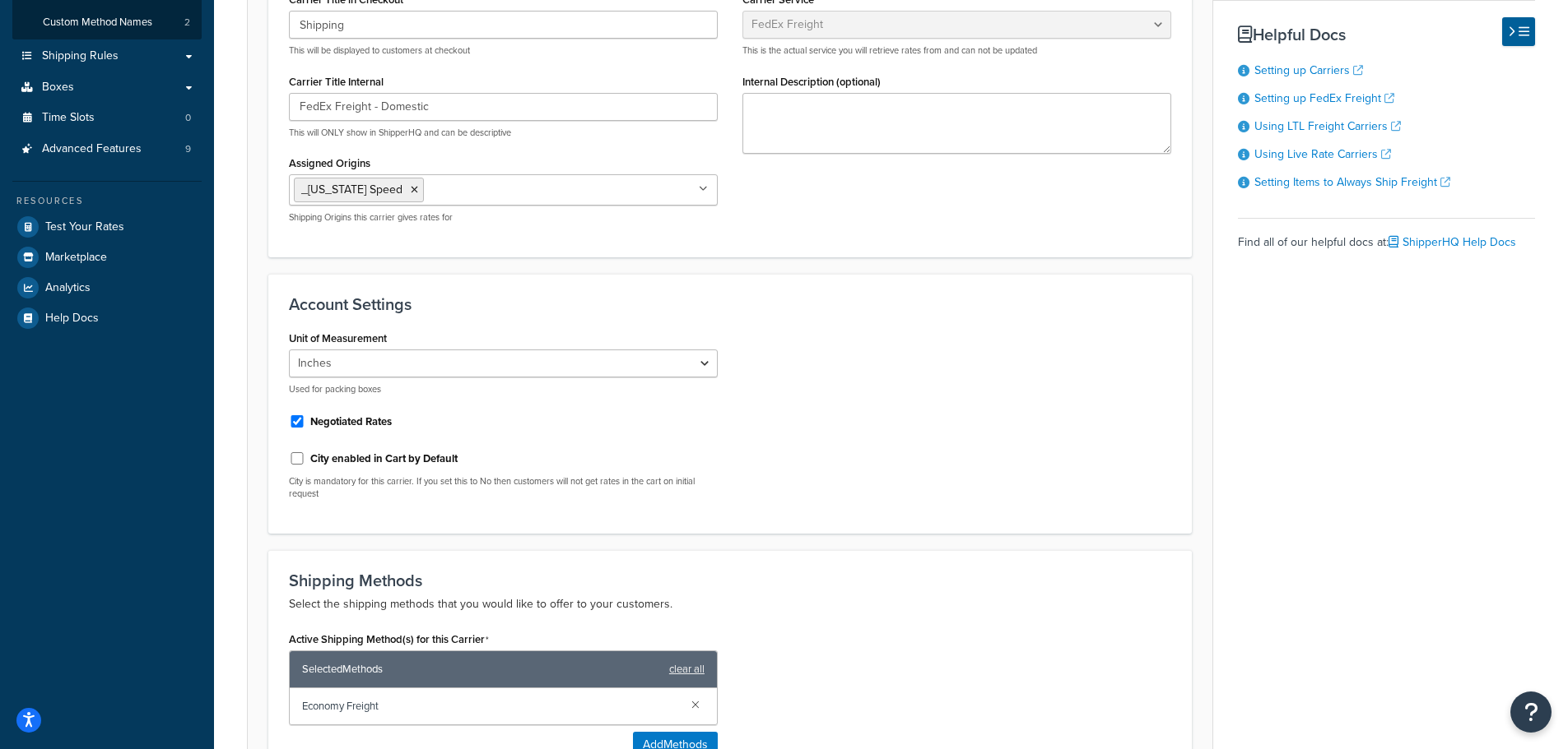
scroll to position [411, 0]
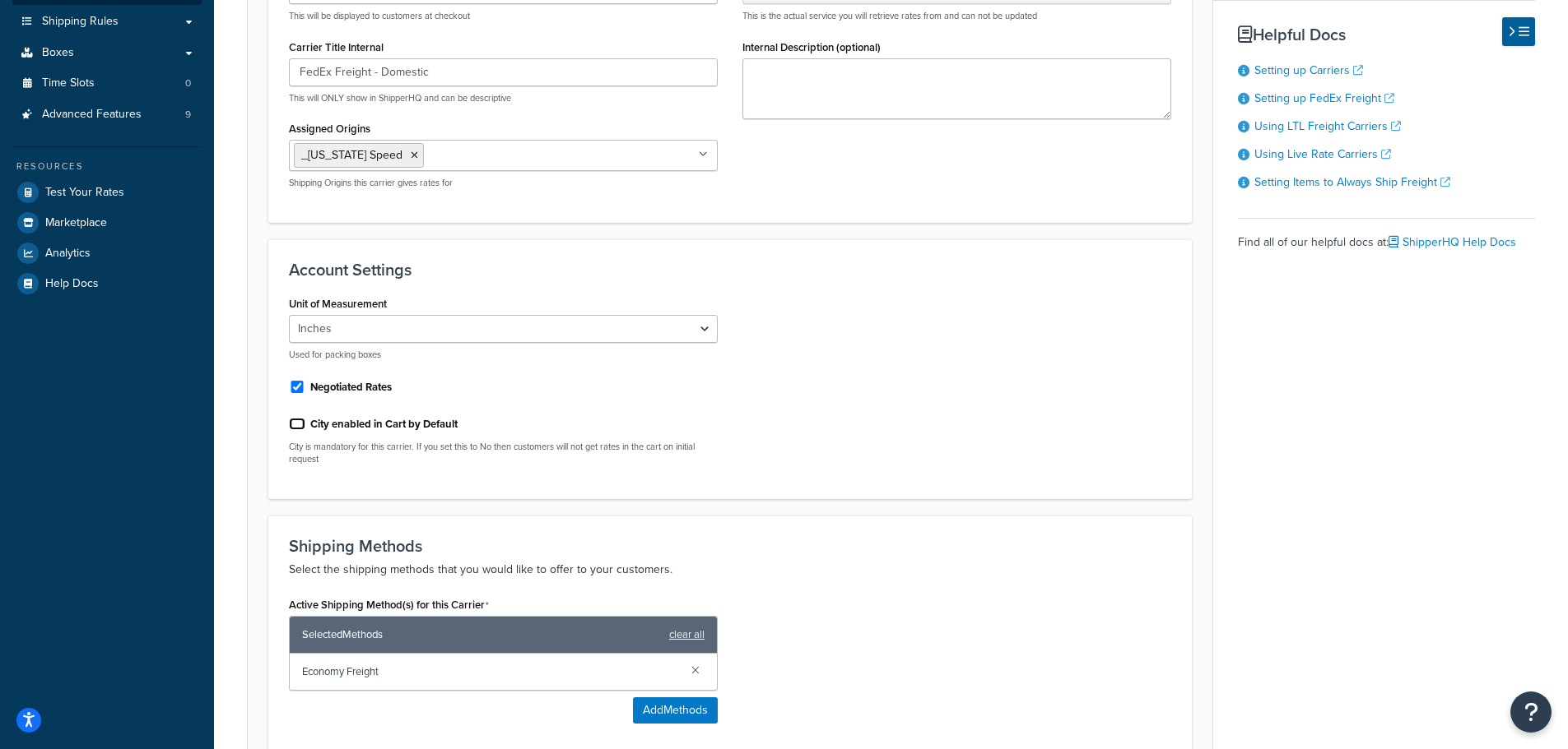
click at [298, 424] on input "City enabled in Cart by Default" at bounding box center [297, 424] width 16 height 13
checkbox input "true"
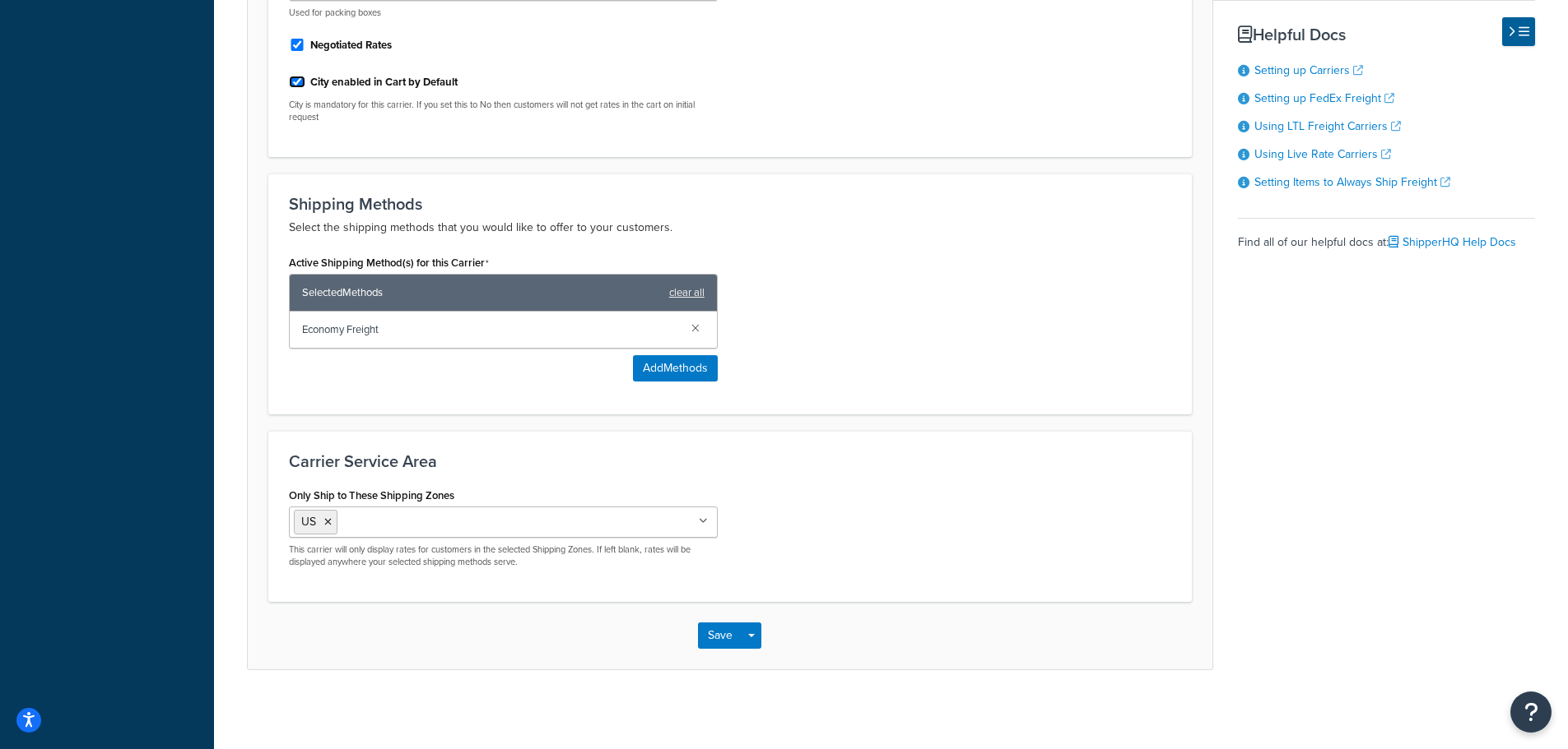
scroll to position [756, 0]
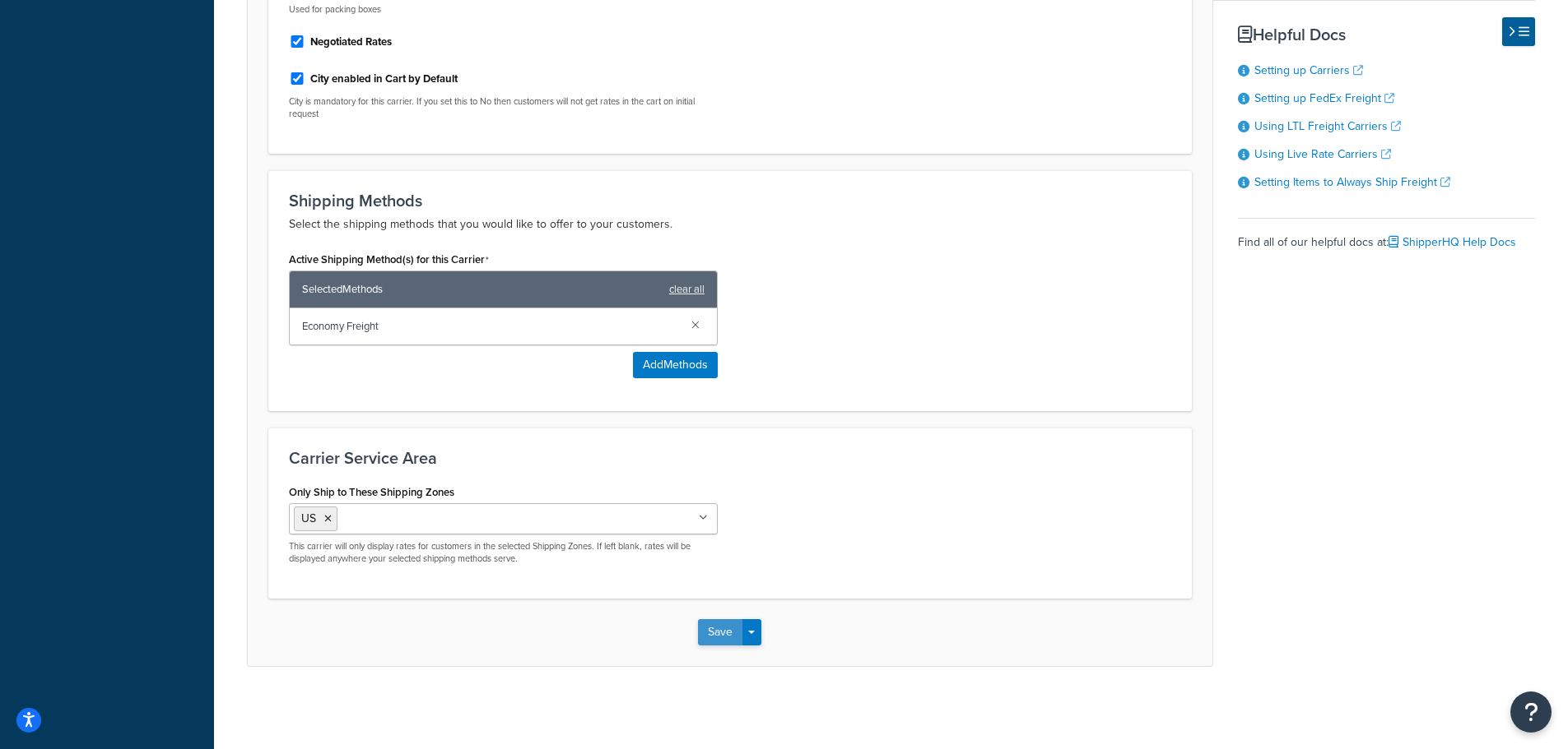
click at [721, 634] on button "Save" at bounding box center [719, 632] width 45 height 26
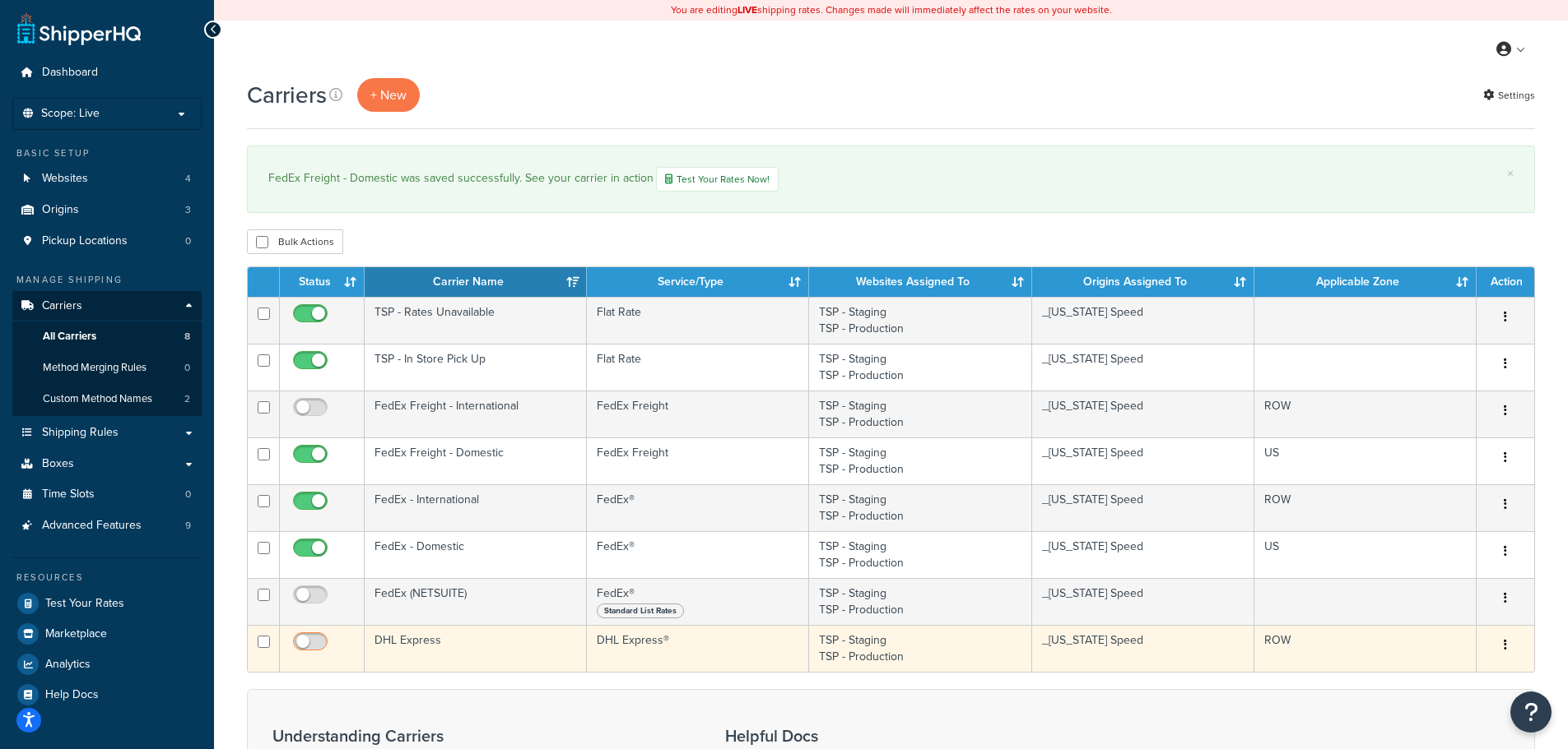
click at [306, 644] on input "checkbox" at bounding box center [313, 646] width 45 height 21
checkbox input "true"
